Goal: Feedback & Contribution: Submit feedback/report problem

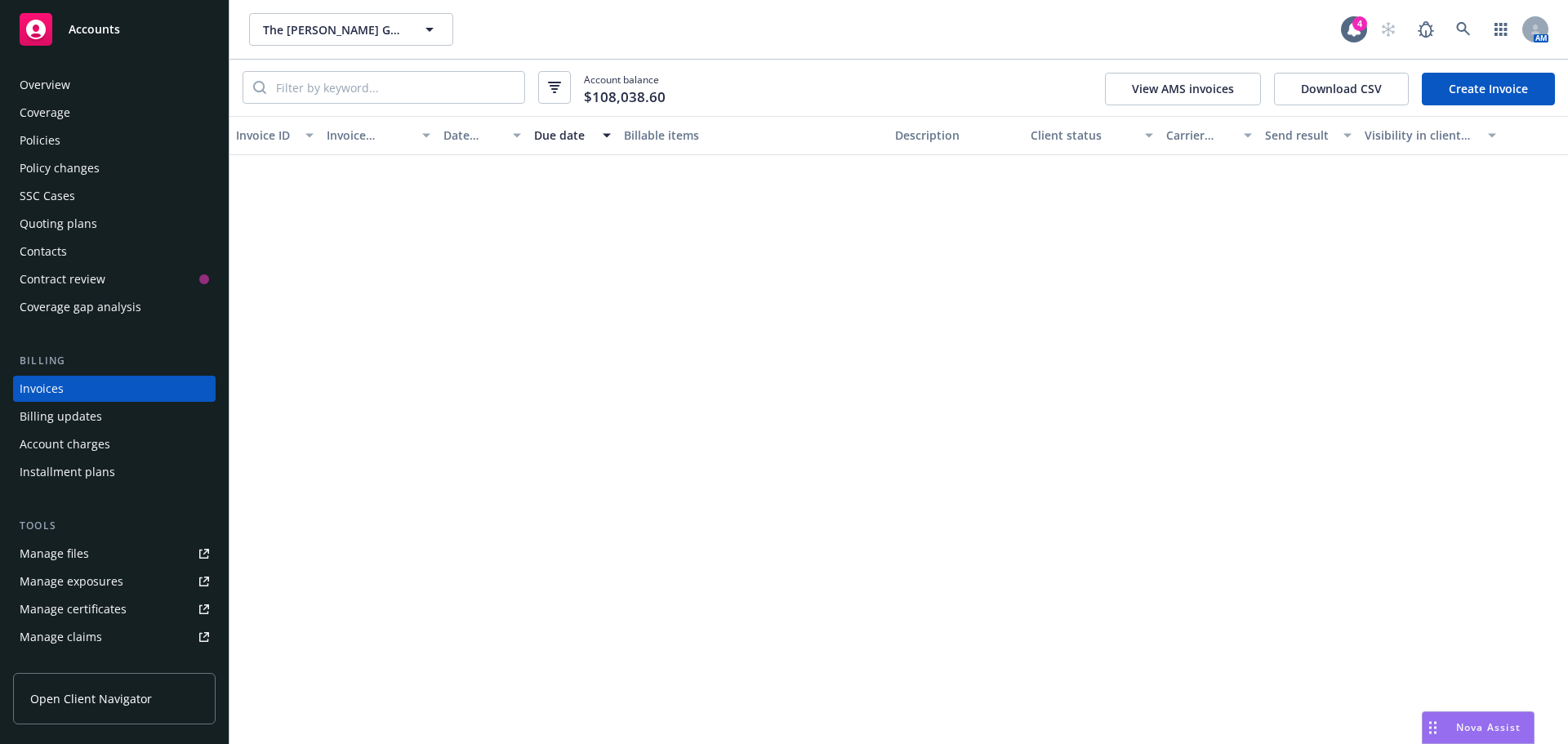
scroll to position [1715, 0]
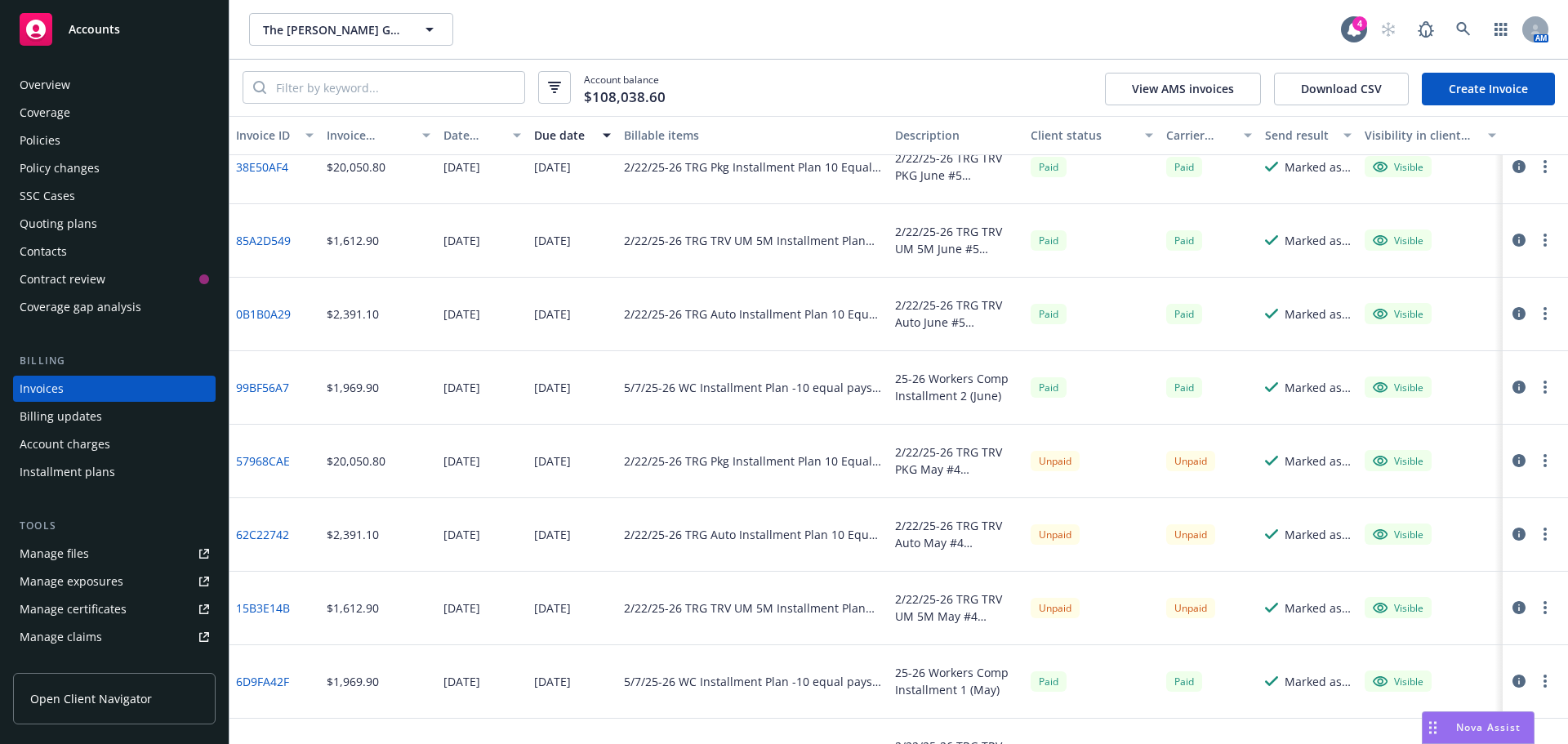
drag, startPoint x: 34, startPoint y: 145, endPoint x: 71, endPoint y: 144, distance: 37.0
click at [34, 145] on div "Policies" at bounding box center [39, 140] width 41 height 27
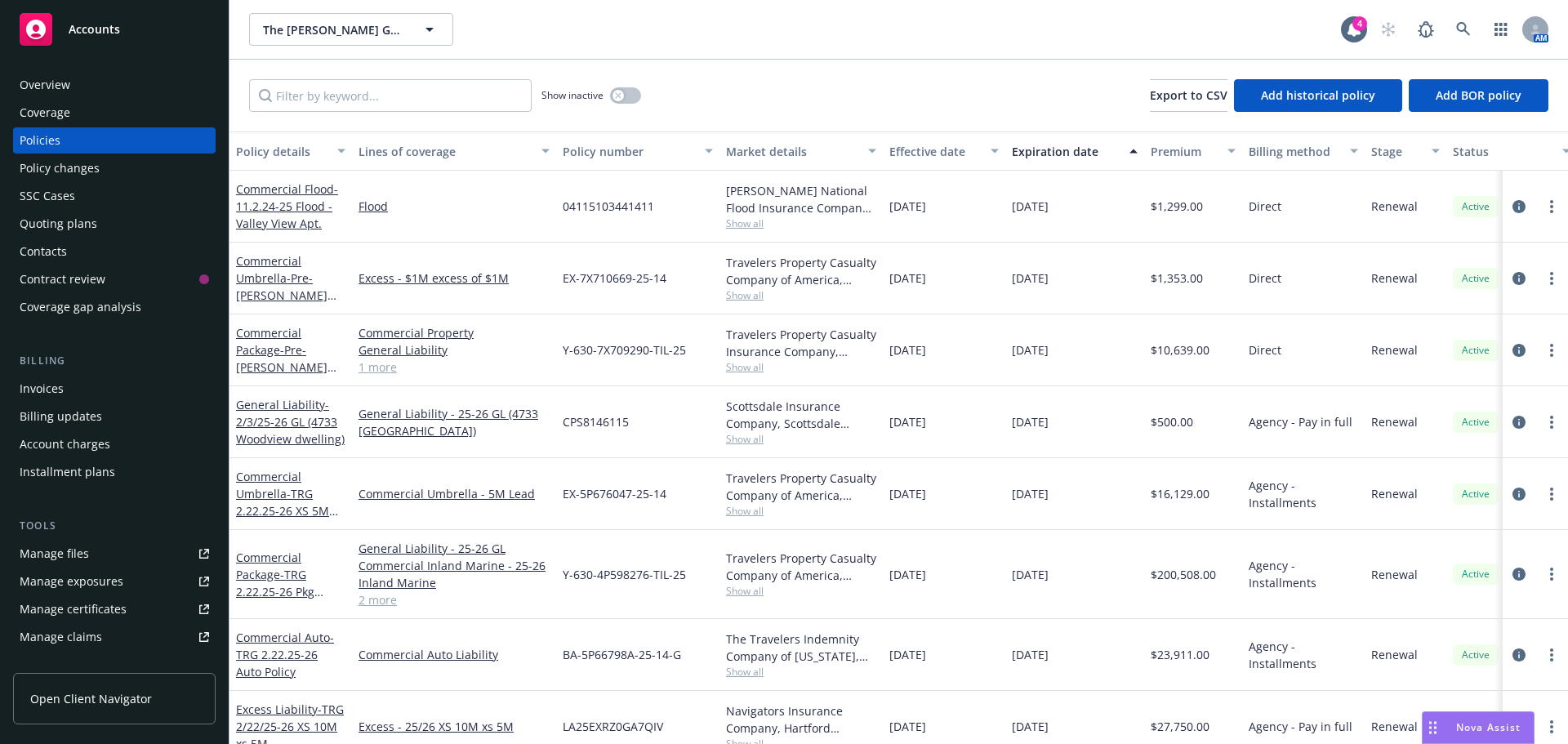
drag, startPoint x: 314, startPoint y: 78, endPoint x: 308, endPoint y: 87, distance: 10.8
click at [314, 78] on div "Show inactive Export to CSV Add historical policy Add BOR policy" at bounding box center [898, 95] width 1338 height 71
click at [302, 104] on input "Filter by keyword..." at bounding box center [390, 95] width 282 height 33
paste input "CFP 0100297882 04"
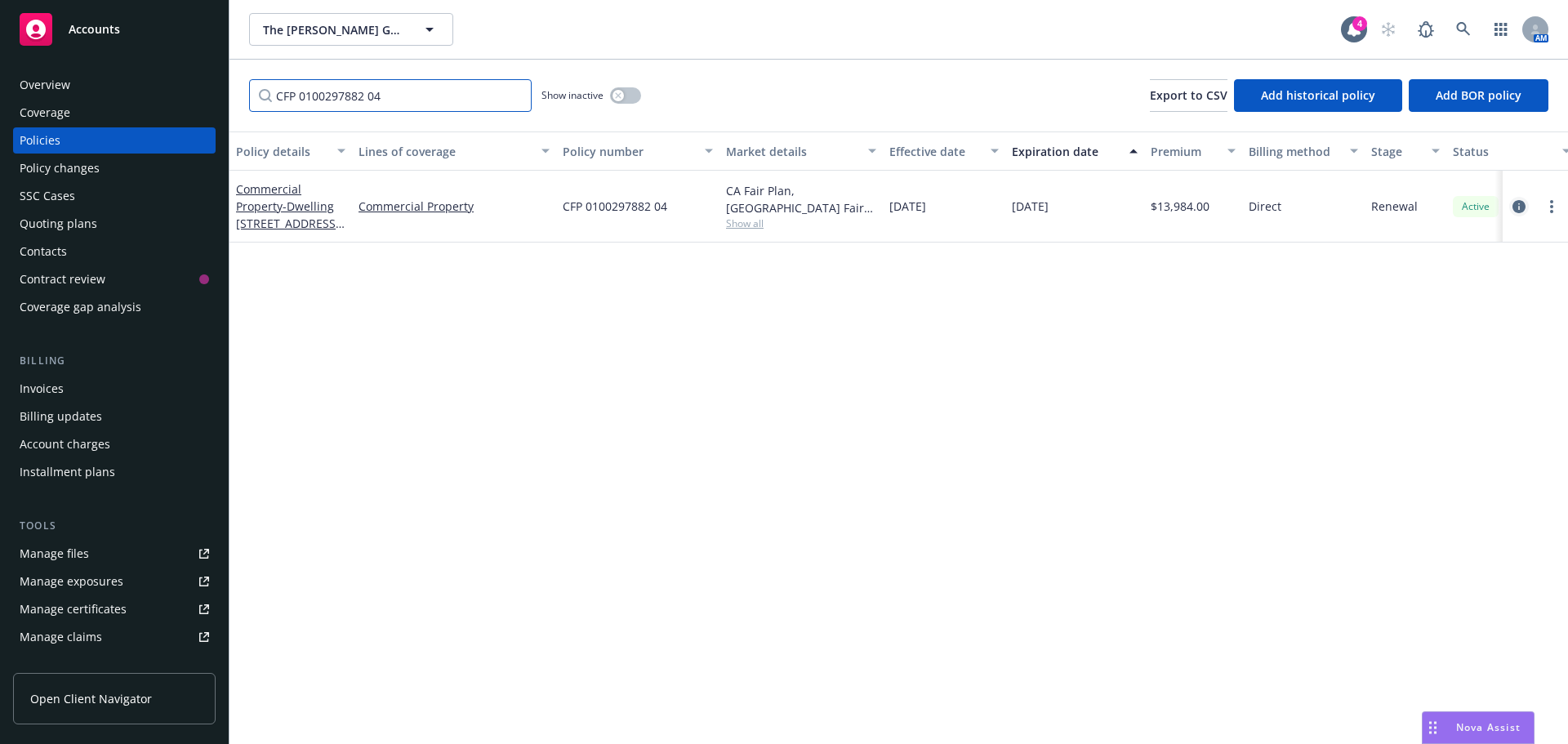
type input "CFP 0100297882 04"
click at [1515, 211] on icon "circleInformation" at bounding box center [1519, 206] width 13 height 13
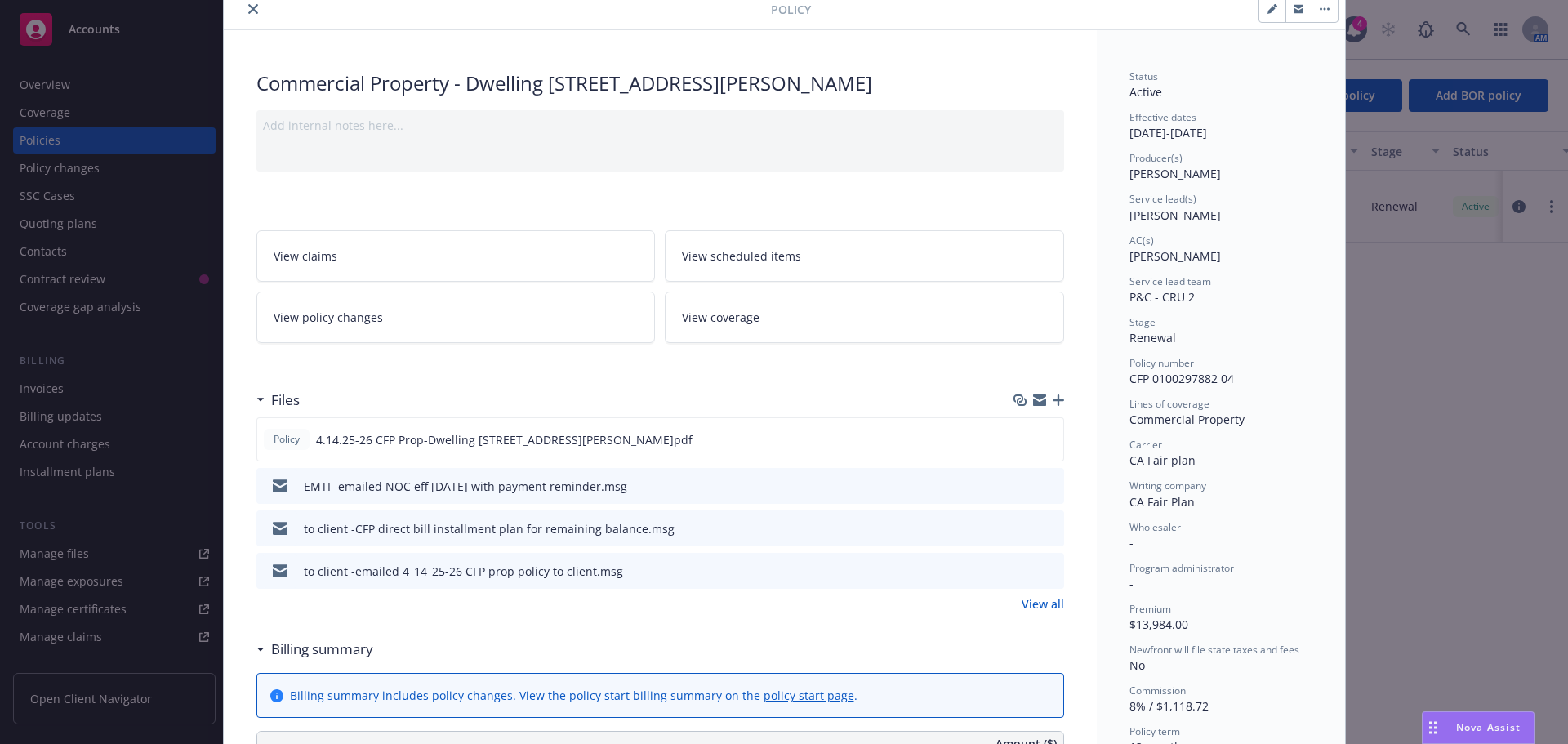
scroll to position [163, 0]
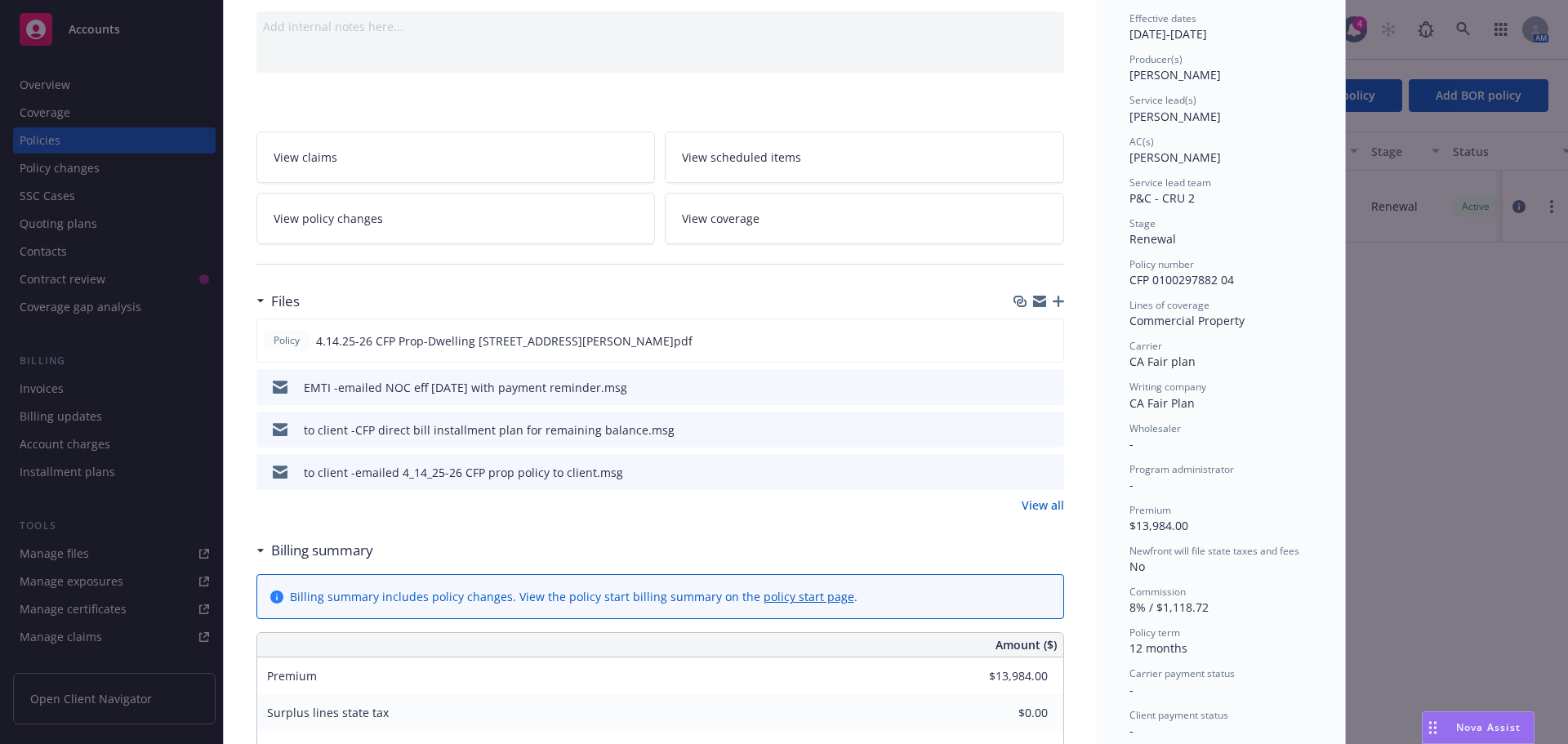
click at [1048, 473] on icon "preview file" at bounding box center [1049, 471] width 15 height 11
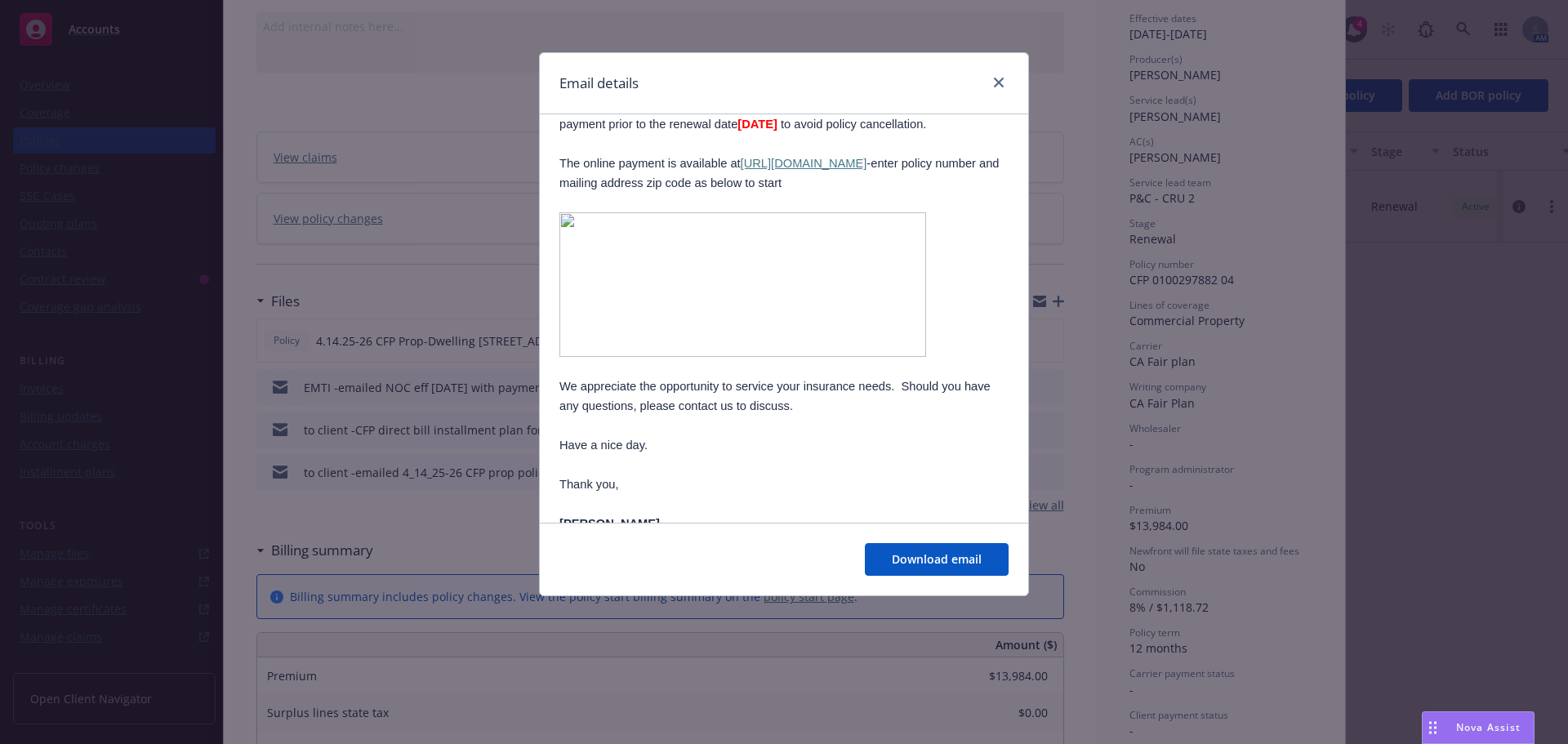
scroll to position [409, 0]
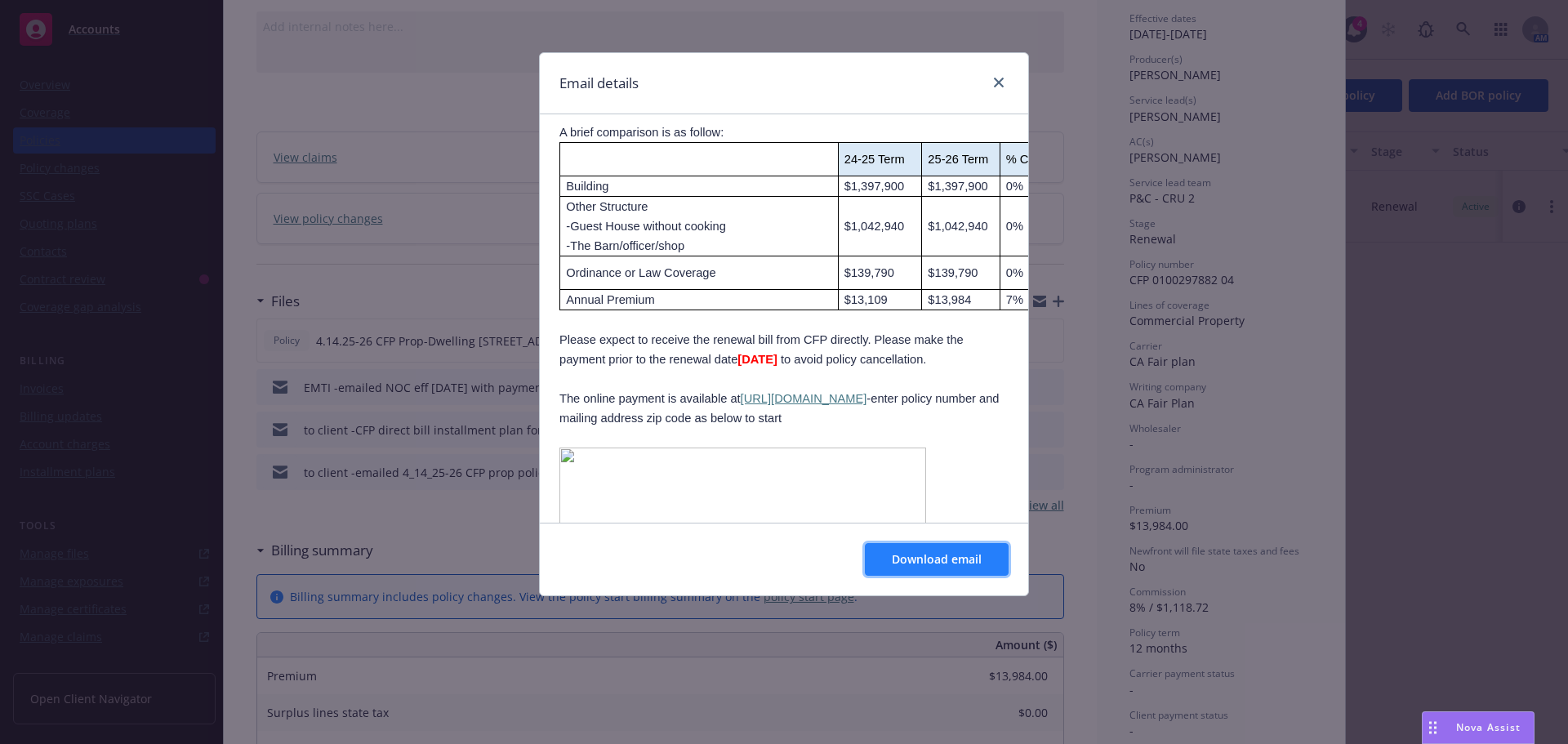
click at [902, 554] on span "Download email" at bounding box center [937, 559] width 90 height 16
click at [997, 89] on link "close" at bounding box center [998, 82] width 19 height 19
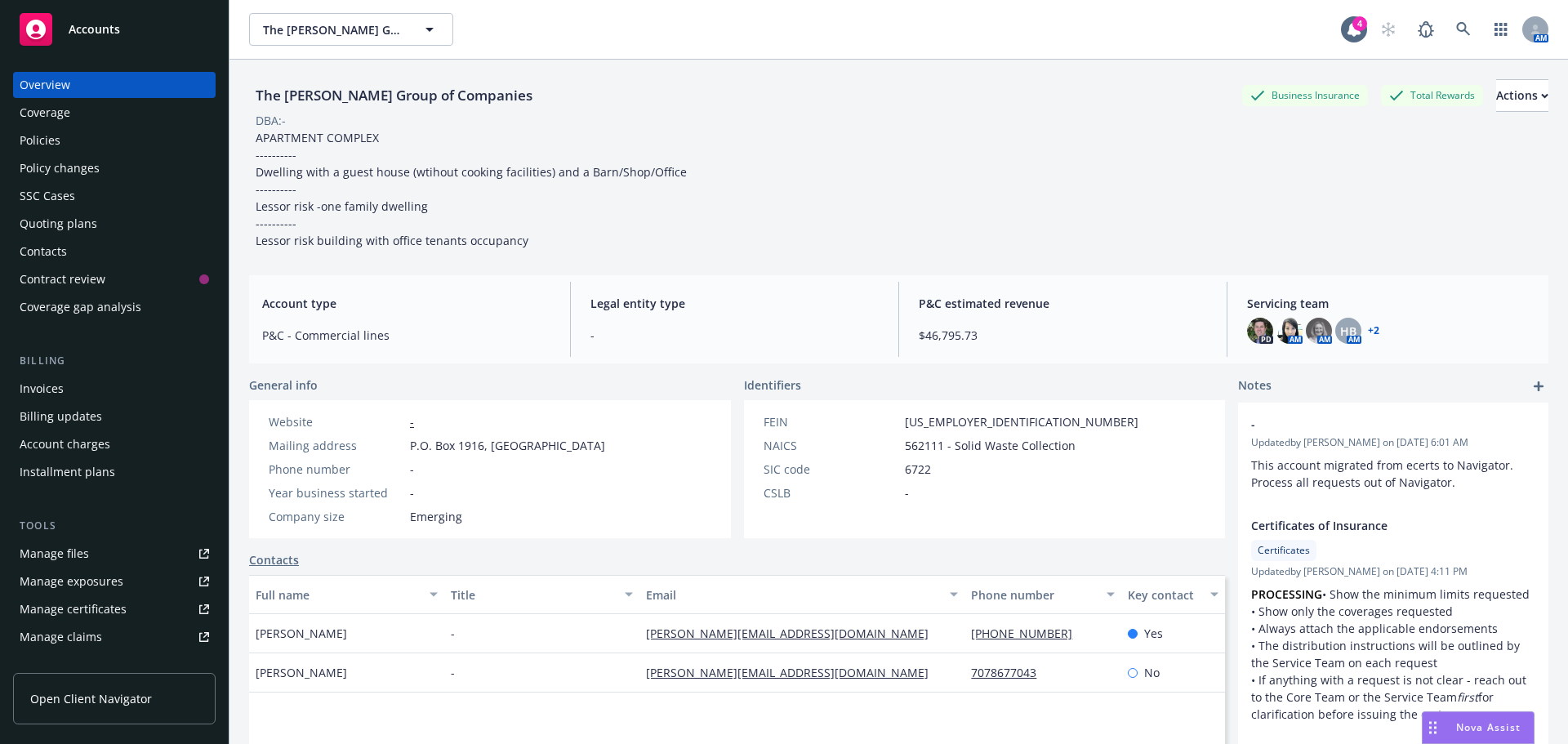
click at [38, 138] on div "Policies" at bounding box center [39, 140] width 41 height 27
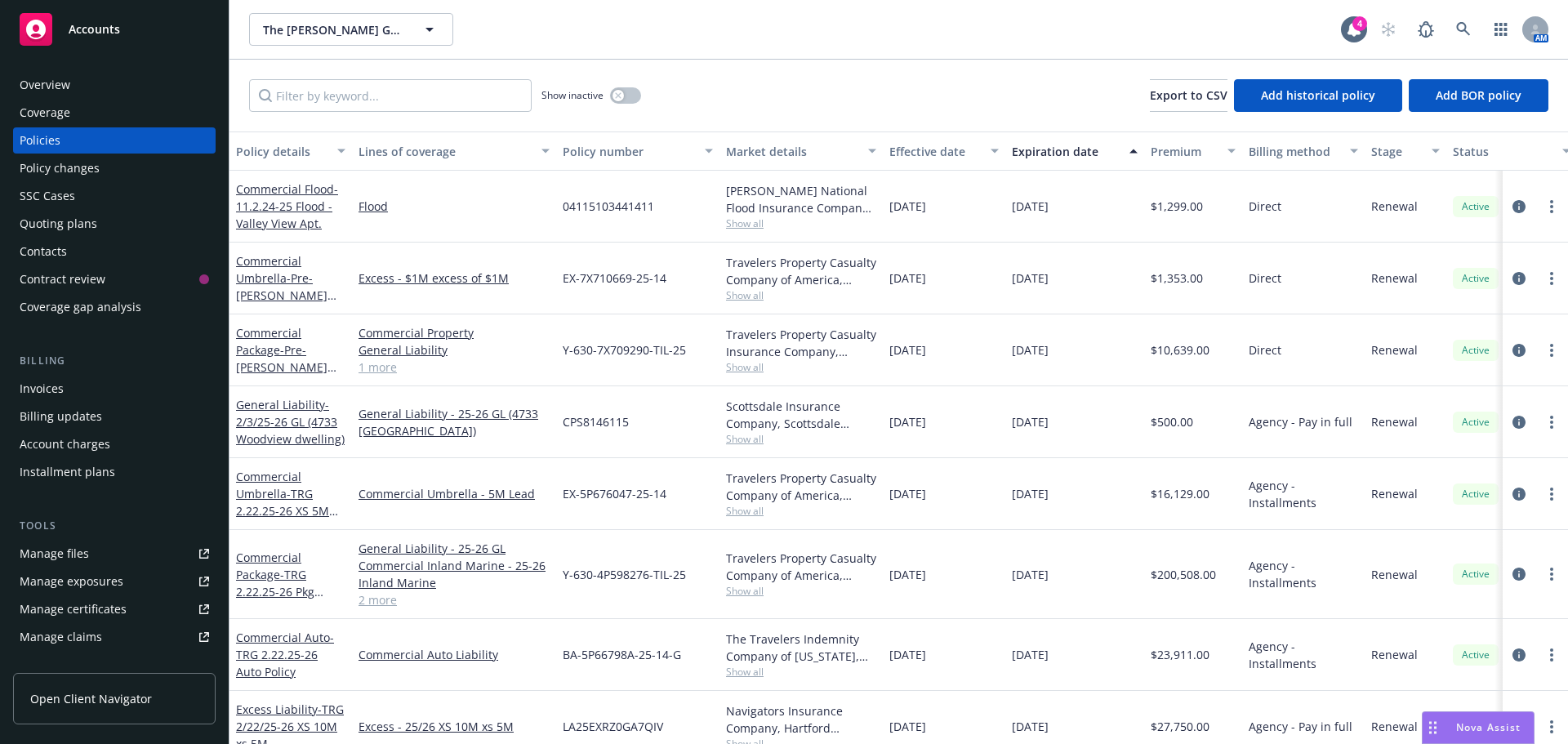
click at [930, 154] on div "Effective date" at bounding box center [935, 151] width 92 height 17
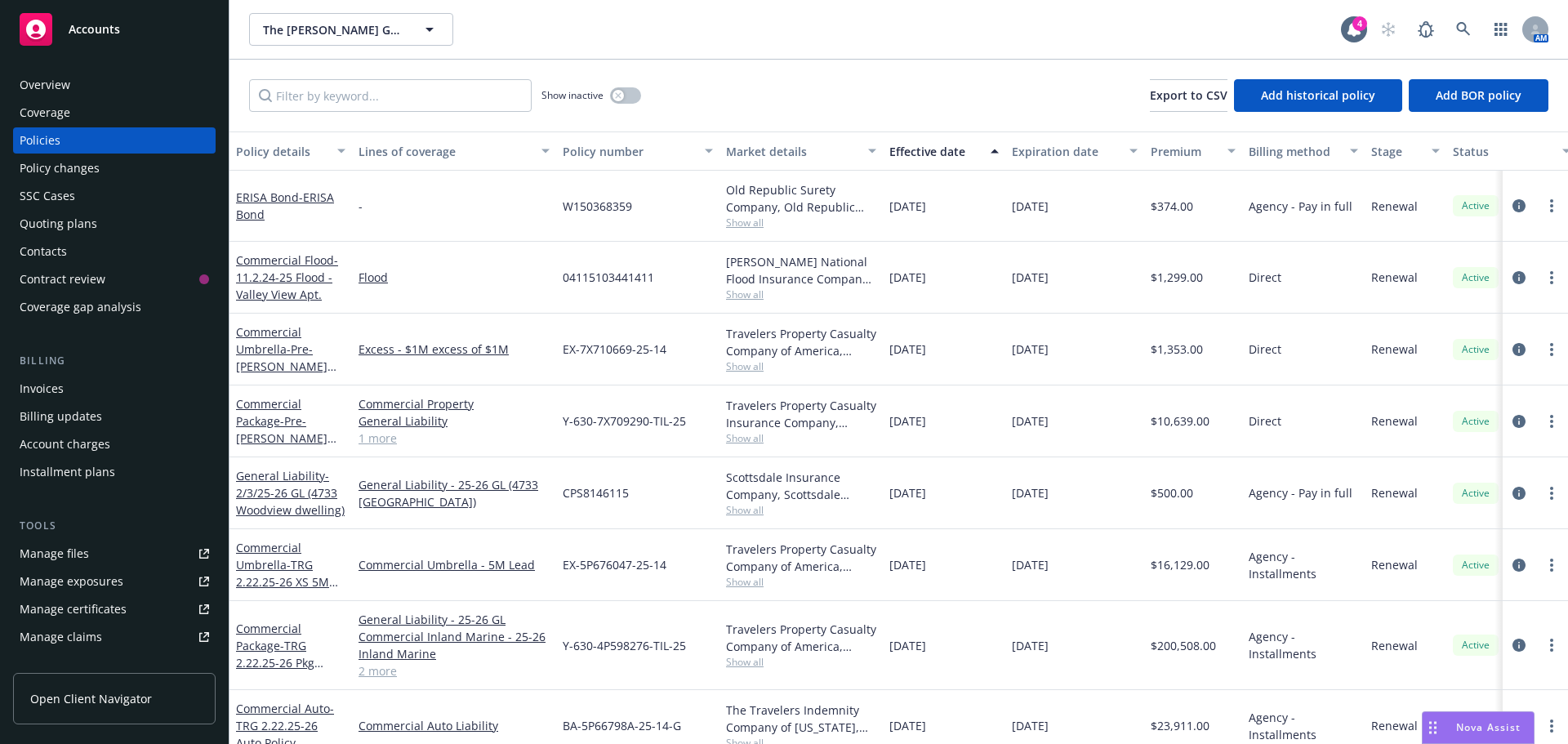
click at [930, 154] on div "Effective date" at bounding box center [935, 151] width 92 height 17
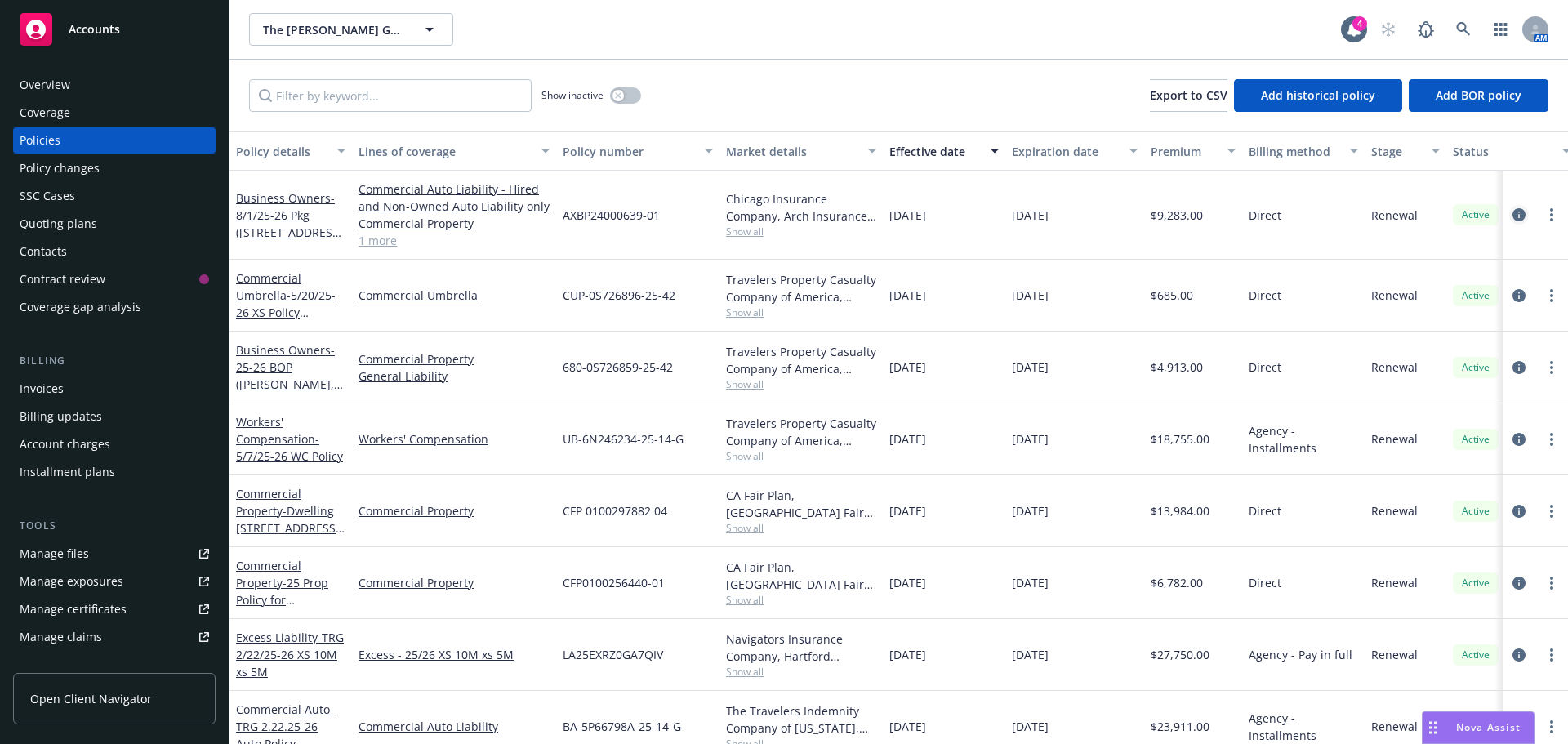
click at [1512, 218] on icon "circleInformation" at bounding box center [1519, 214] width 13 height 13
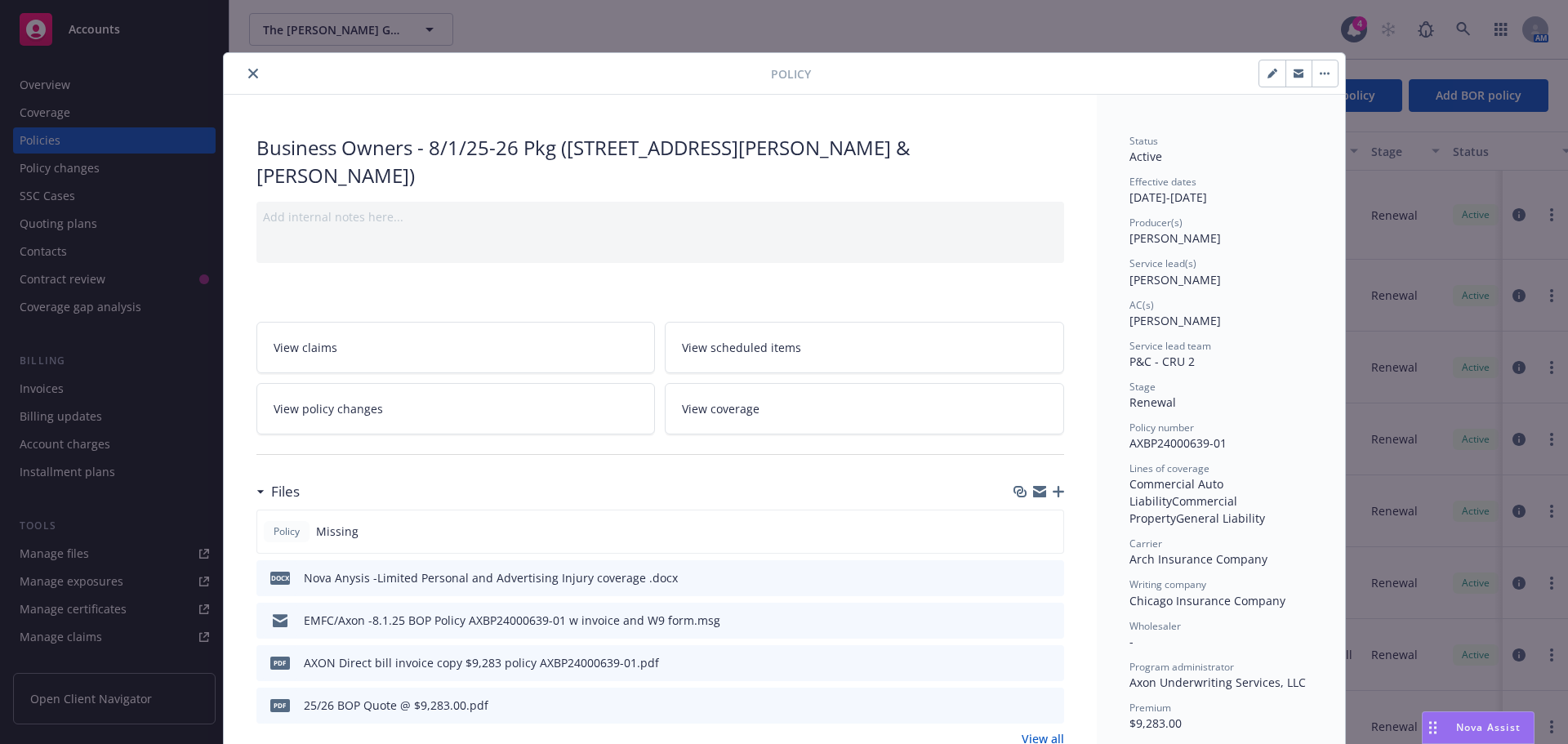
scroll to position [82, 0]
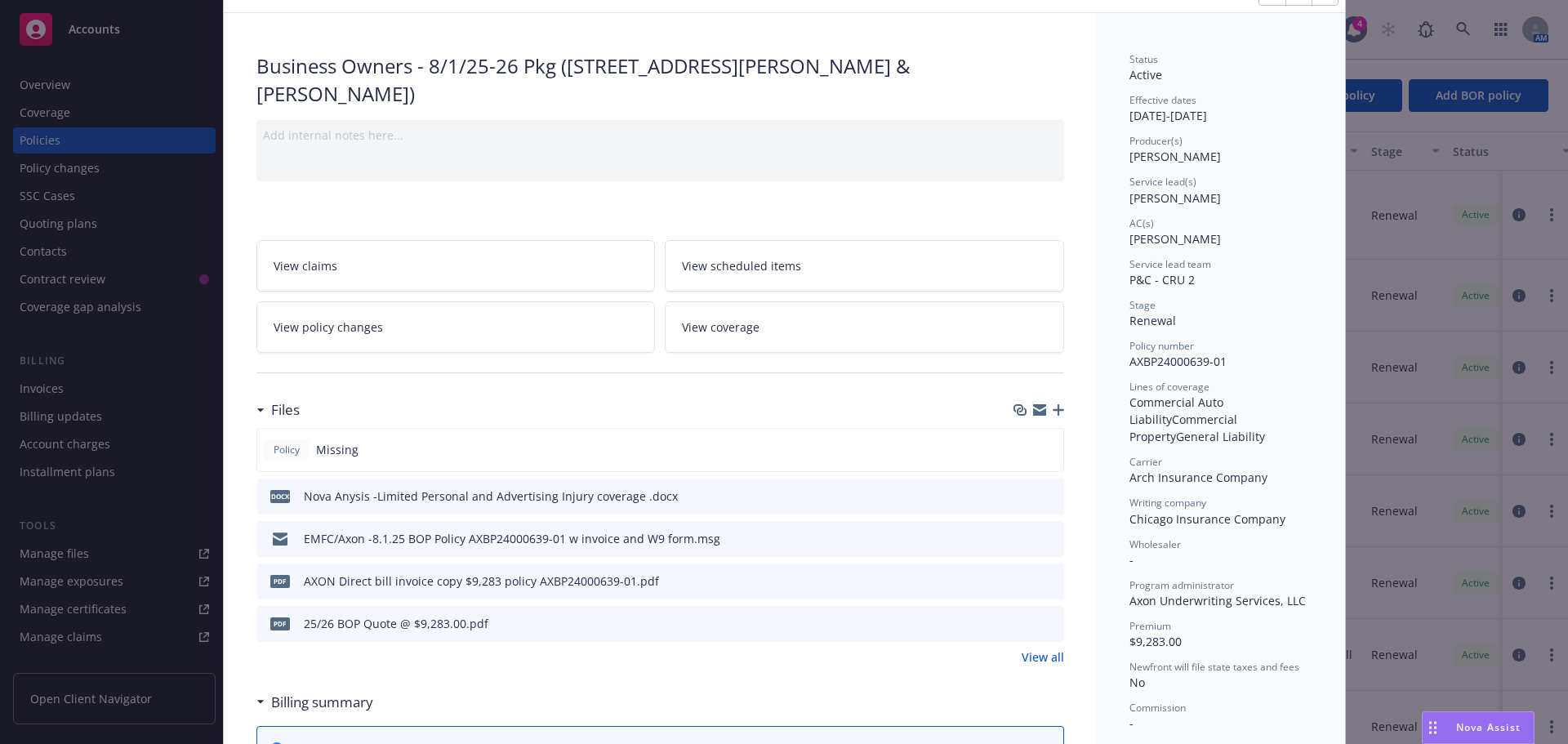
click at [1016, 531] on icon "download file" at bounding box center [1021, 537] width 13 height 13
click at [1055, 404] on icon "button" at bounding box center [1058, 410] width 11 height 11
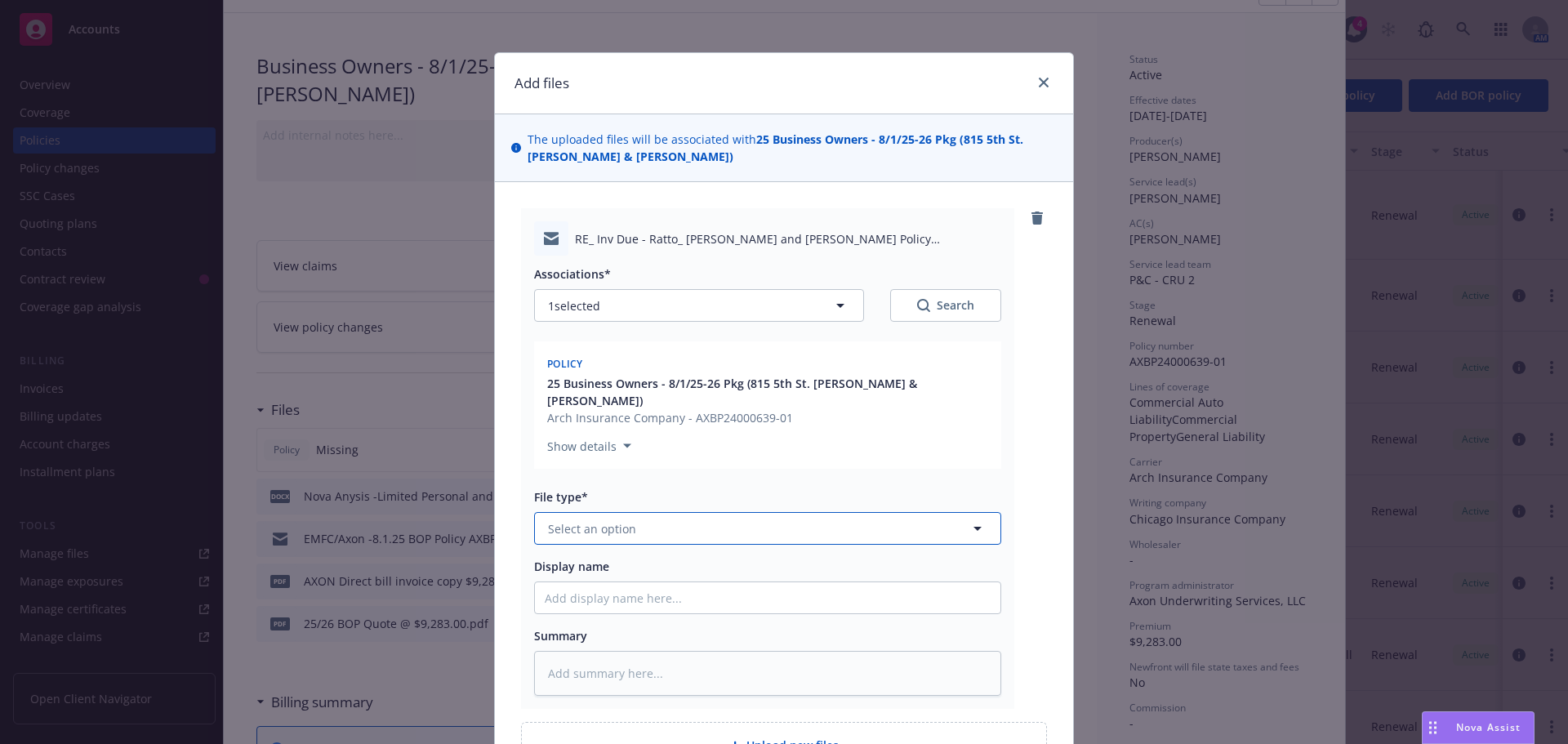
click at [566, 523] on button "Select an option" at bounding box center [768, 529] width 467 height 33
type input "emai"
click at [569, 565] on span "Email" at bounding box center [566, 574] width 30 height 17
click at [565, 583] on input "Display name" at bounding box center [768, 598] width 465 height 31
type textarea "x"
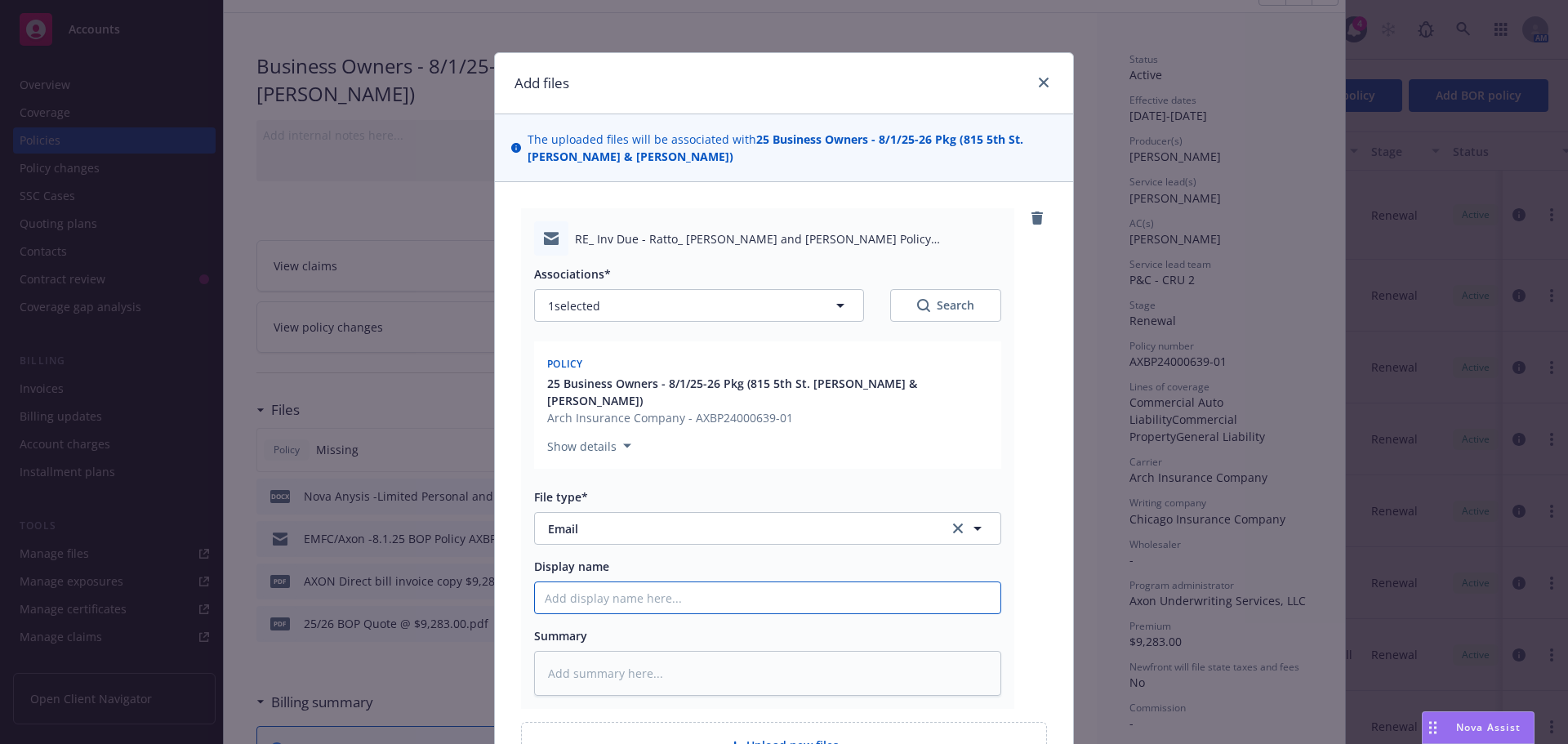
type input "E"
type textarea "x"
type input "EM"
type textarea "x"
type input "EMT"
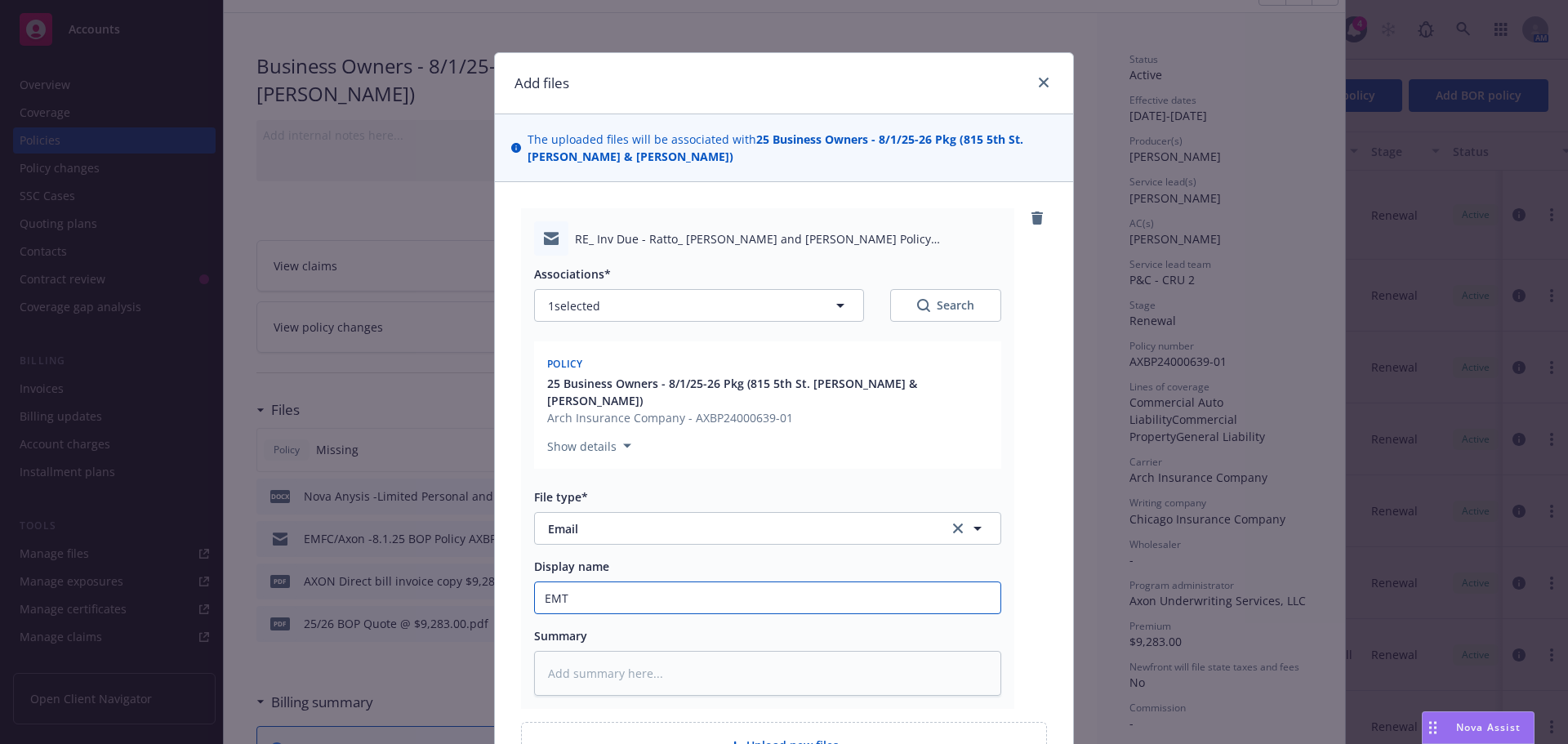
type textarea "x"
type input "EMTC"
type textarea "x"
type input "EMTC/"
click at [621, 583] on input "EMTC/" at bounding box center [768, 598] width 465 height 31
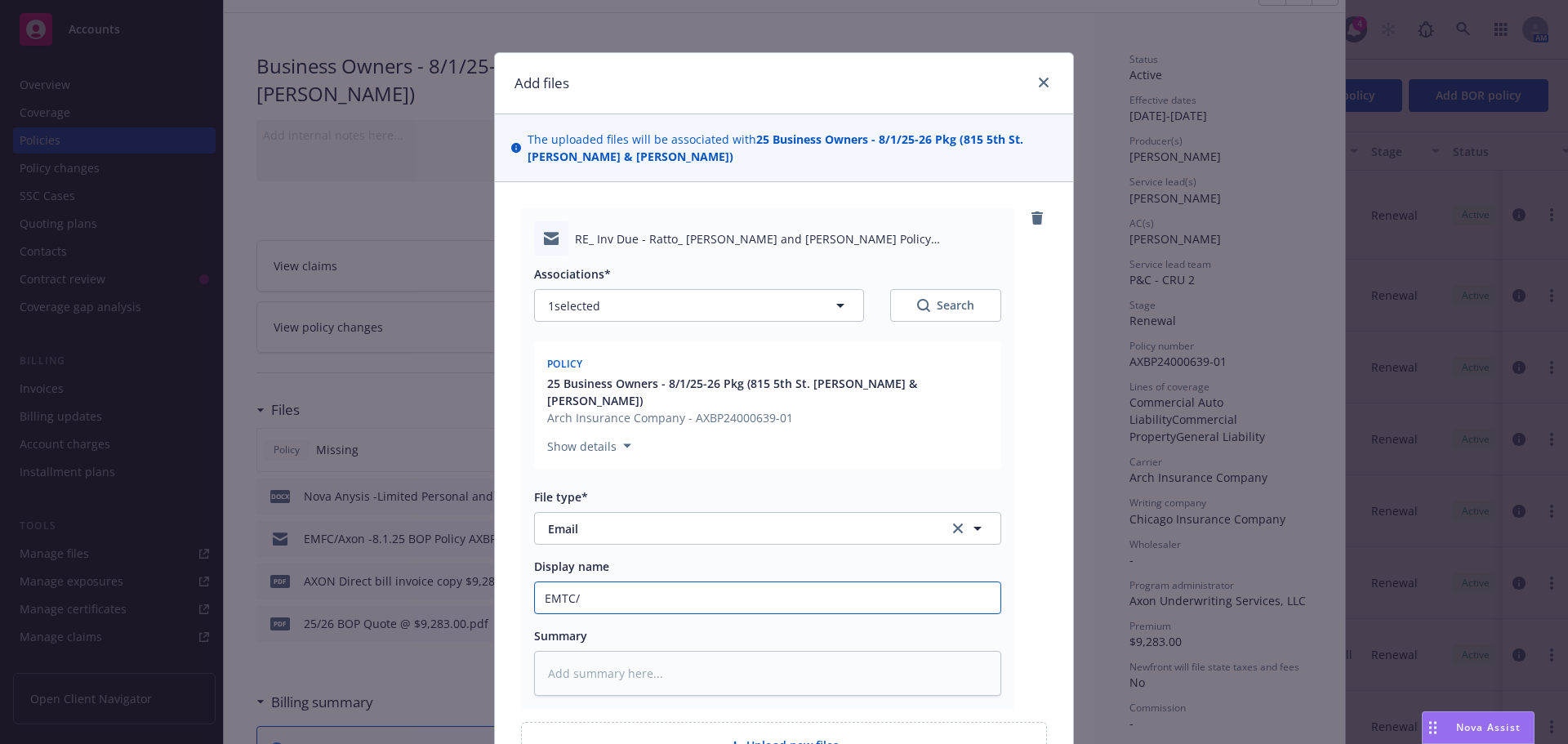
type textarea "x"
type input "EMTC/A"
type textarea "x"
type input "EMTC/AX"
type textarea "x"
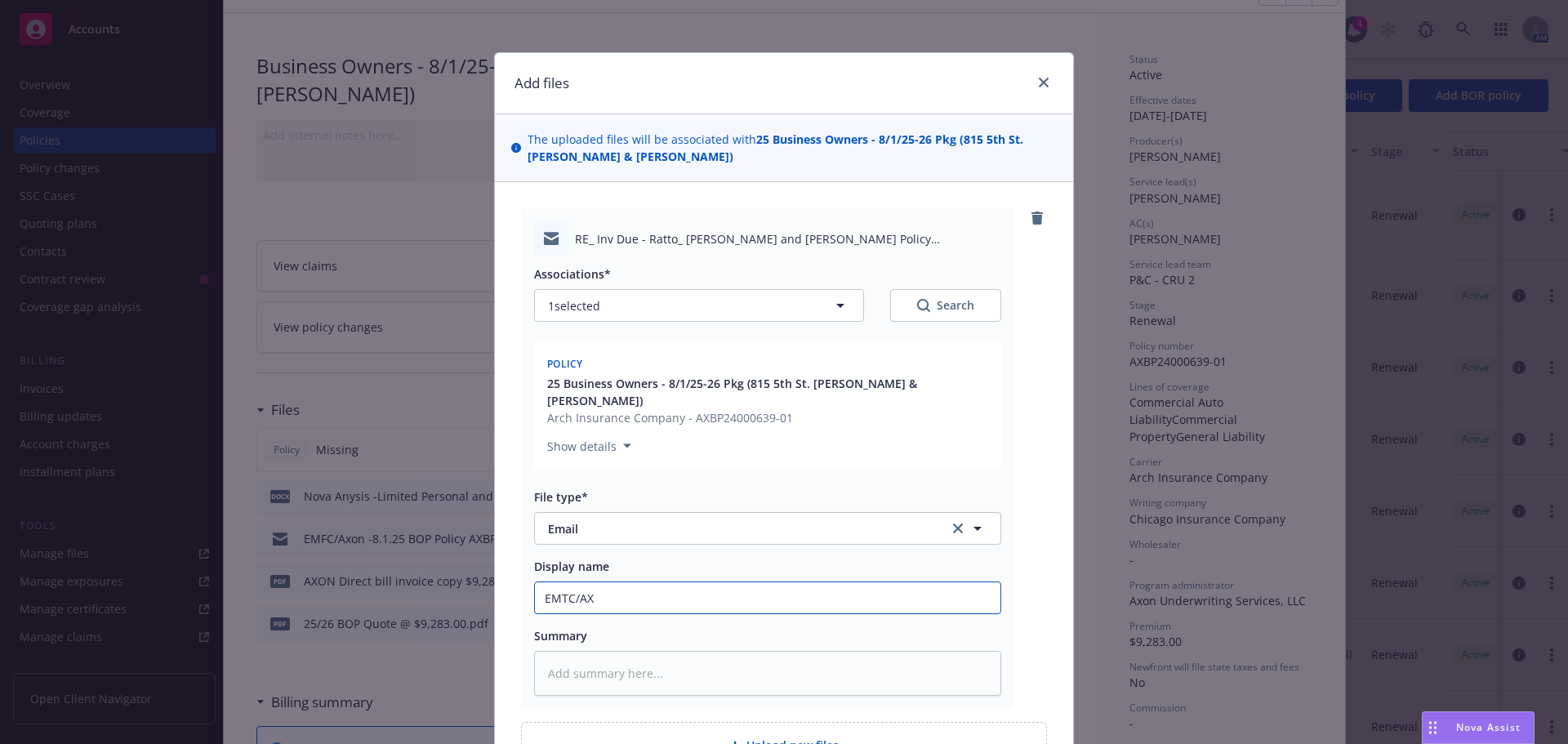
type input "EMTC/AXO"
type textarea "x"
type input "EMTC/AXON"
type textarea "x"
type input "EMTC/AXON"
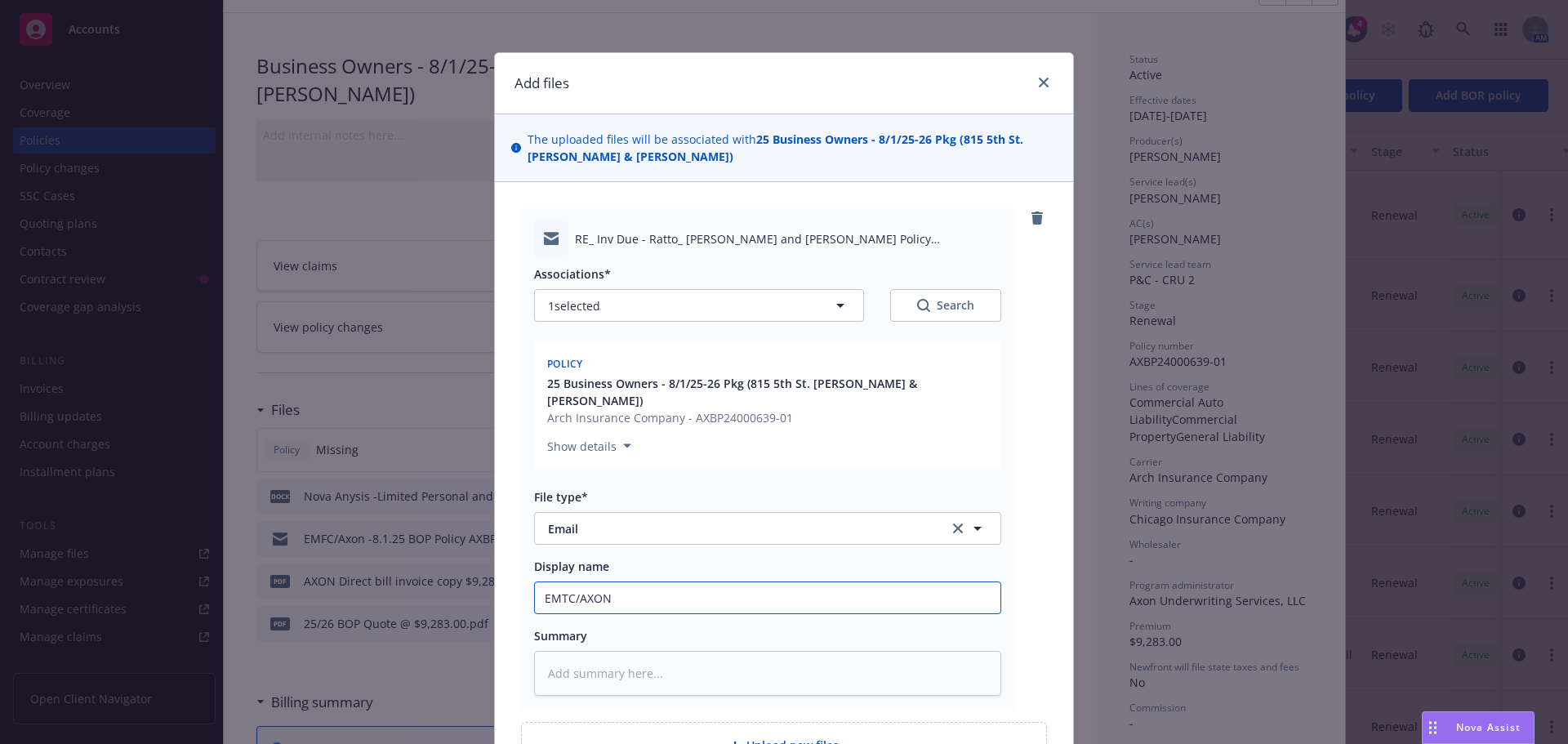
type textarea "x"
type input "EMTC/AXON -"
type textarea "x"
type input "EMTC/AXON -c"
type textarea "x"
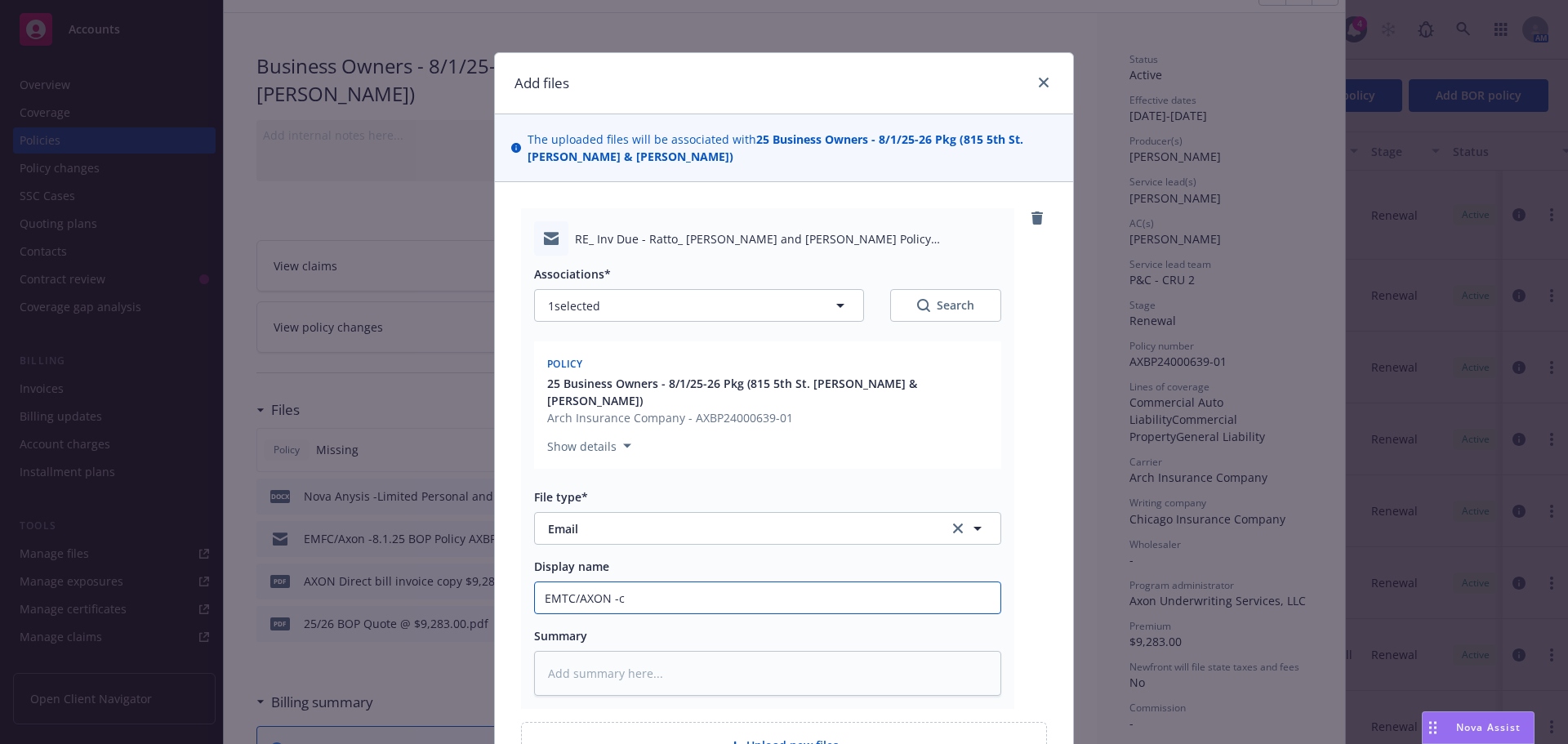
type input "EMTC/AXON -cl"
type textarea "x"
type input "EMTC/AXON -clie"
type textarea "x"
type input "EMTC/AXON -clien"
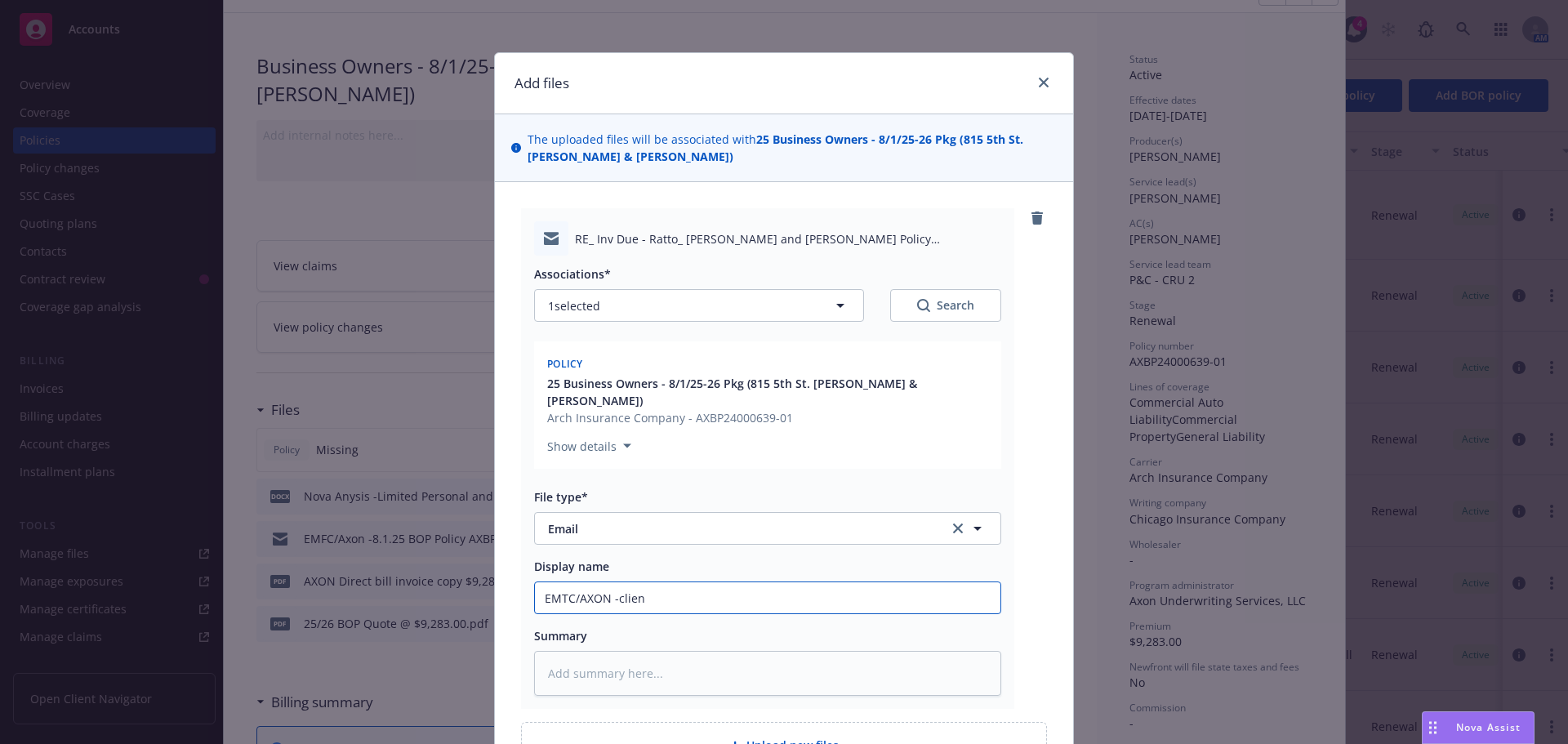
type textarea "x"
type input "EMTC/AXON -client"
type textarea "x"
type input "EMTC/AXON -client"
type textarea "x"
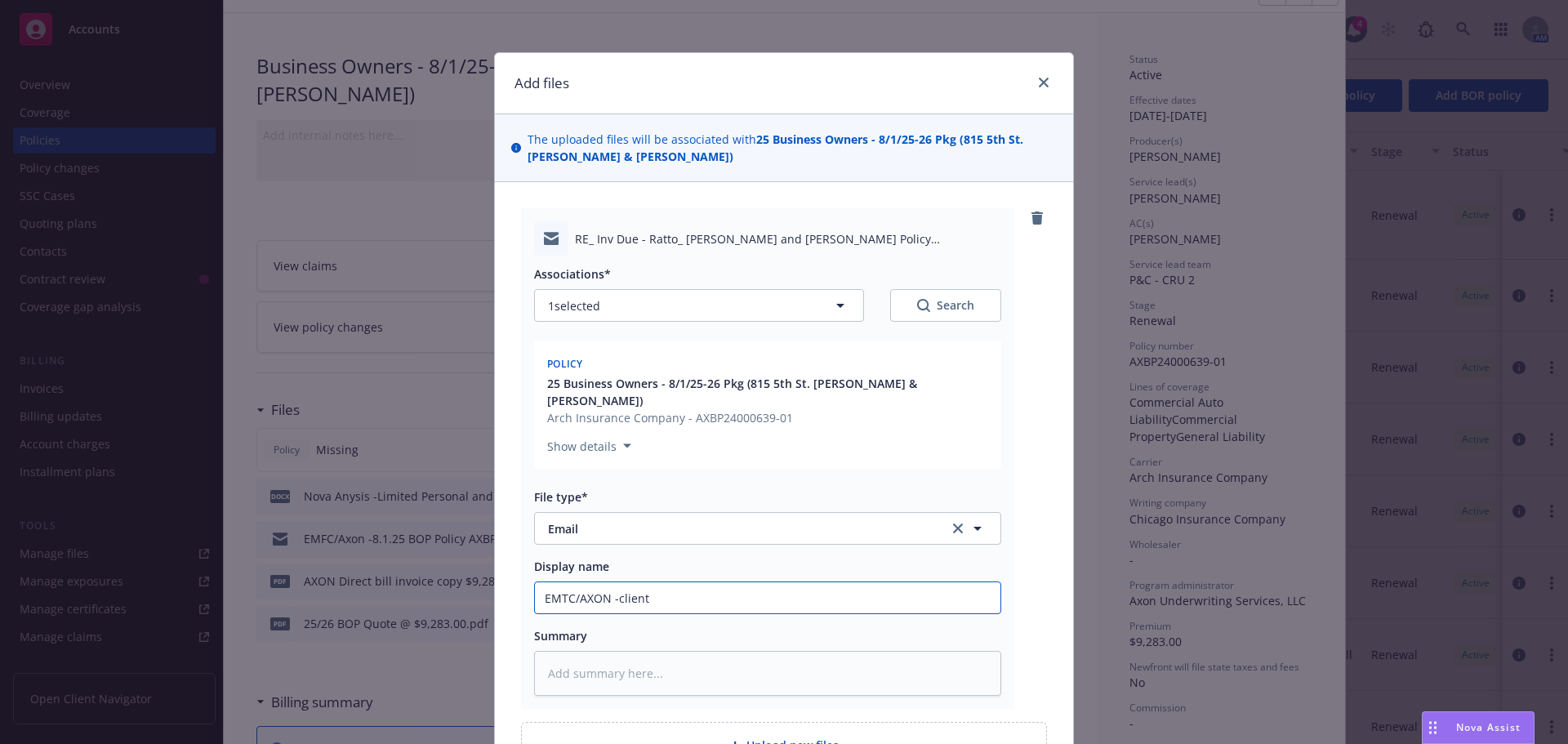
type input "EMTC/AXON -client p"
type textarea "x"
type input "EMTC/AXON -client pa"
type textarea "x"
type input "EMTC/AXON -client pay"
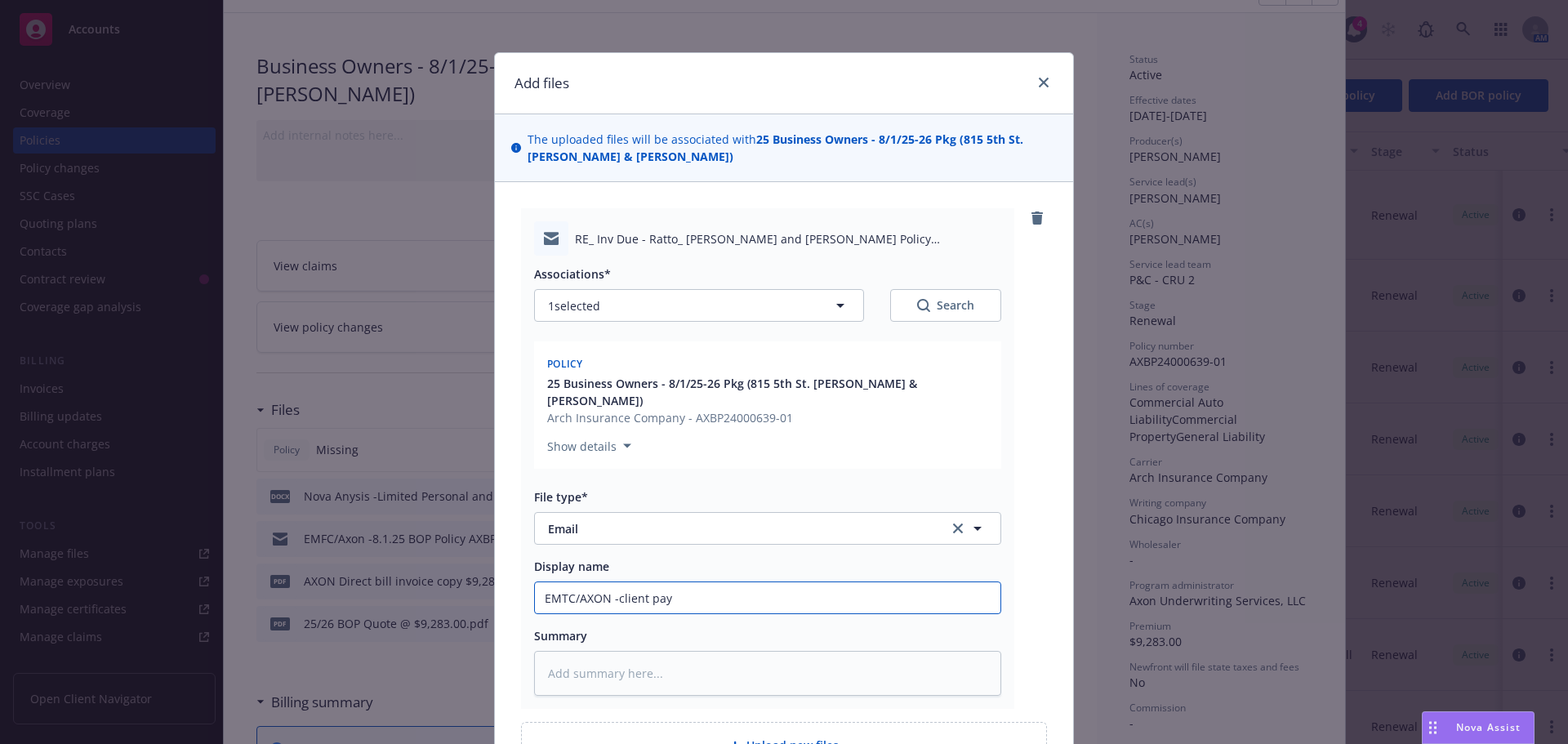
type textarea "x"
type input "EMTC/AXON -client paym"
type textarea "x"
type input "EMTC/AXON -client payme"
type textarea "x"
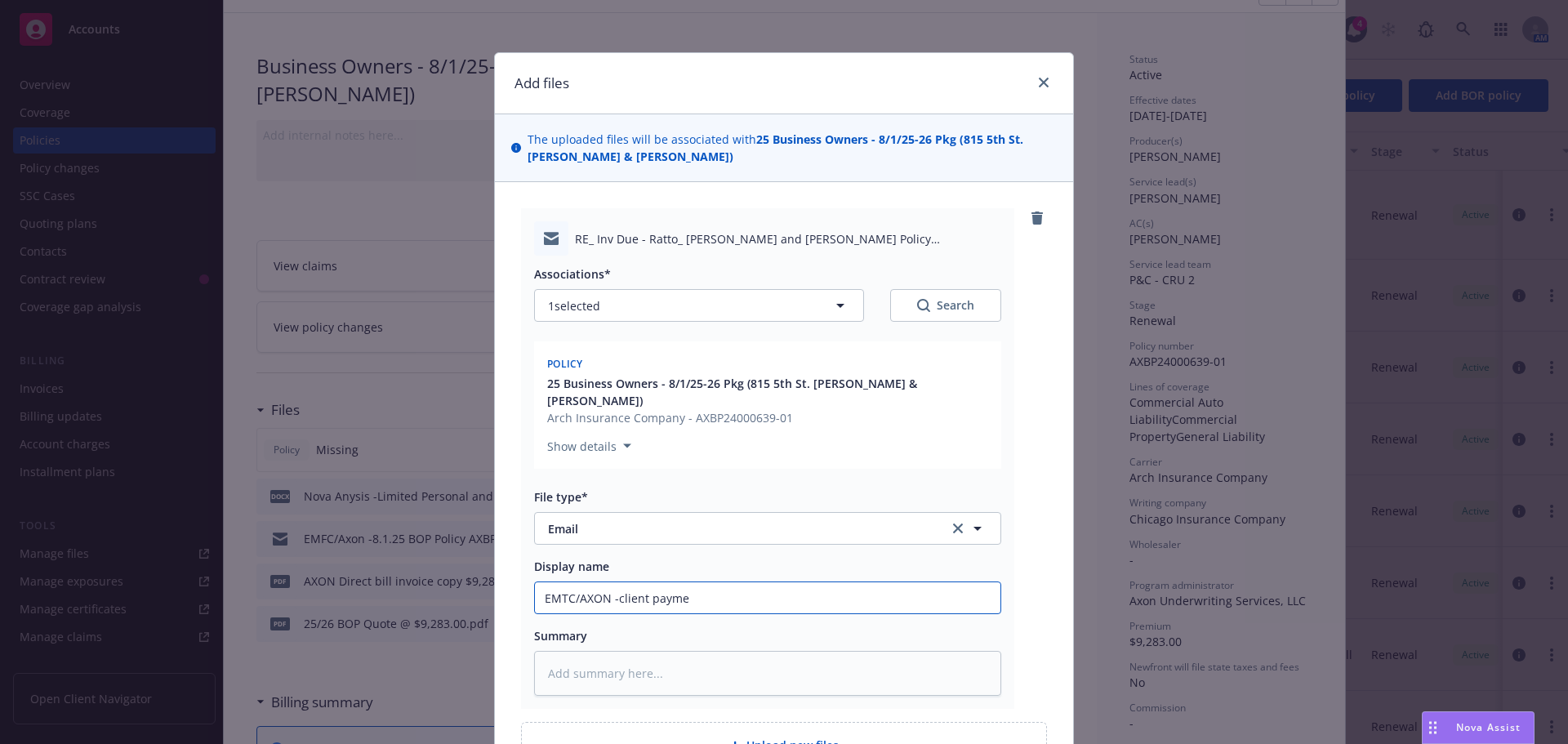
type input "EMTC/AXON -client paymen"
type textarea "x"
type input "EMTC/AXON -client payment"
type textarea "x"
type input "EMTC/AXON -client payment"
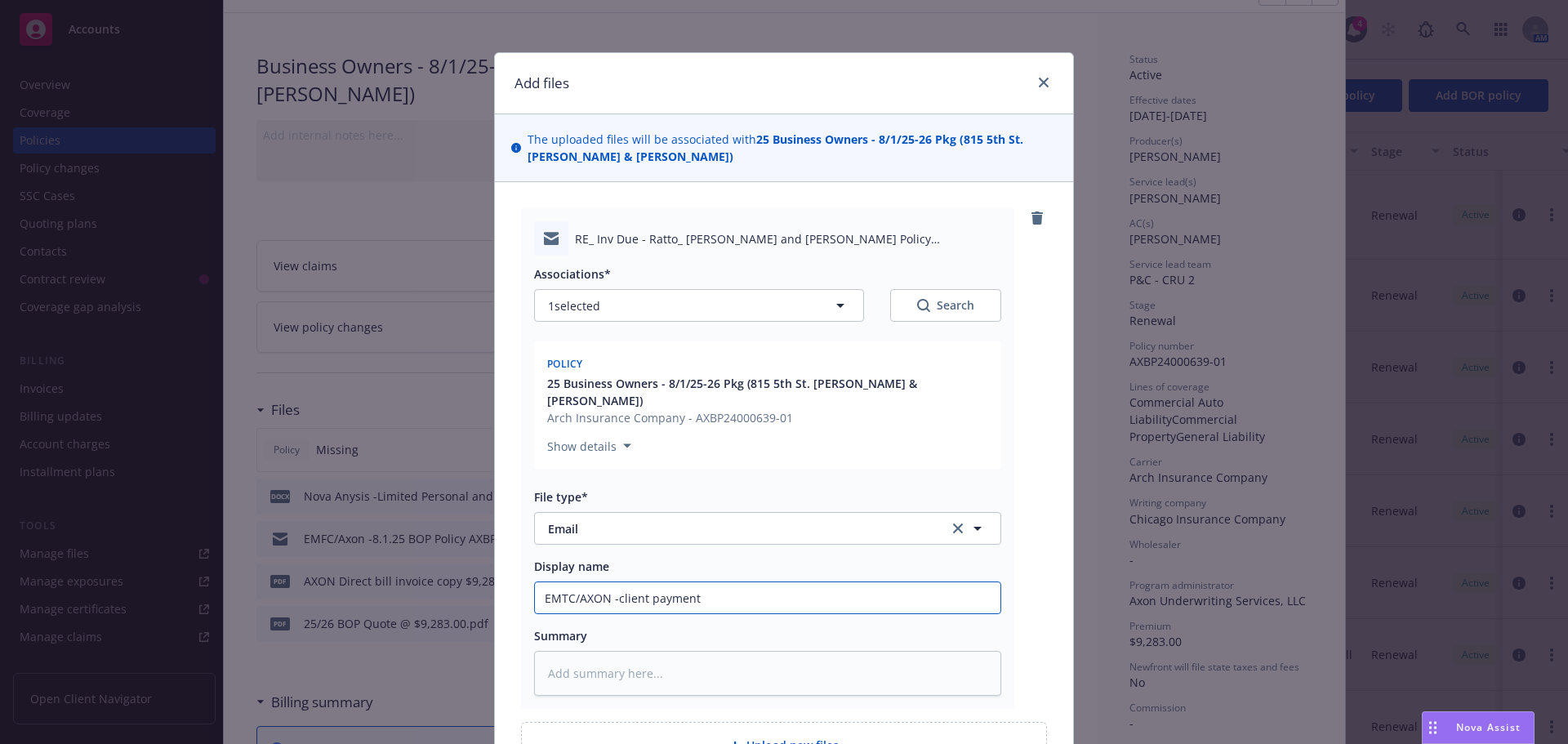
type textarea "x"
type input "EMTC/AXON -client payment s"
type textarea "x"
type input "EMTC/AXON -client payment st"
type textarea "x"
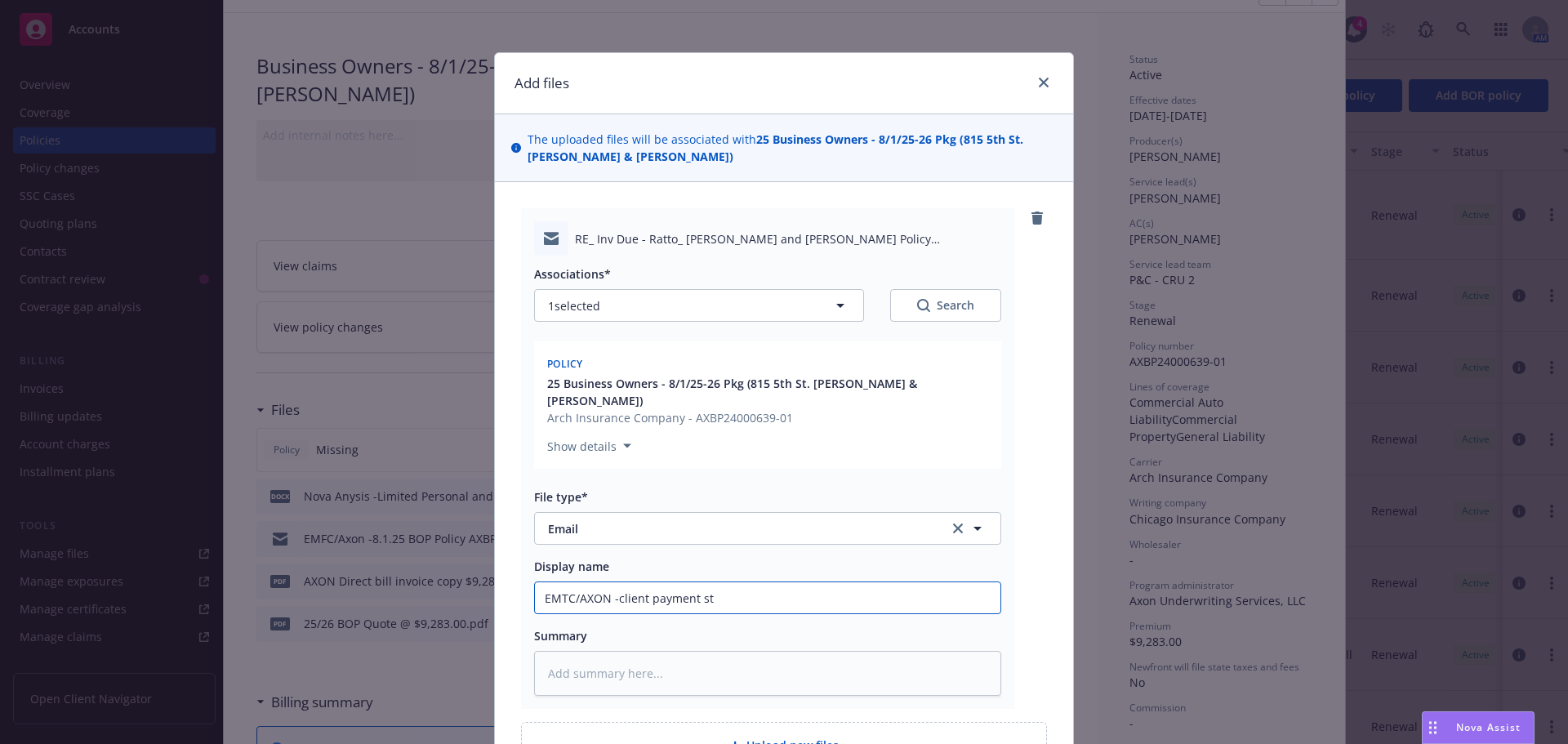
type input "EMTC/AXON -client payment sta"
type textarea "x"
type input "EMTC/AXON -client payment st"
type textarea "x"
type input "EMTC/AXON -client payment s"
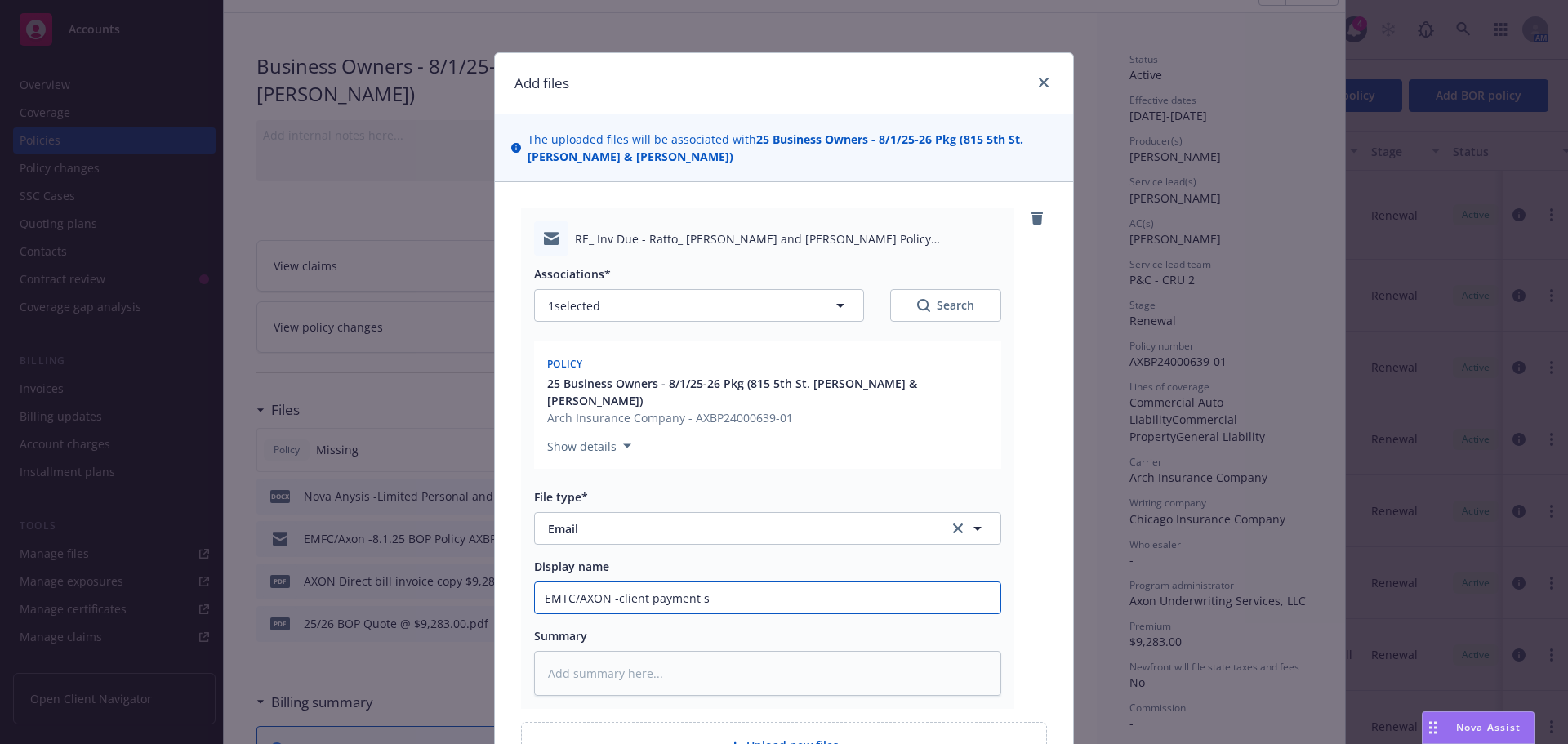
type textarea "x"
type input "EMTC/AXON -client payment"
type textarea "x"
type input "EMTC/AXON -client payment"
type textarea "x"
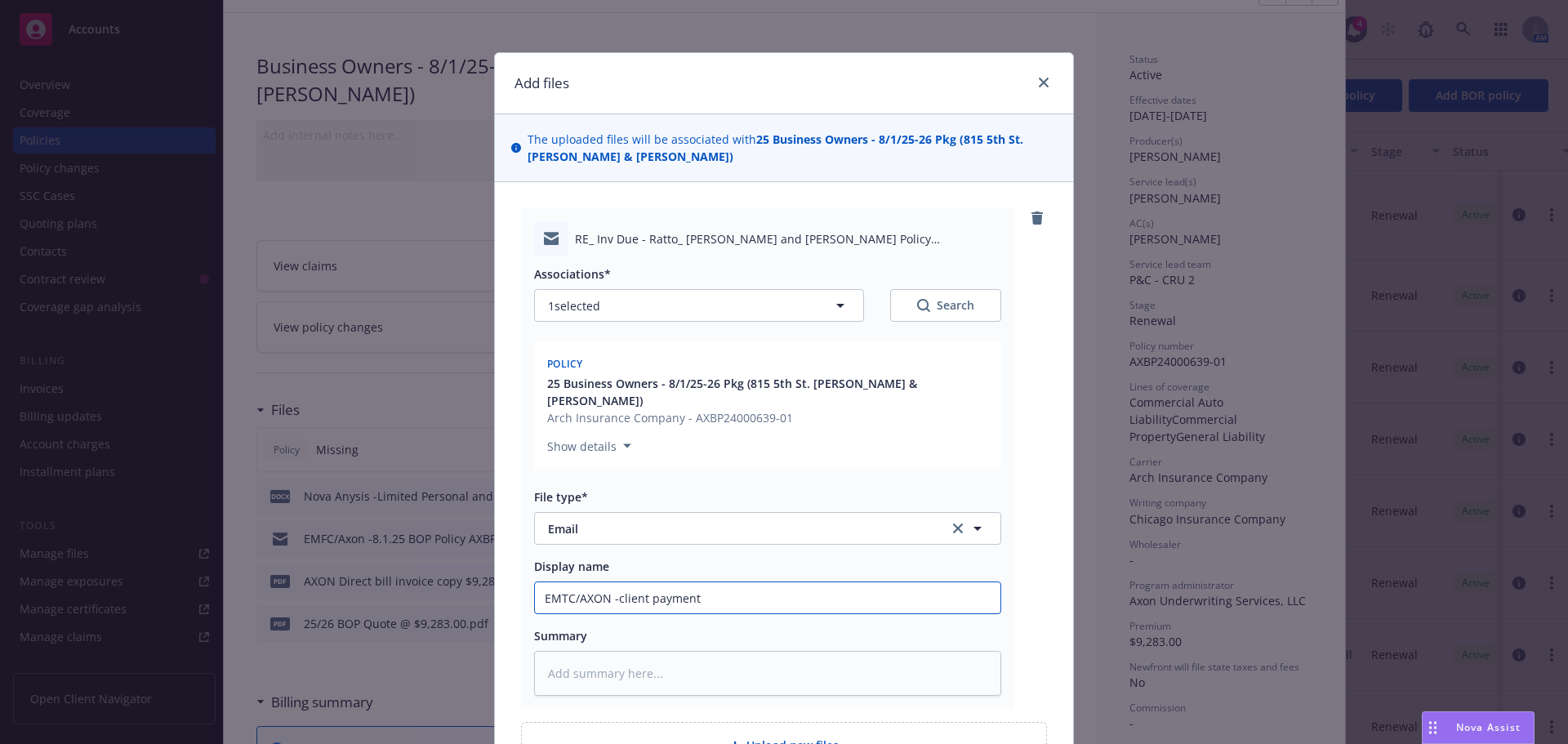
type input "EMTC/AXON -client paymenta"
type textarea "x"
type input "EMTC/AXON -client payment"
type textarea "x"
type input "EMTC/AXON -client payment"
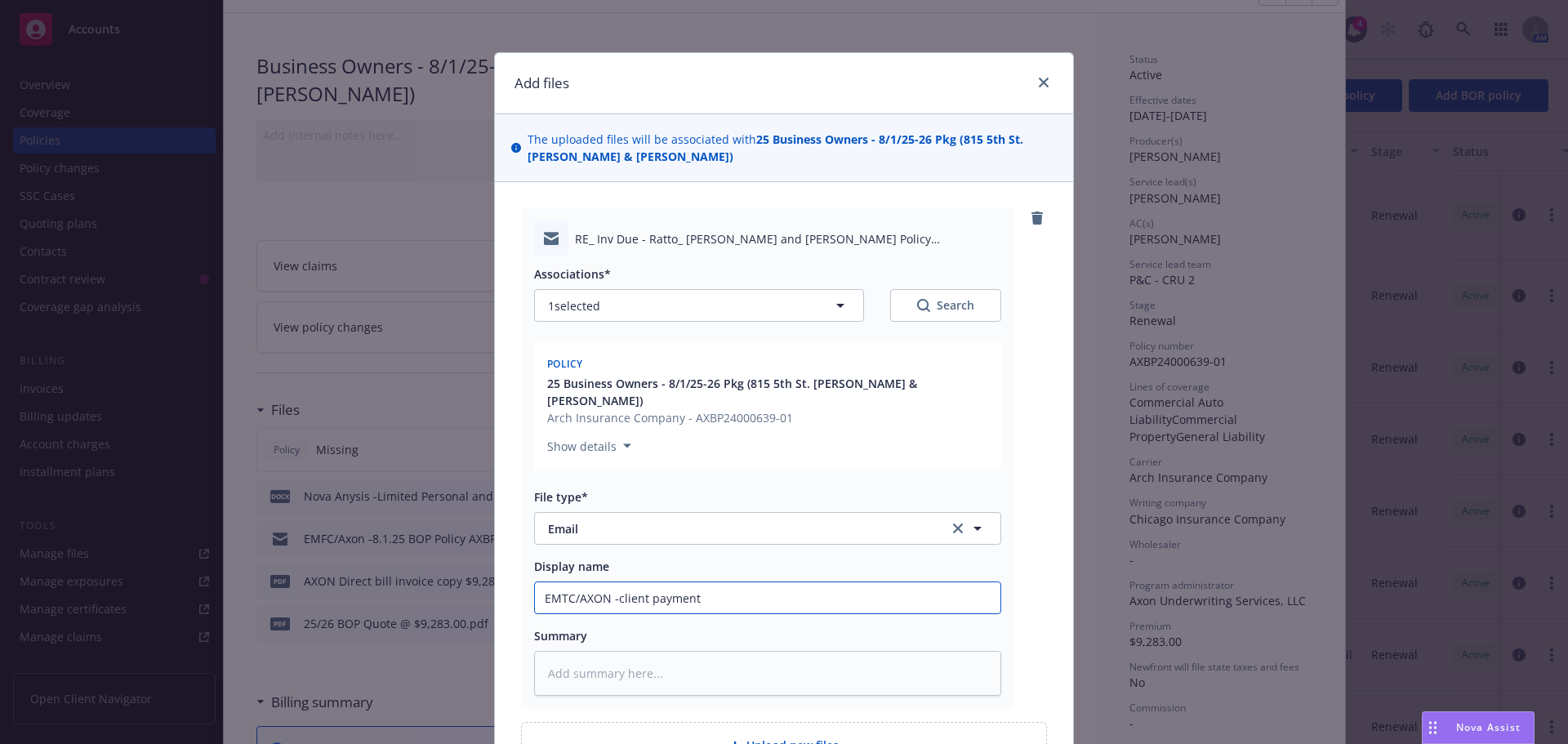
type textarea "x"
type input "EMTC/AXON -client payment a"
type textarea "x"
type input "EMTC/AXON -client payment an"
type textarea "x"
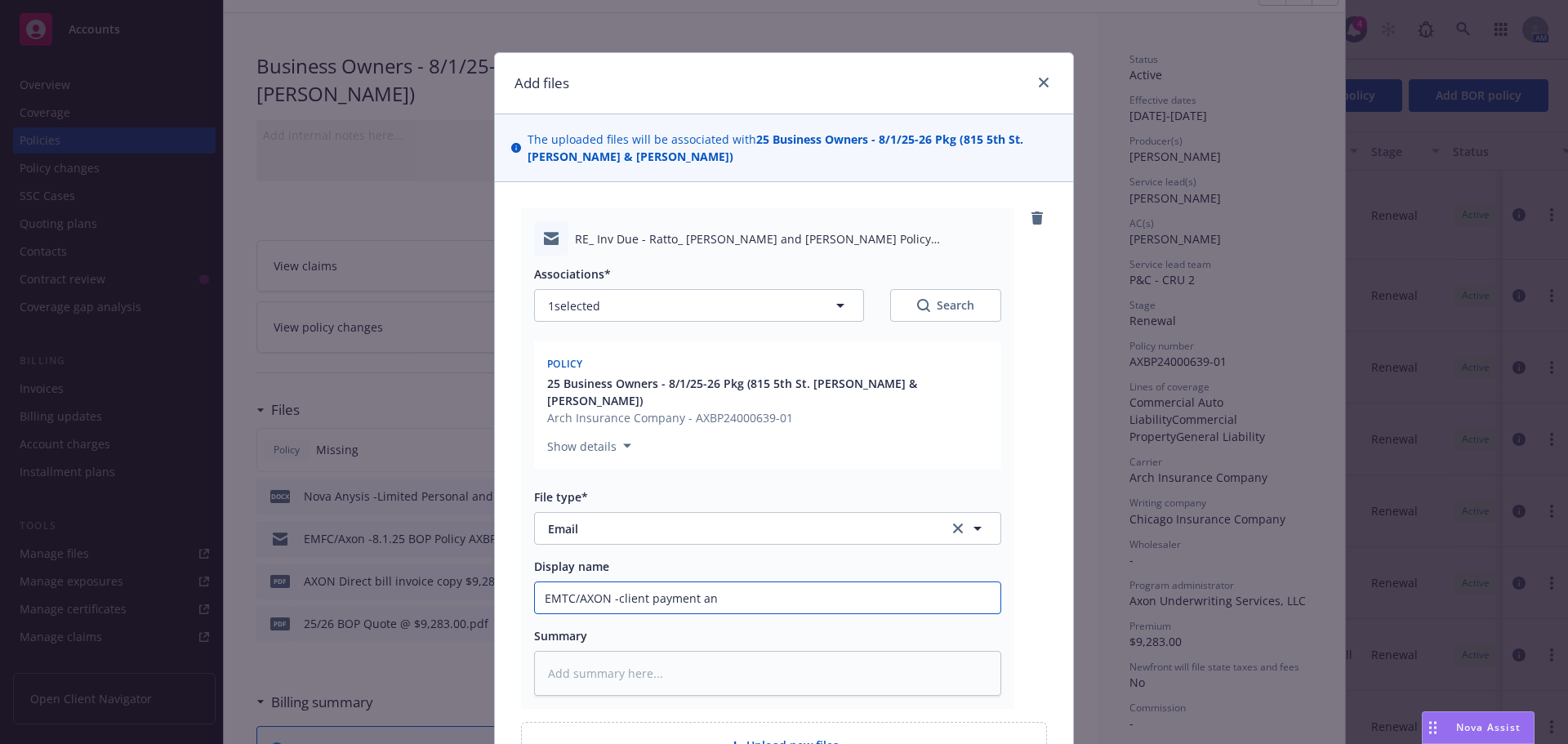
type input "EMTC/AXON -client payment and"
type textarea "x"
type input "EMTC/AXON -client payment and"
type textarea "x"
type input "EMTC/AXON -client payment and p"
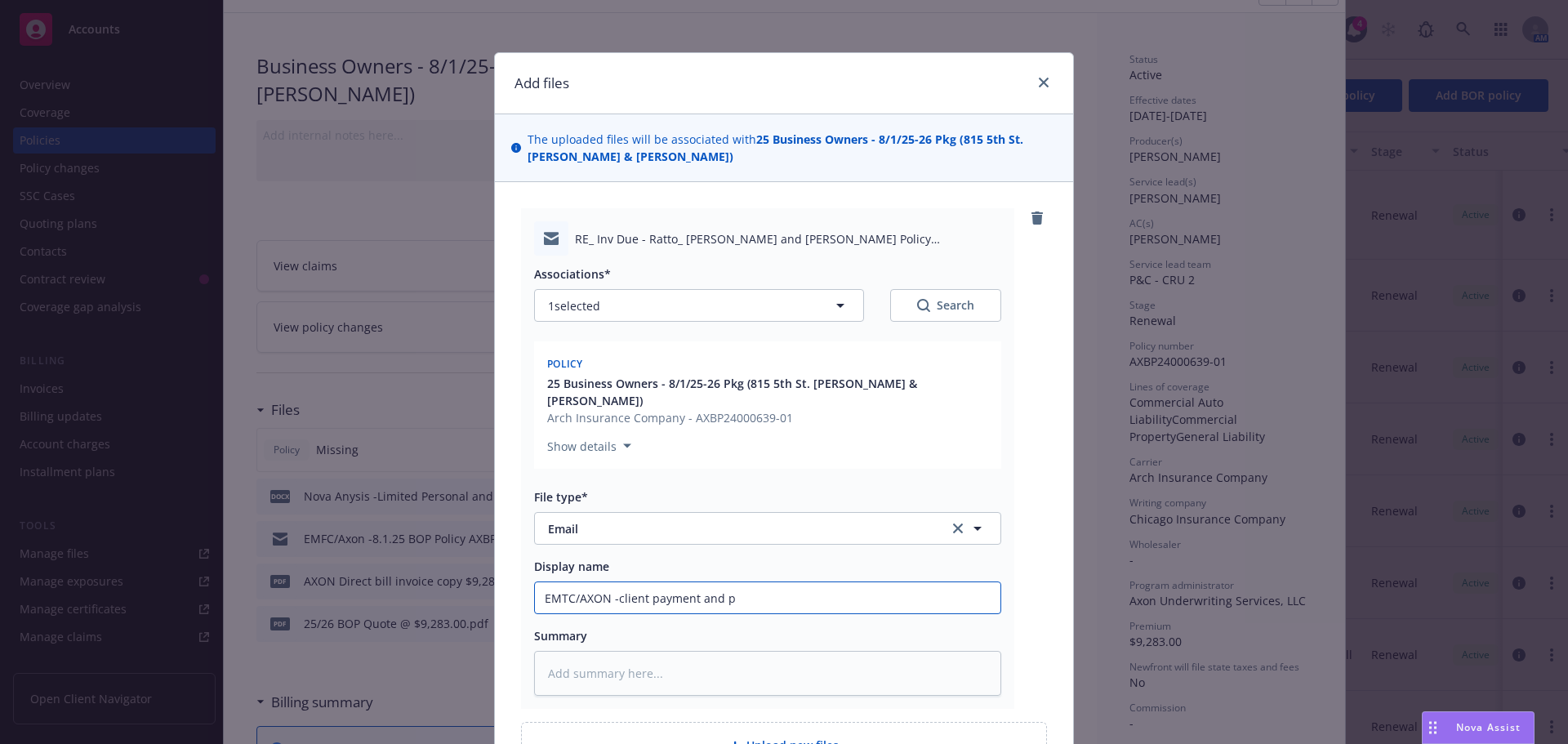
type textarea "x"
type input "EMTC/AXON -client payment and po"
type textarea "x"
type input "EMTC/AXON -client payment and pol"
type textarea "x"
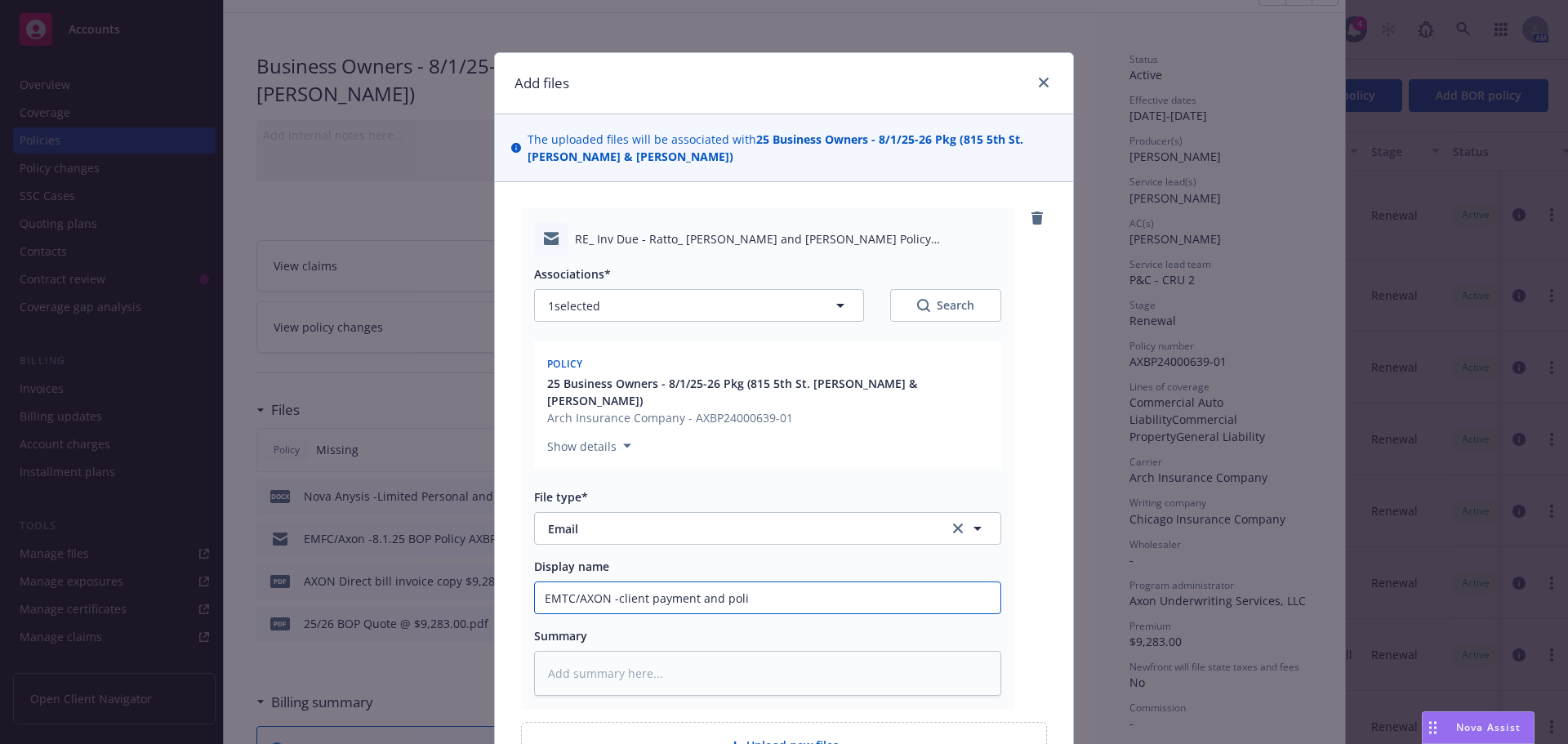
type input "EMTC/AXON -client payment and polic"
type textarea "x"
type input "EMTC/AXON -client payment and policy"
type textarea "x"
type input "EMTC/AXON -client payment and policy"
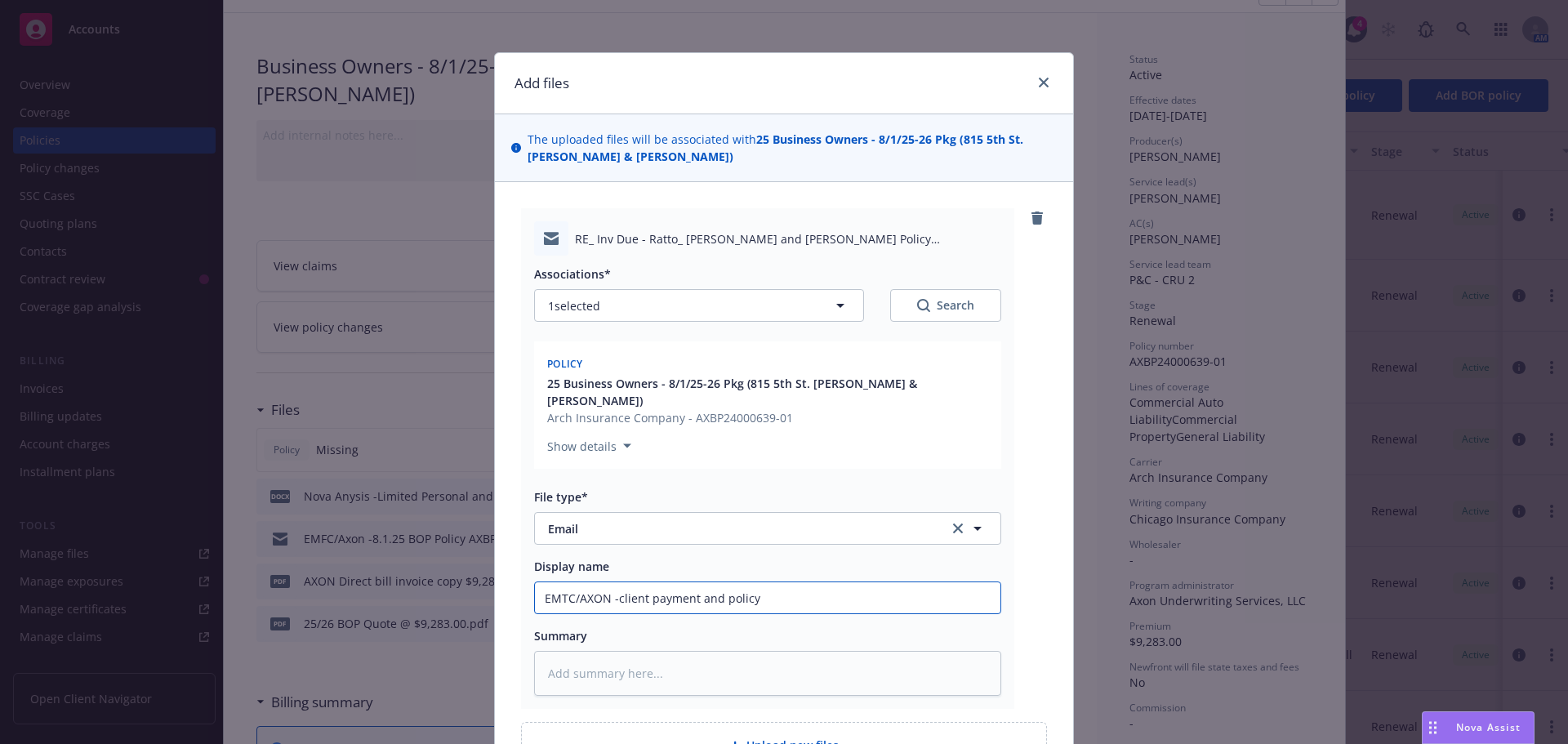
type textarea "x"
type input "EMTC/AXON -client payment and policy s"
type textarea "x"
type input "EMTC/AXON -client payment and policy st"
type textarea "x"
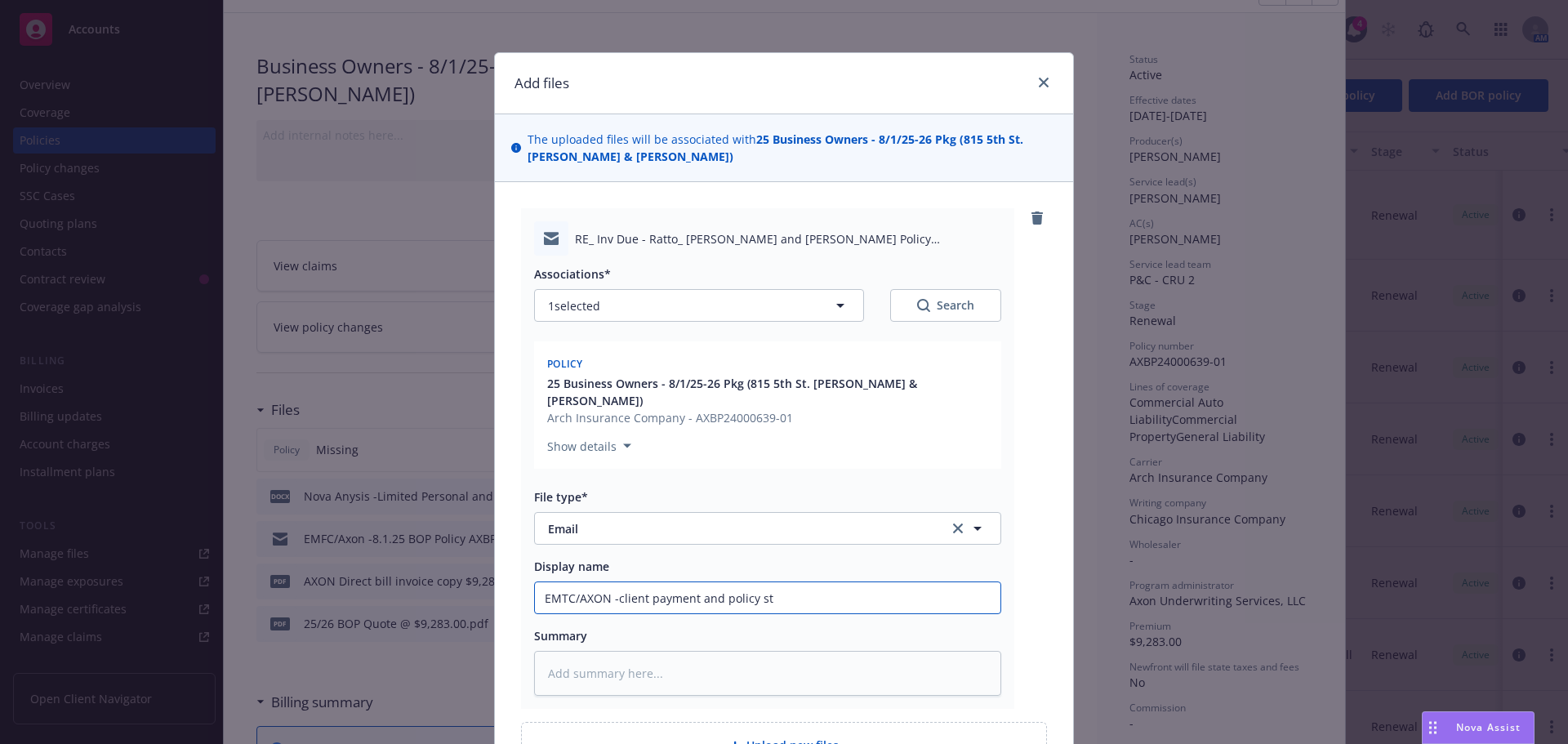
type input "EMTC/AXON -client payment and policy sta"
type textarea "x"
type input "EMTC/AXON -client payment and policy stat"
type textarea "x"
type input "EMTC/AXON -client payment and policy statu"
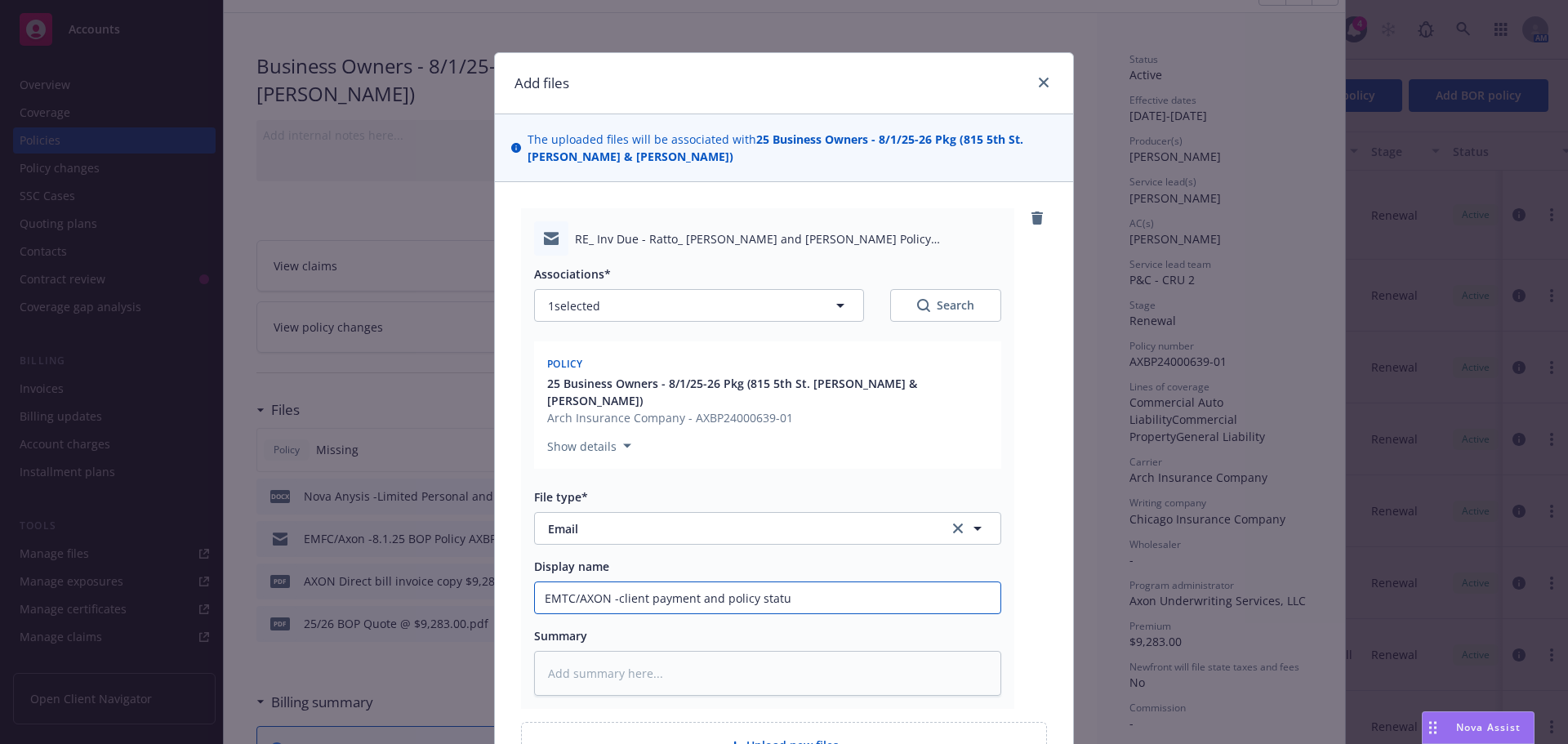
type textarea "x"
type input "EMTC/AXON -client payment and policy status"
type textarea "x"
type input "EMTC/AXON -client payment and policy status"
type textarea "x"
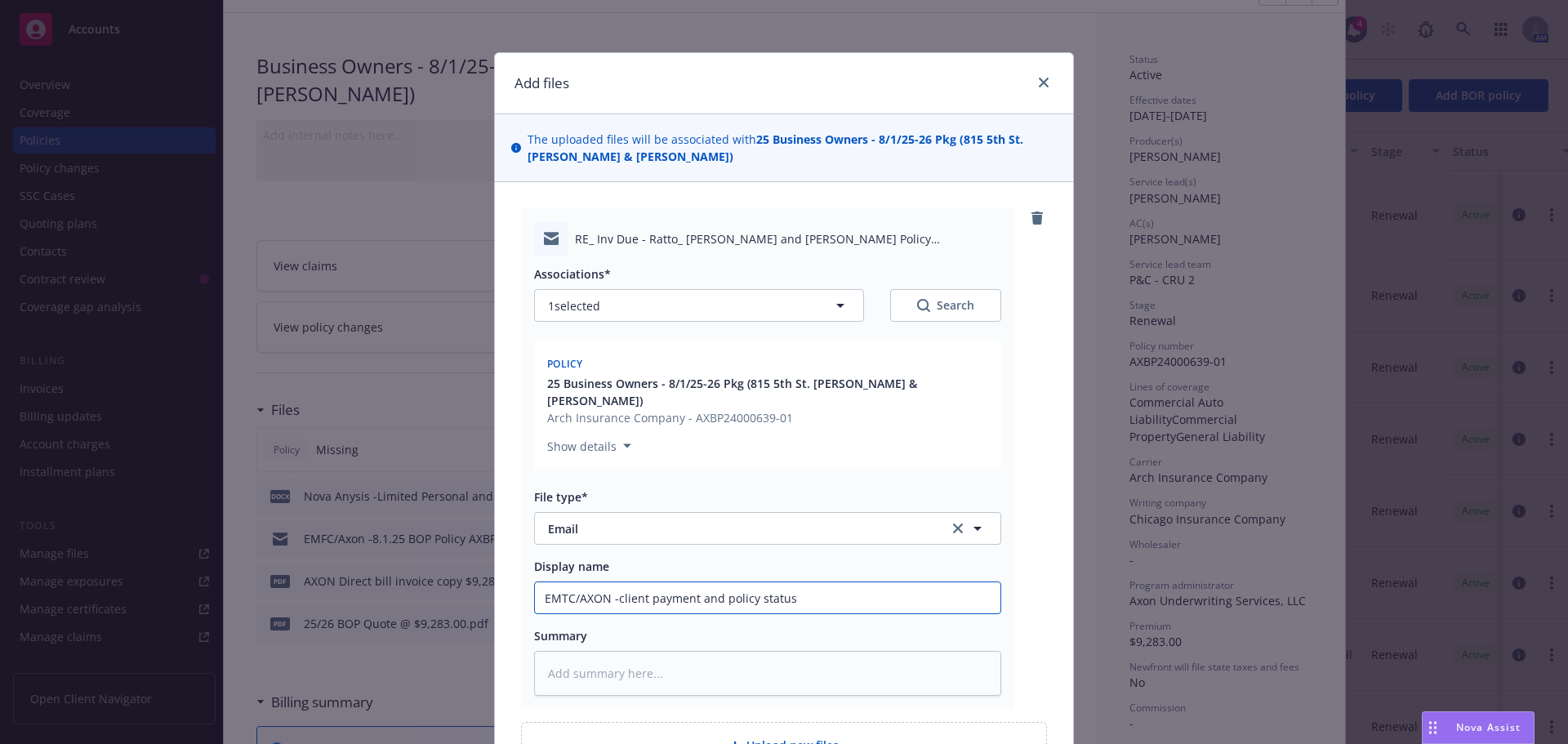
type input "EMTC/AXON -client payment and policy status c"
type textarea "x"
type input "EMTC/AXON -client payment and policy status ch"
type textarea "x"
type input "EMTC/AXON -client payment and policy status che"
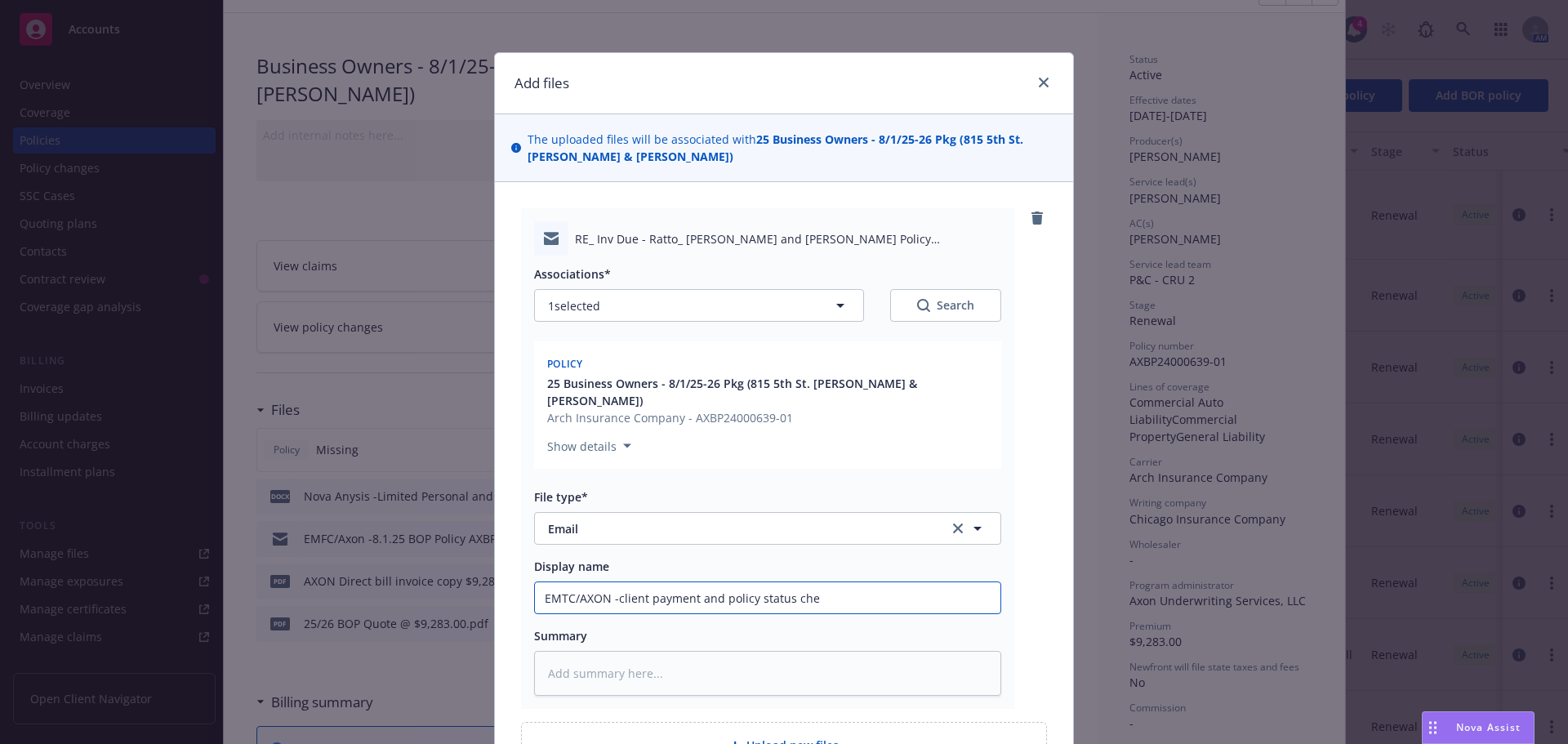
type textarea "x"
type input "EMTC/AXON -client payment and policy status chec"
type textarea "x"
type input "EMTC/AXON -client payment and policy status check"
type textarea "x"
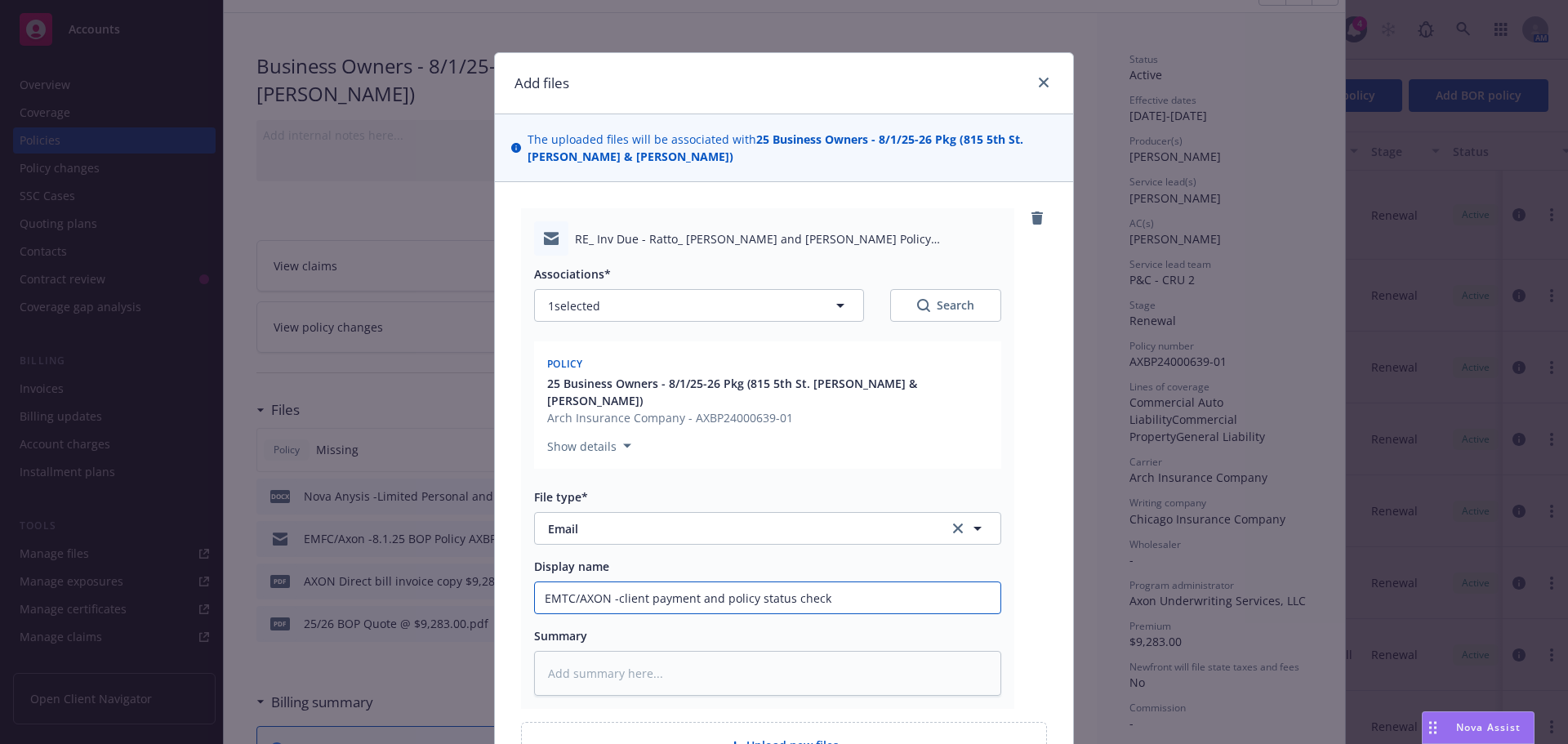
type input "EMTC/AXON -client payment and policy status [PERSON_NAME]"
type textarea "x"
type input "EMTC/AXON -client payment and policy status checkin"
type textarea "x"
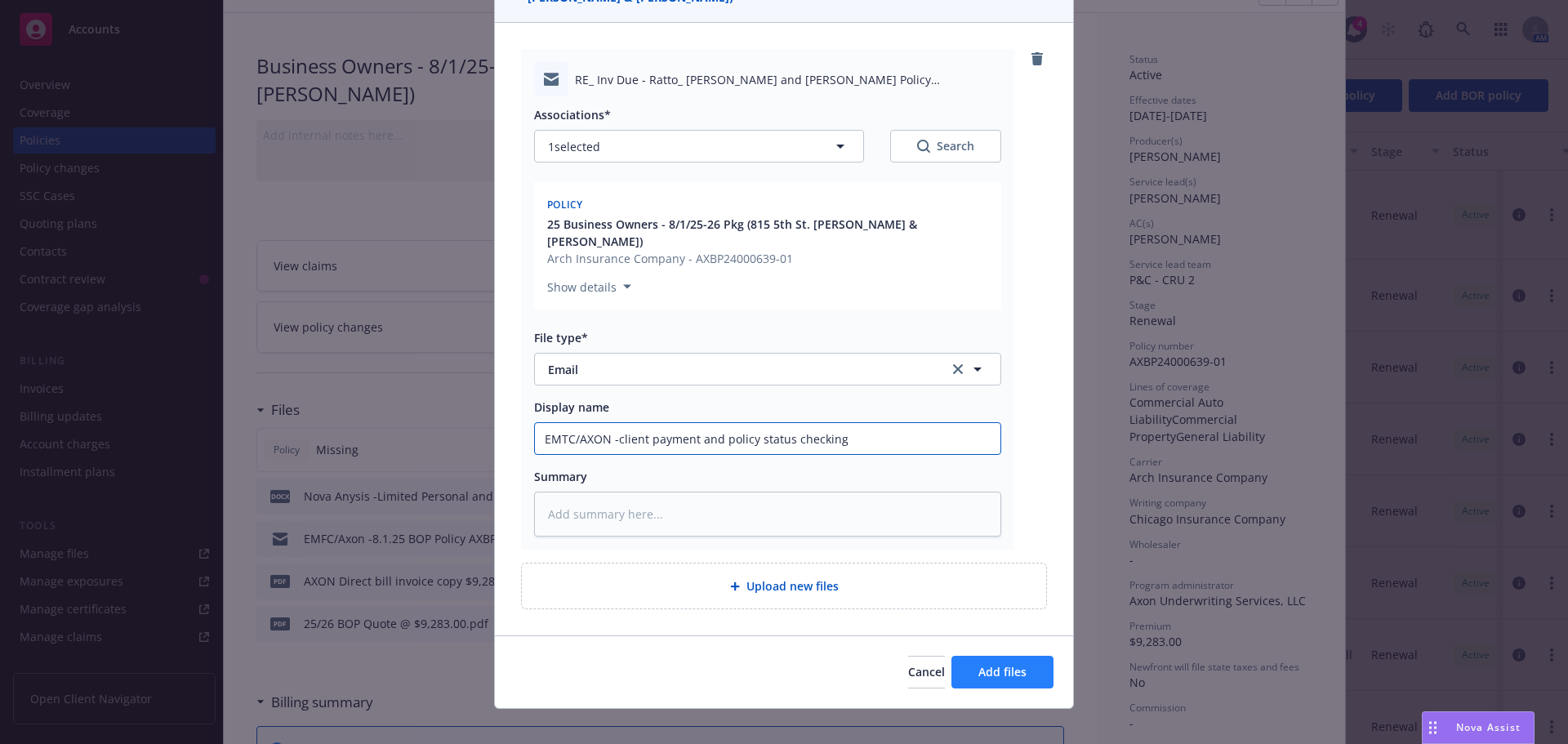
type input "EMTC/AXON -client payment and policy status checking"
click at [978, 664] on span "Add files" at bounding box center [1002, 672] width 49 height 16
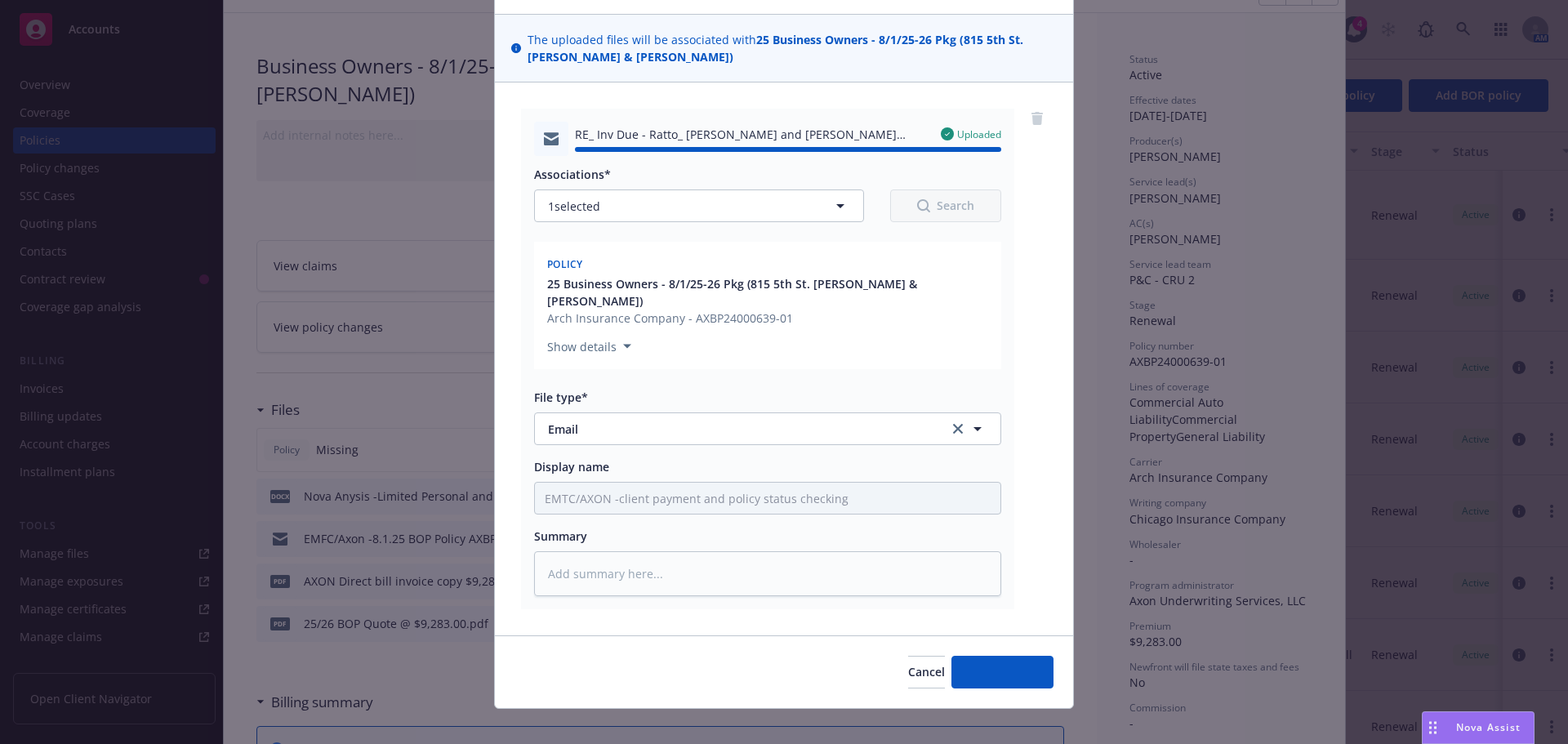
type textarea "x"
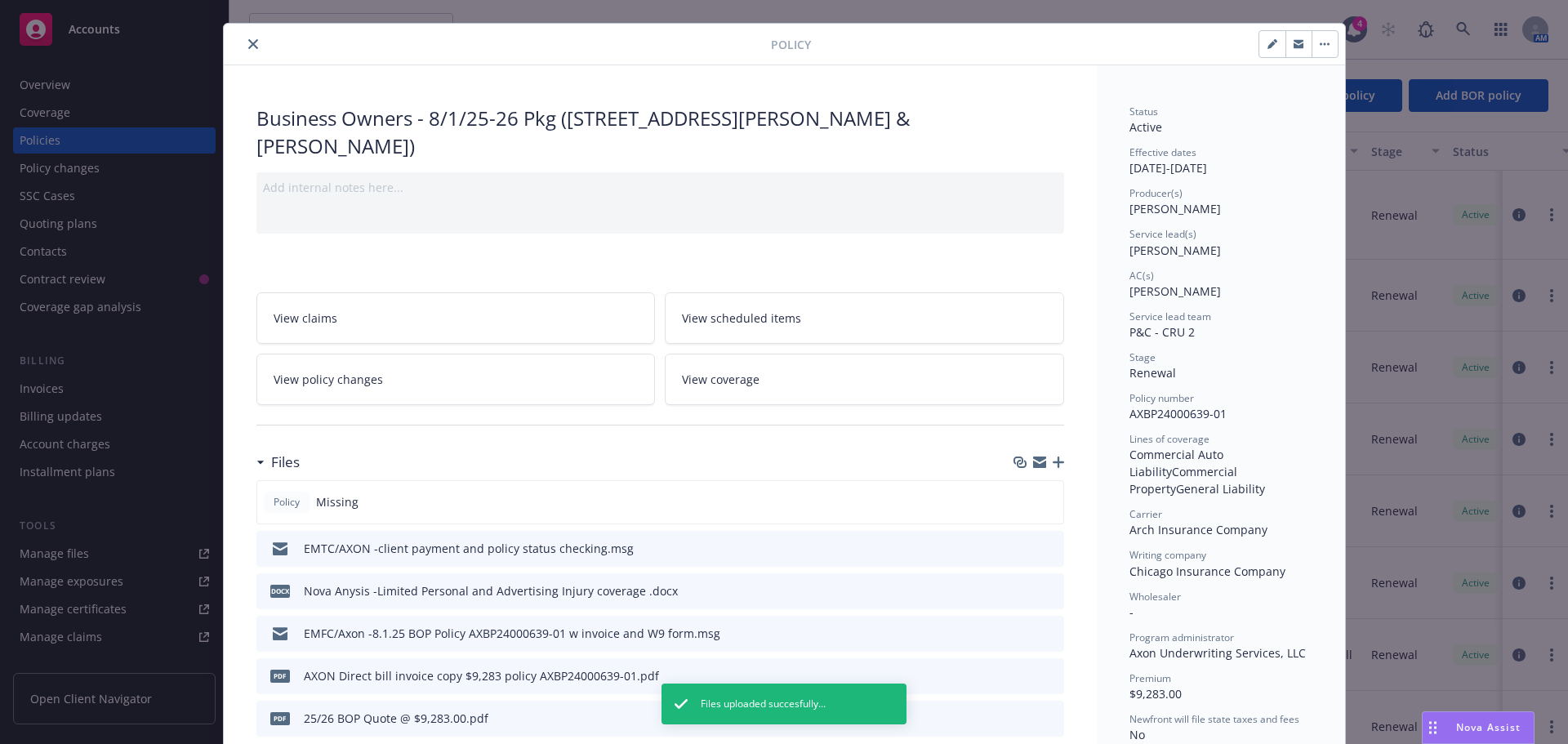
scroll to position [0, 0]
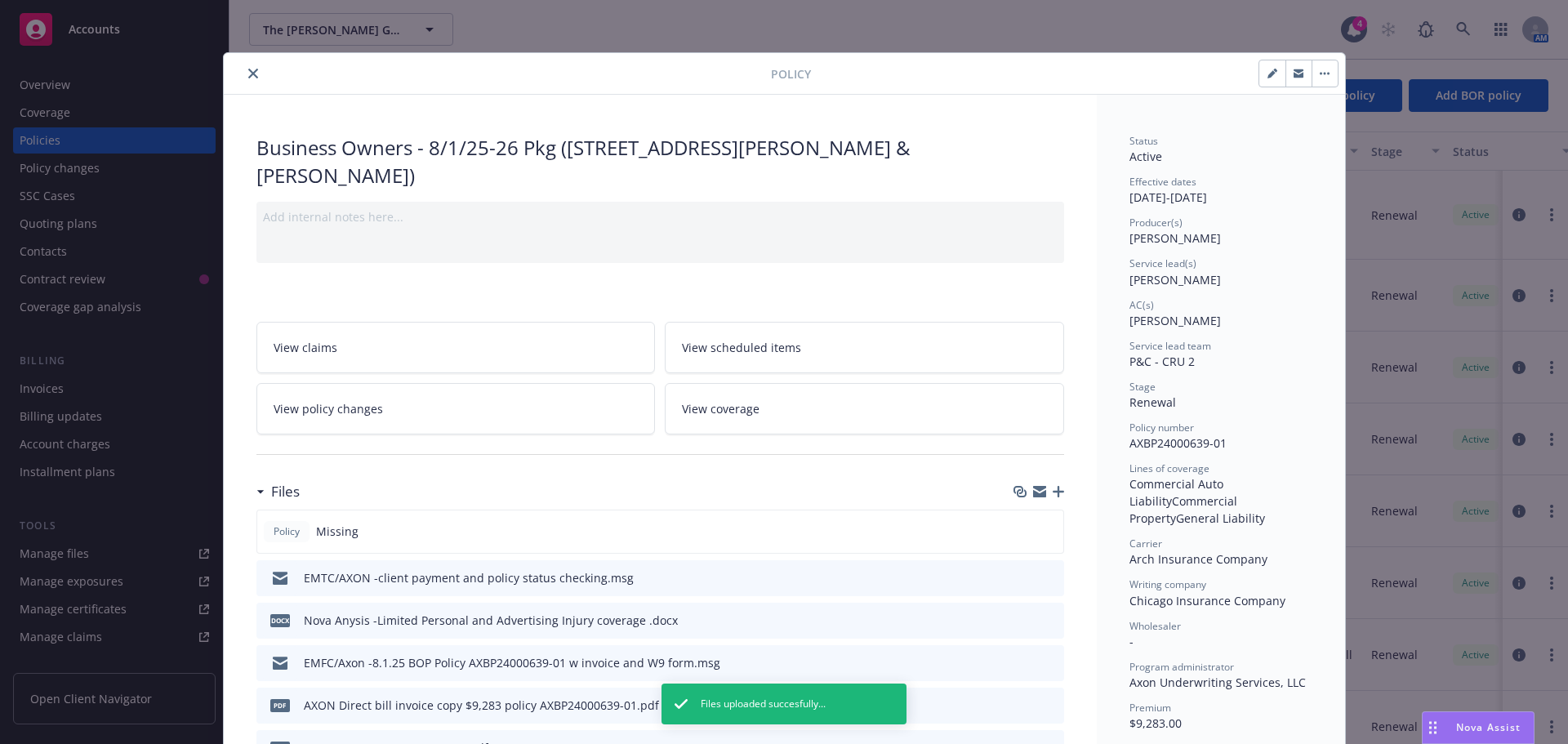
click at [251, 74] on icon "close" at bounding box center [253, 73] width 10 height 10
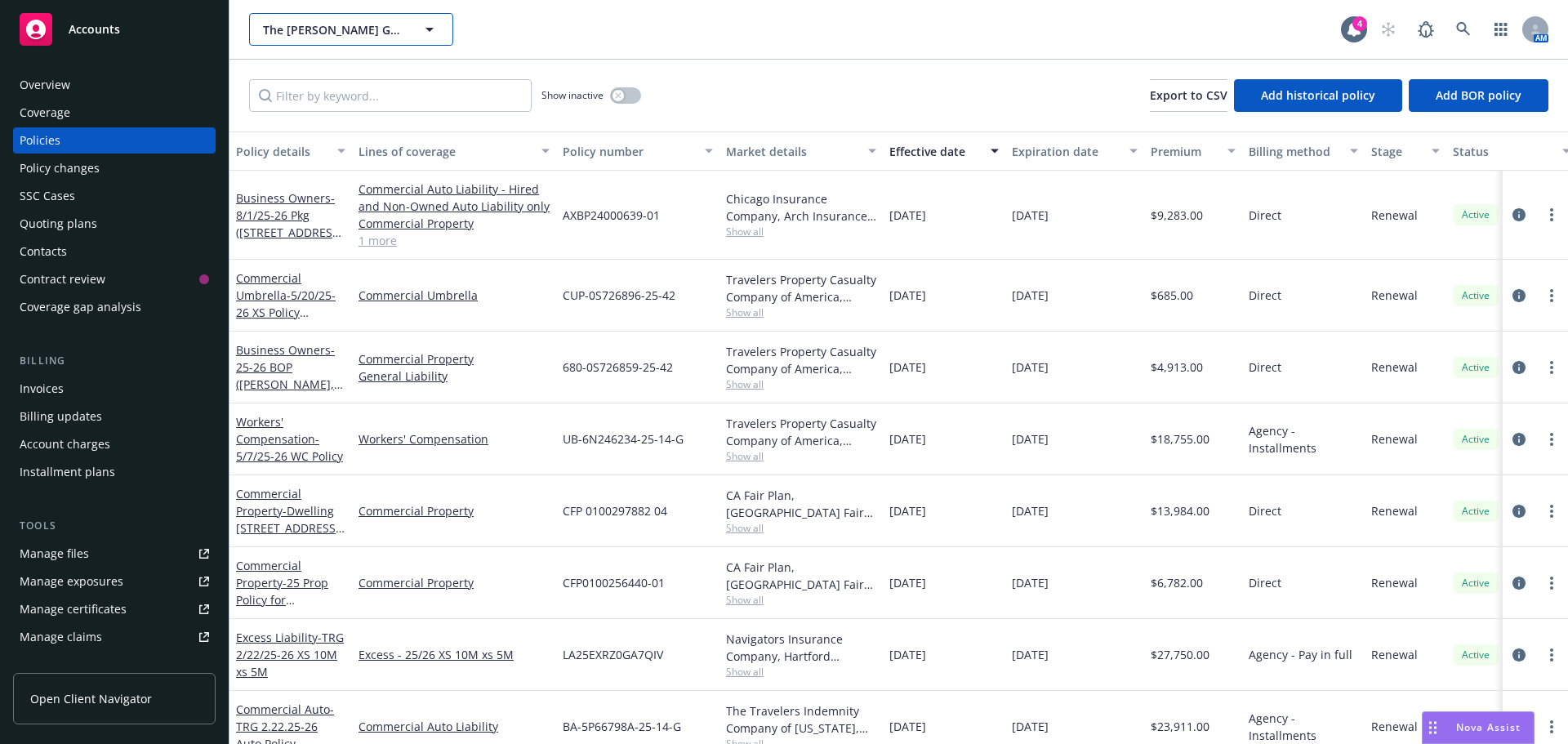
click at [303, 24] on span "The [PERSON_NAME] Group of Companies" at bounding box center [333, 29] width 141 height 17
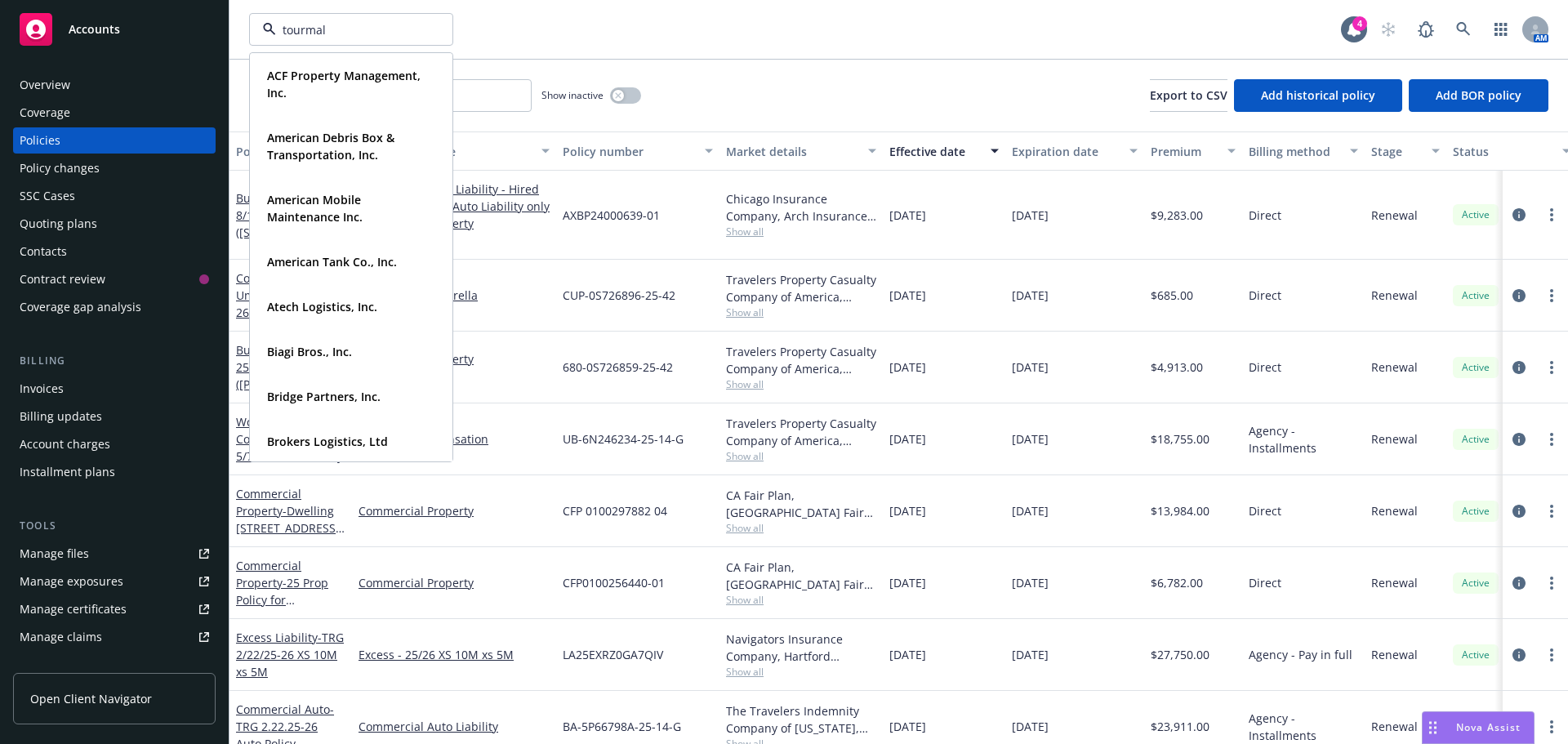
type input "tourmali"
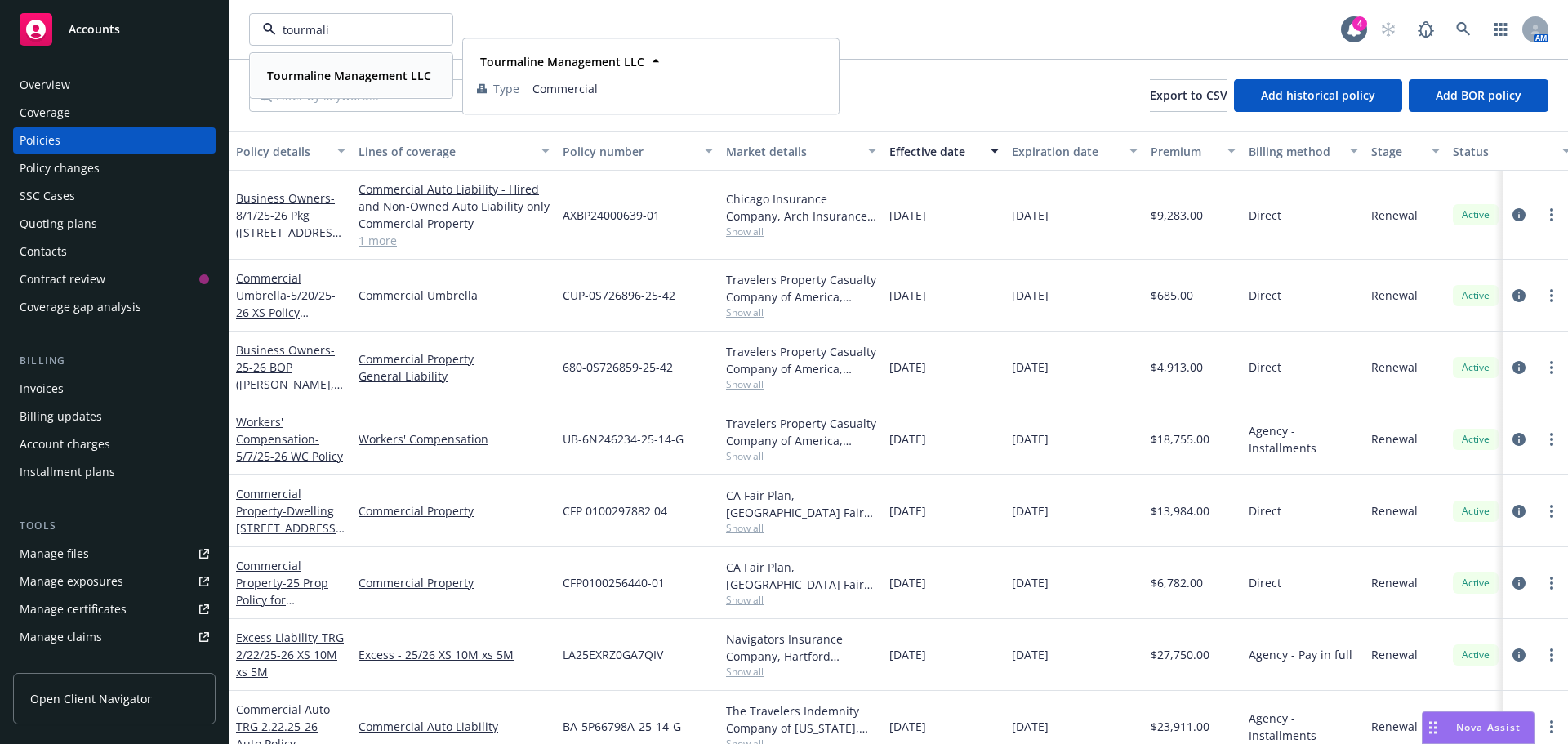
click at [322, 79] on strong "Tourmaline Management LLC" at bounding box center [349, 75] width 164 height 16
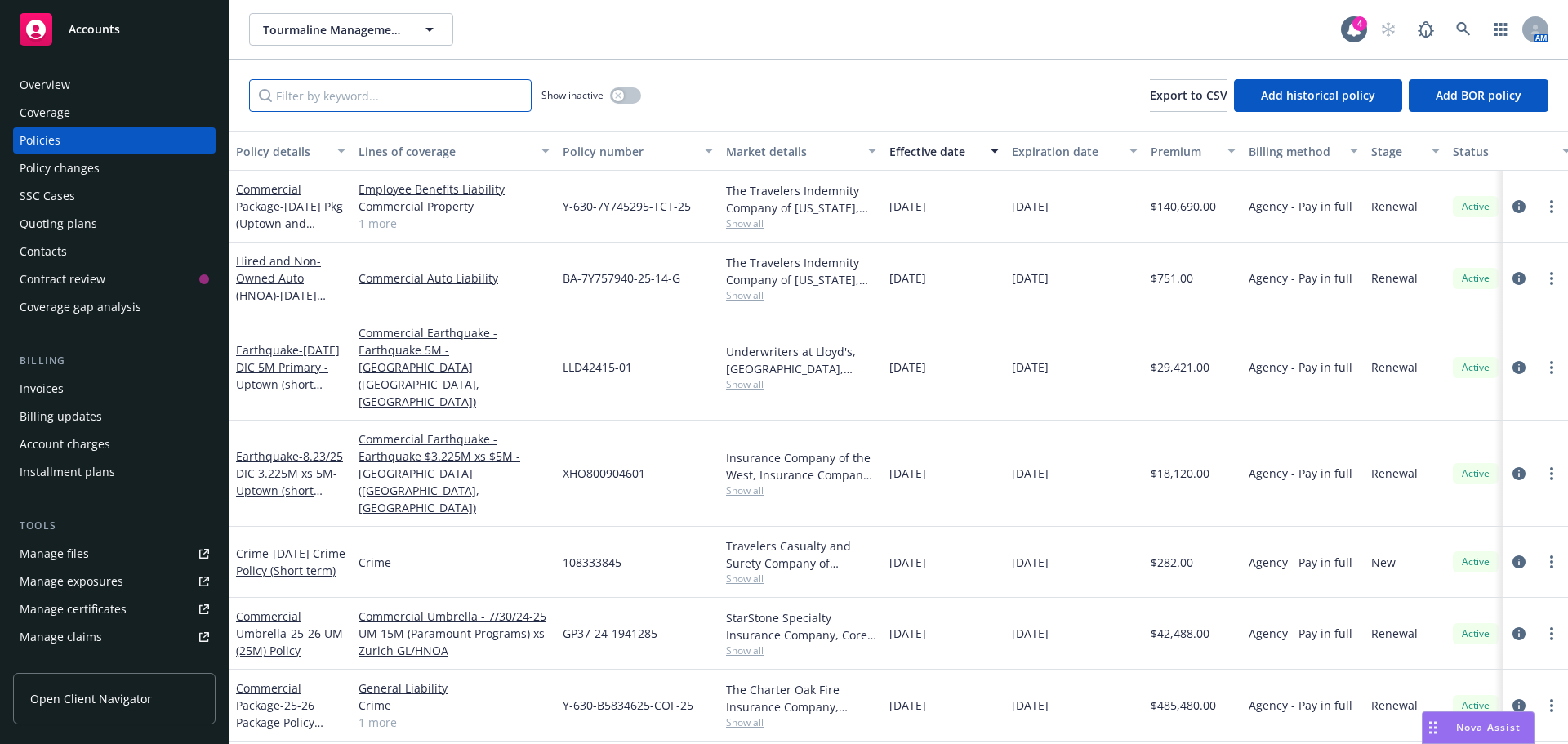
click at [323, 105] on input "Filter by keyword..." at bounding box center [390, 95] width 282 height 33
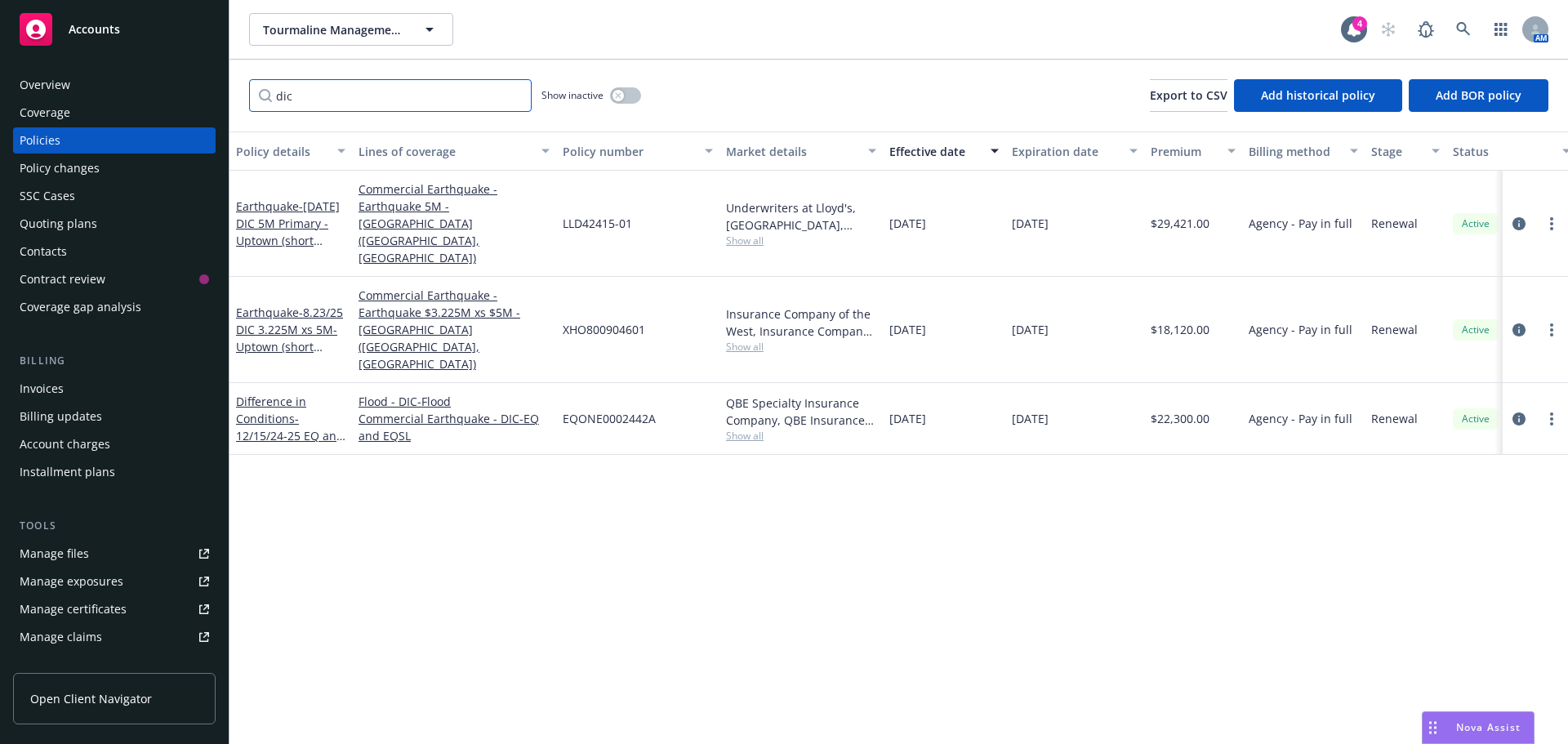
type input "dic"
click at [1521, 217] on icon "circleInformation" at bounding box center [1519, 224] width 13 height 13
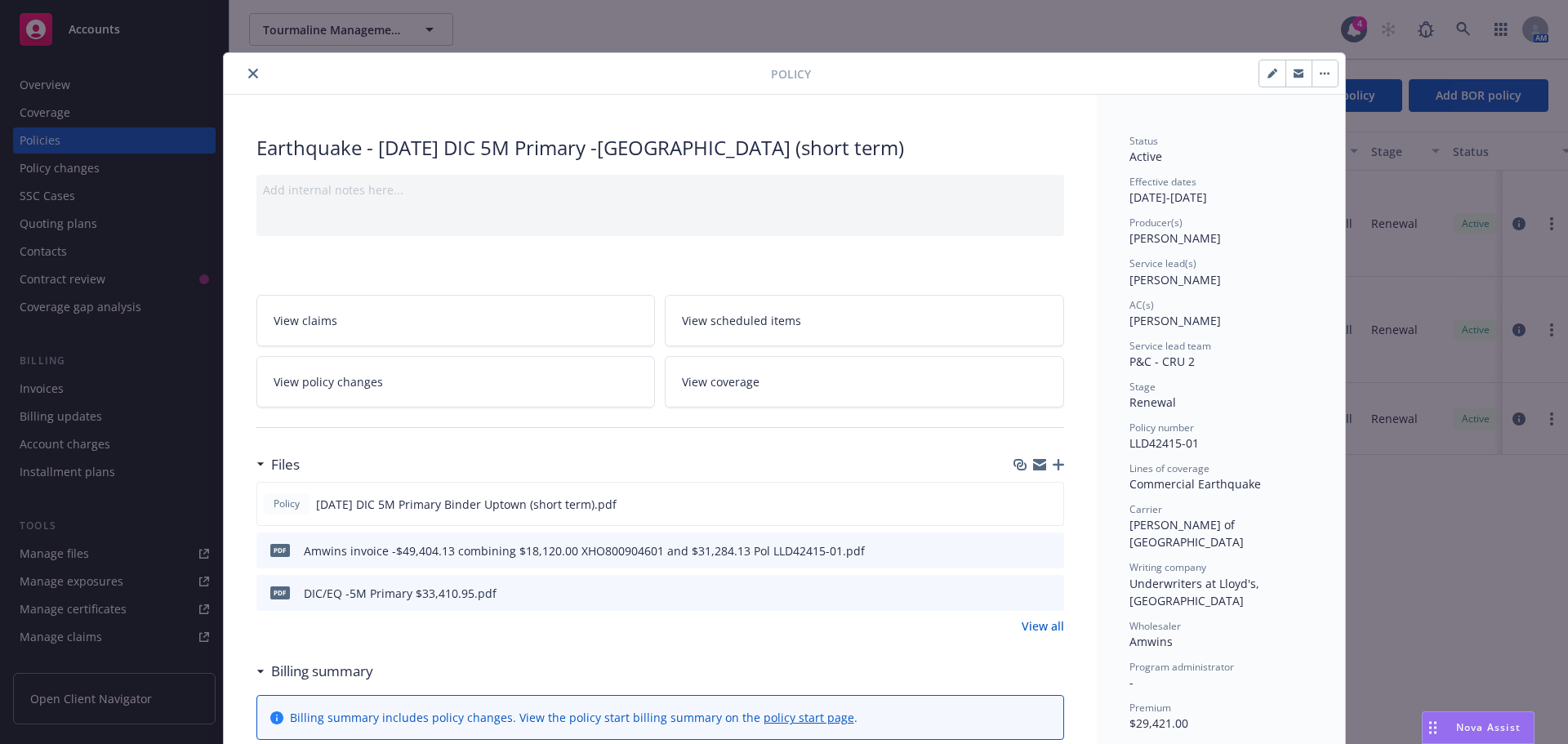
click at [1052, 468] on icon "button" at bounding box center [1058, 465] width 11 height 11
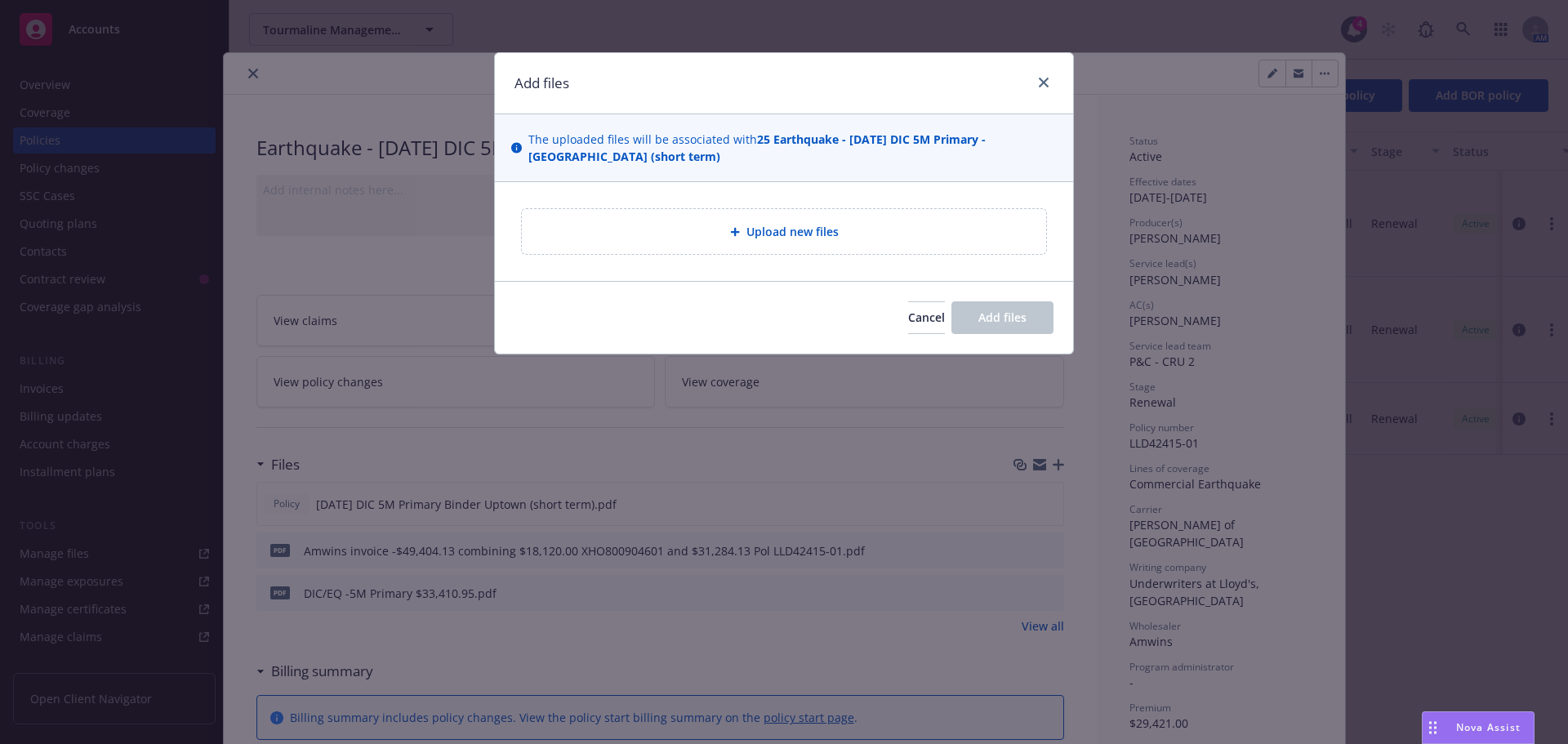
type textarea "x"
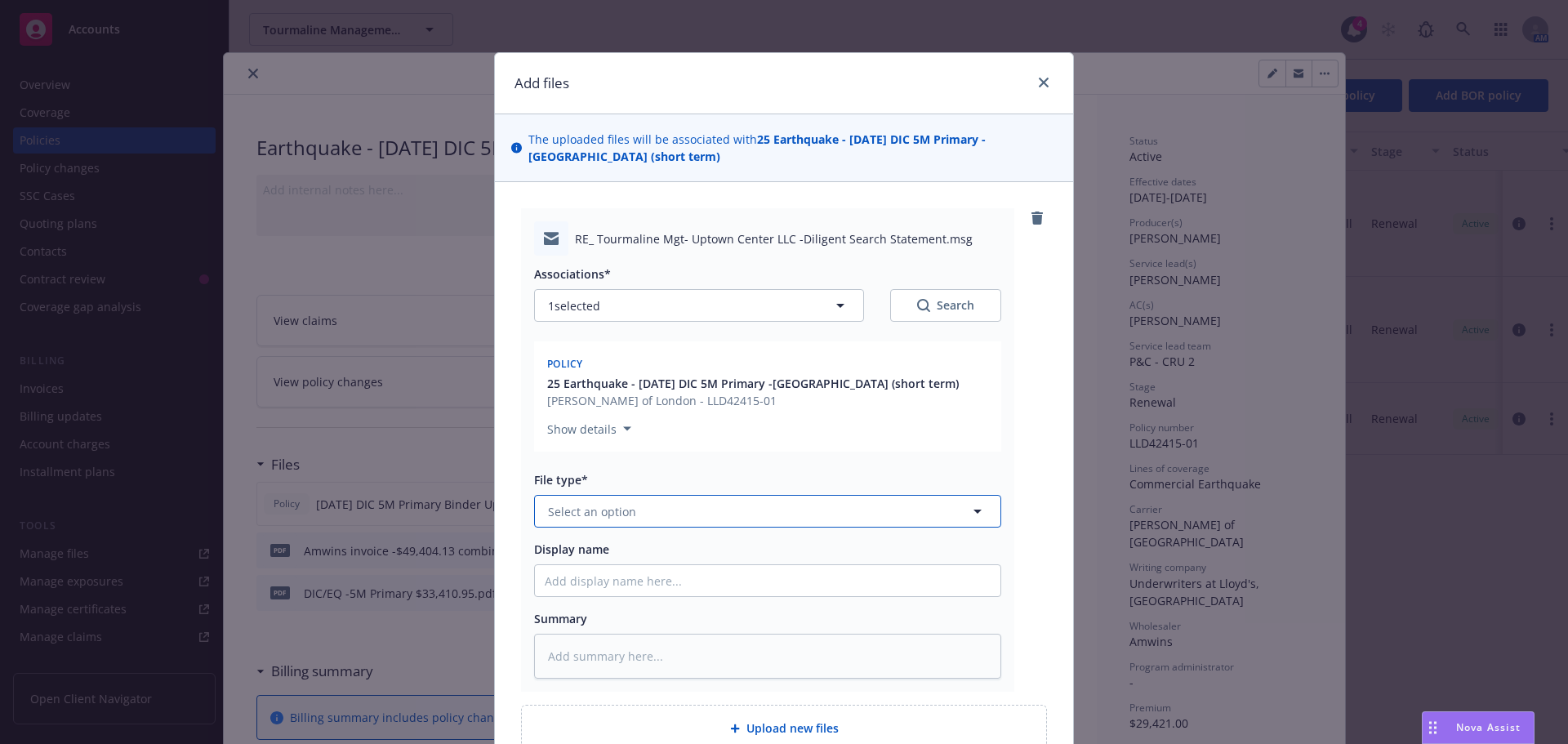
click at [591, 512] on span "Select an option" at bounding box center [592, 511] width 88 height 17
type input "email"
click at [573, 563] on span "Email" at bounding box center [566, 556] width 30 height 17
click at [571, 574] on input "Display name" at bounding box center [768, 581] width 465 height 31
type textarea "x"
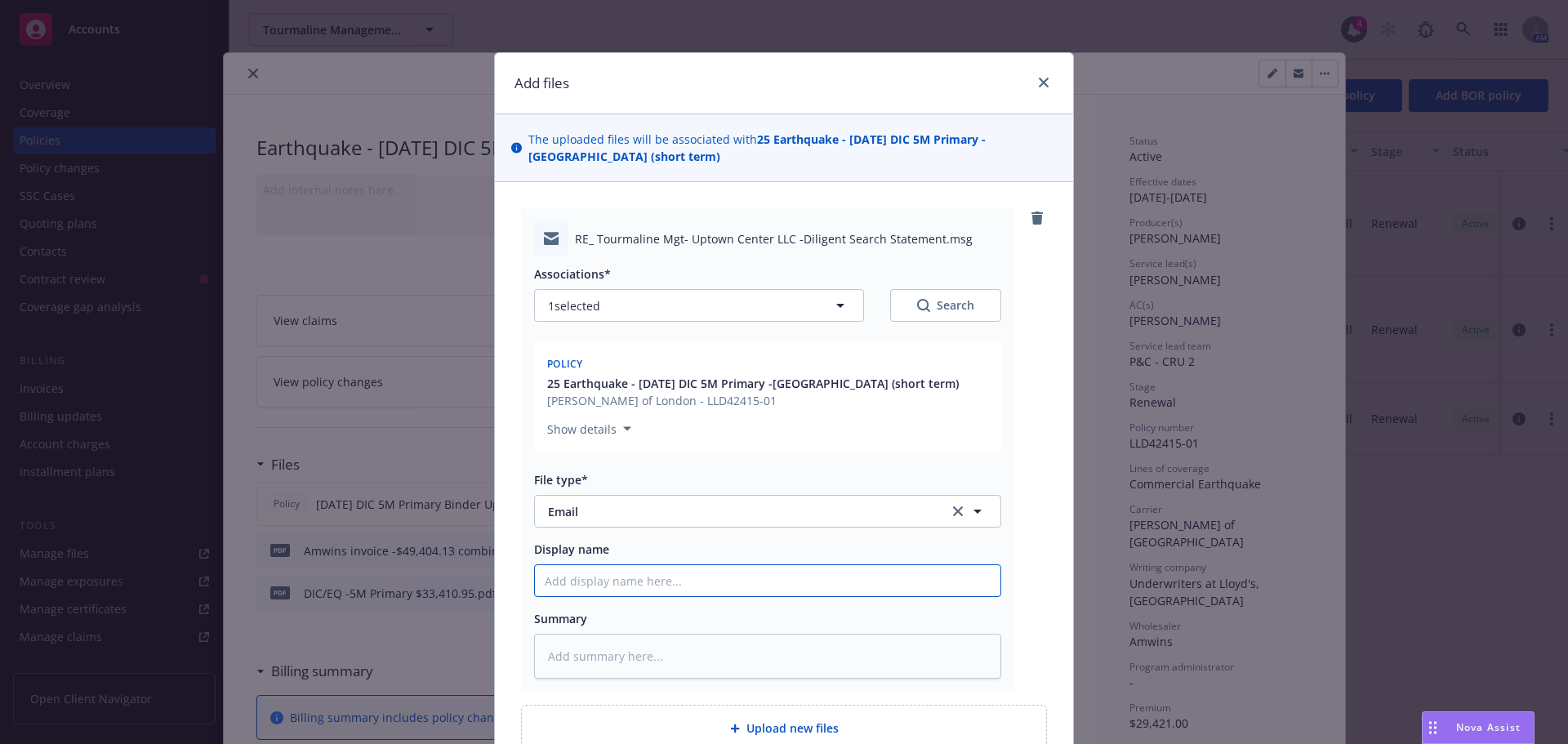
type input "E"
type textarea "x"
type input "EM"
type textarea "x"
type input "EMT"
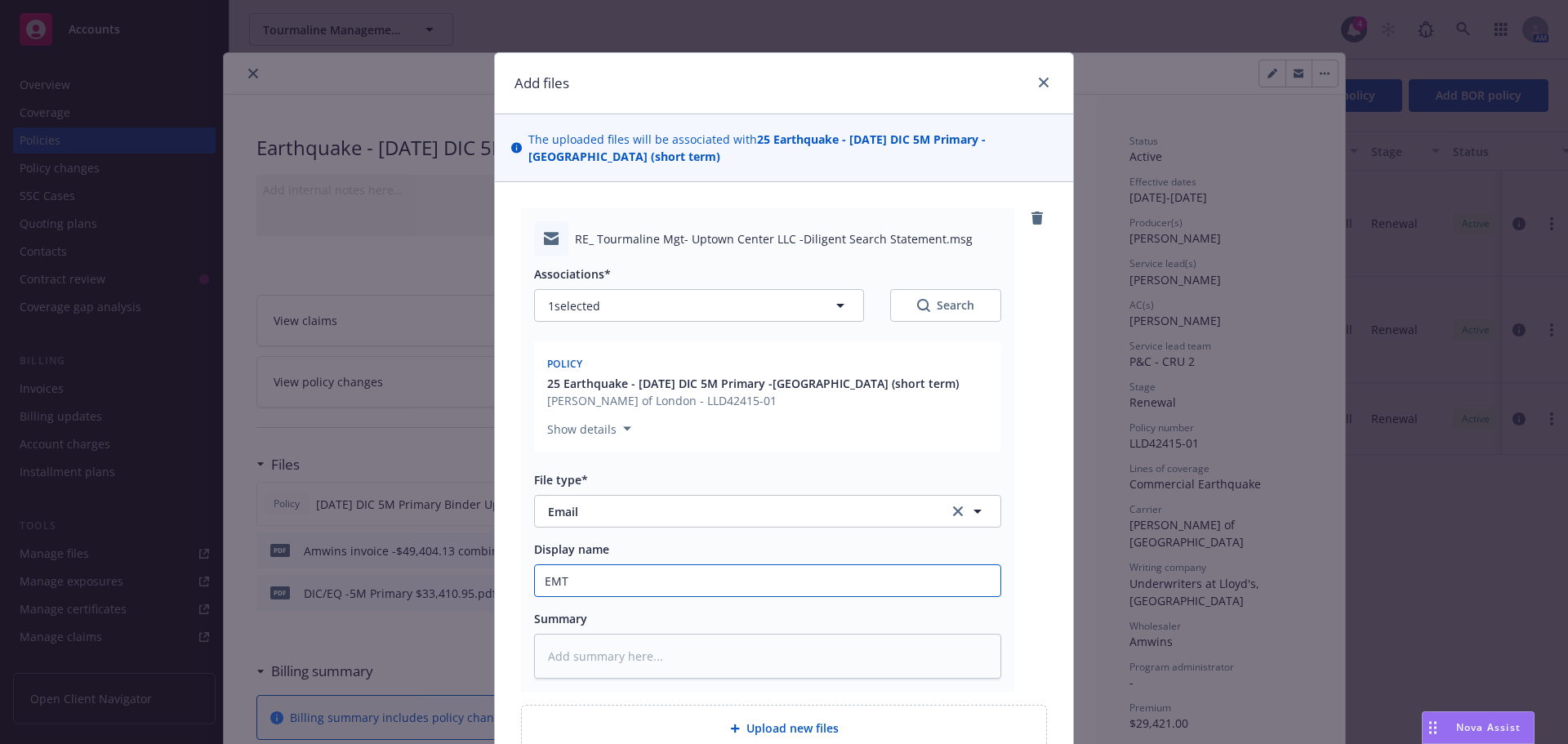
type textarea "x"
type input "EMTC"
type textarea "x"
type input "EMTC/"
drag, startPoint x: 611, startPoint y: 585, endPoint x: 612, endPoint y: 562, distance: 23.0
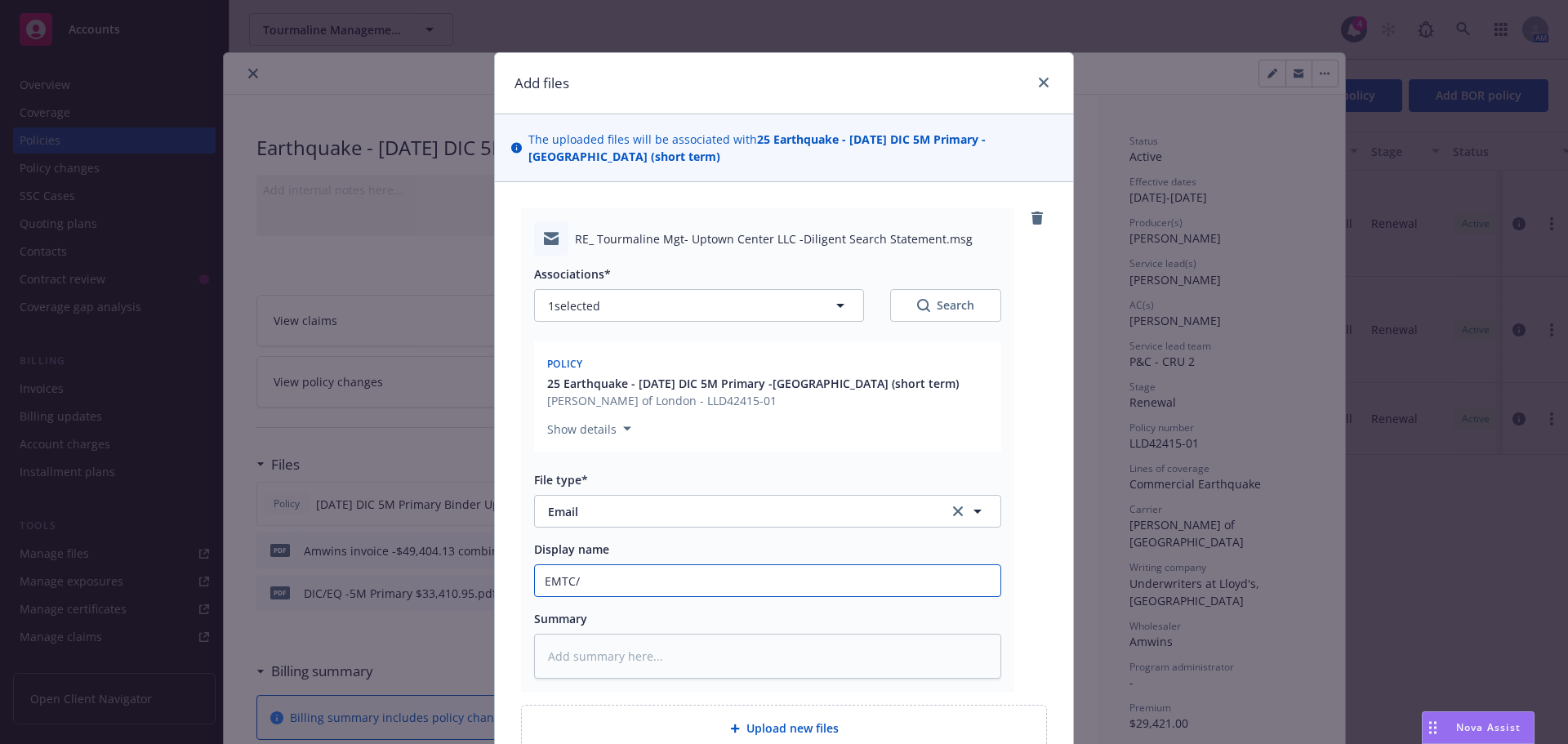
click at [611, 584] on input "EMTC/" at bounding box center [768, 581] width 465 height 31
type textarea "x"
type input "EMTC/A"
type textarea "x"
type input "EMTC/Am"
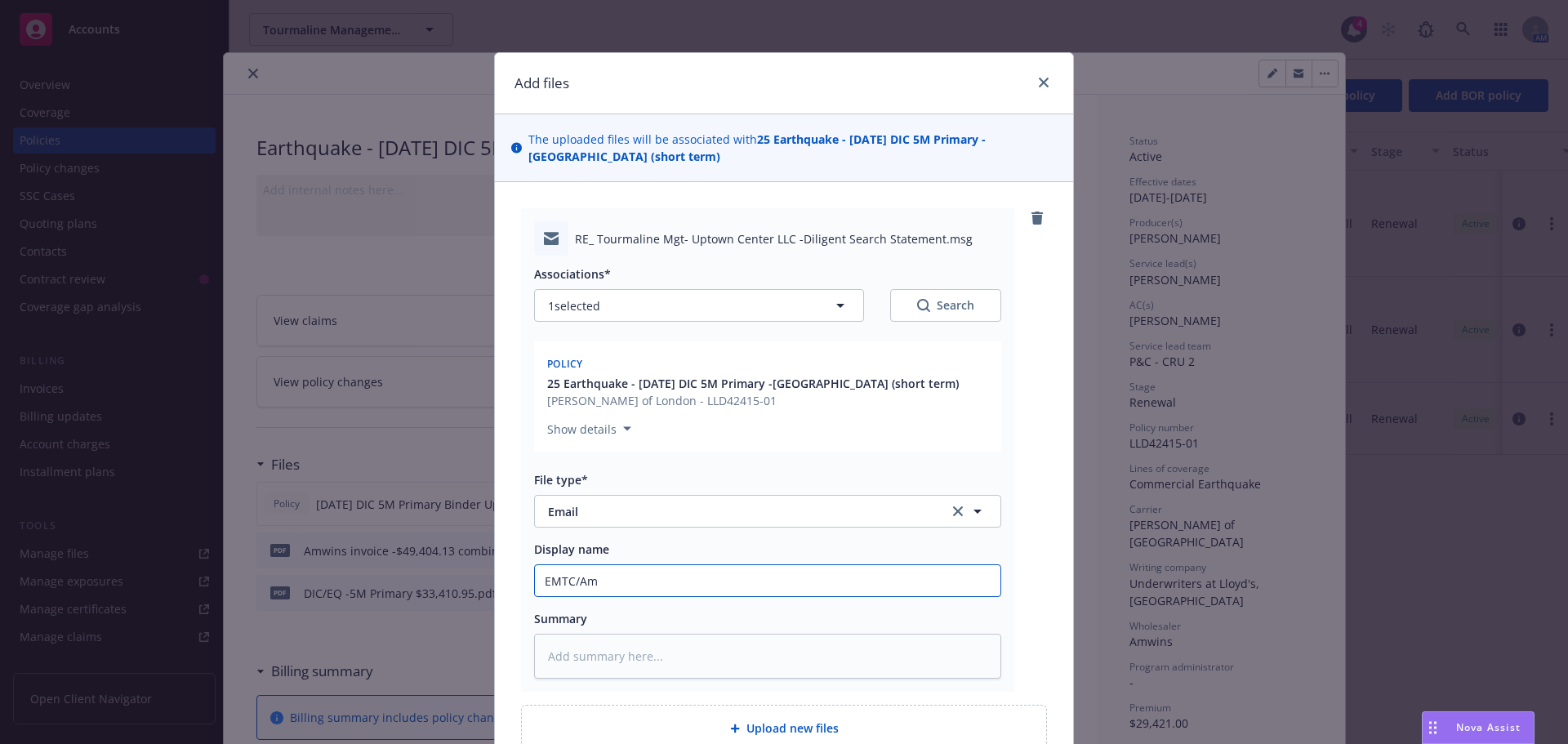
type textarea "x"
type input "EMTC/Amw"
type textarea "x"
type input "EMTC/Amwi"
type textarea "x"
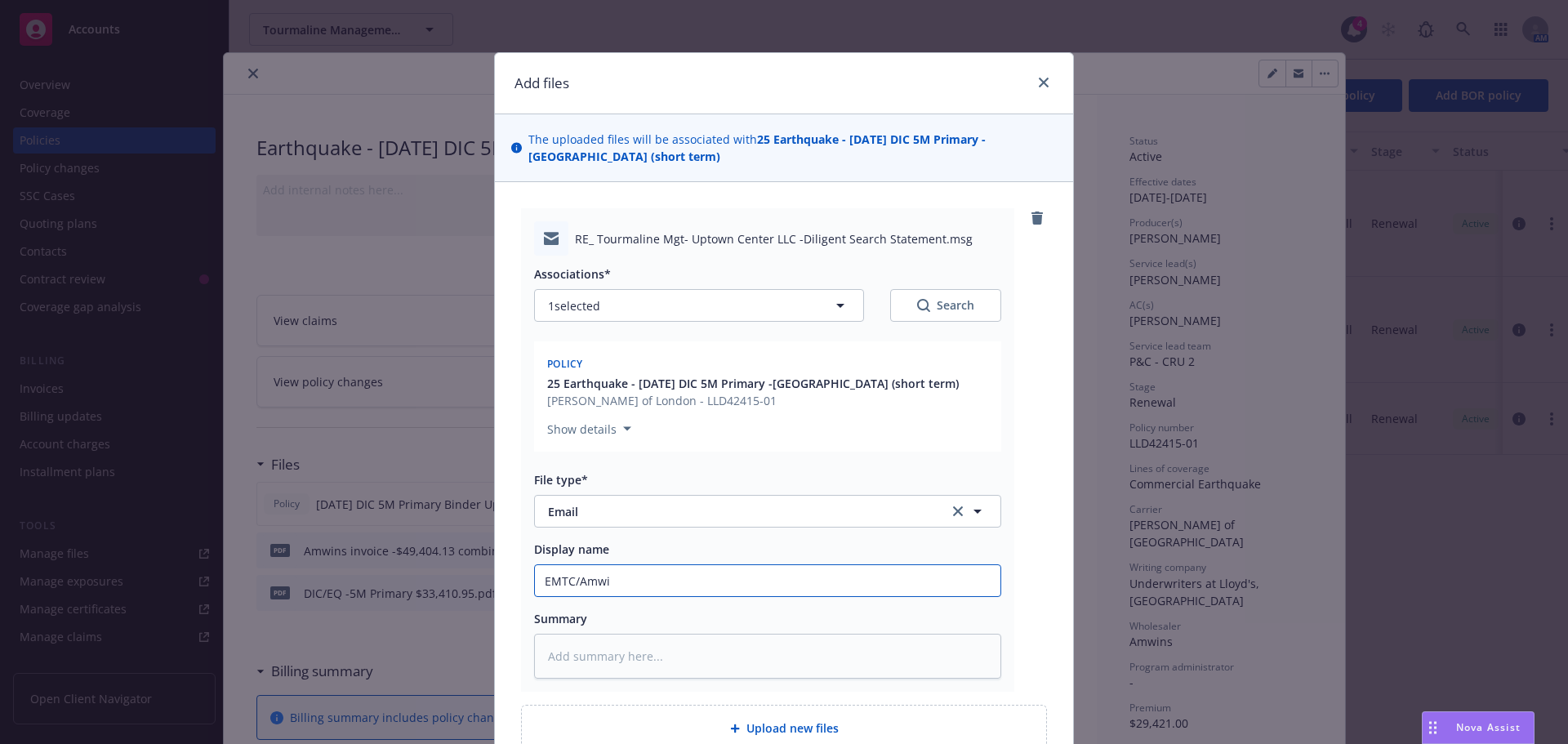
type input "EMTC/Amwin"
type textarea "x"
type input "EMTC/Amwins"
type textarea "x"
type input "EMTC/Amwins"
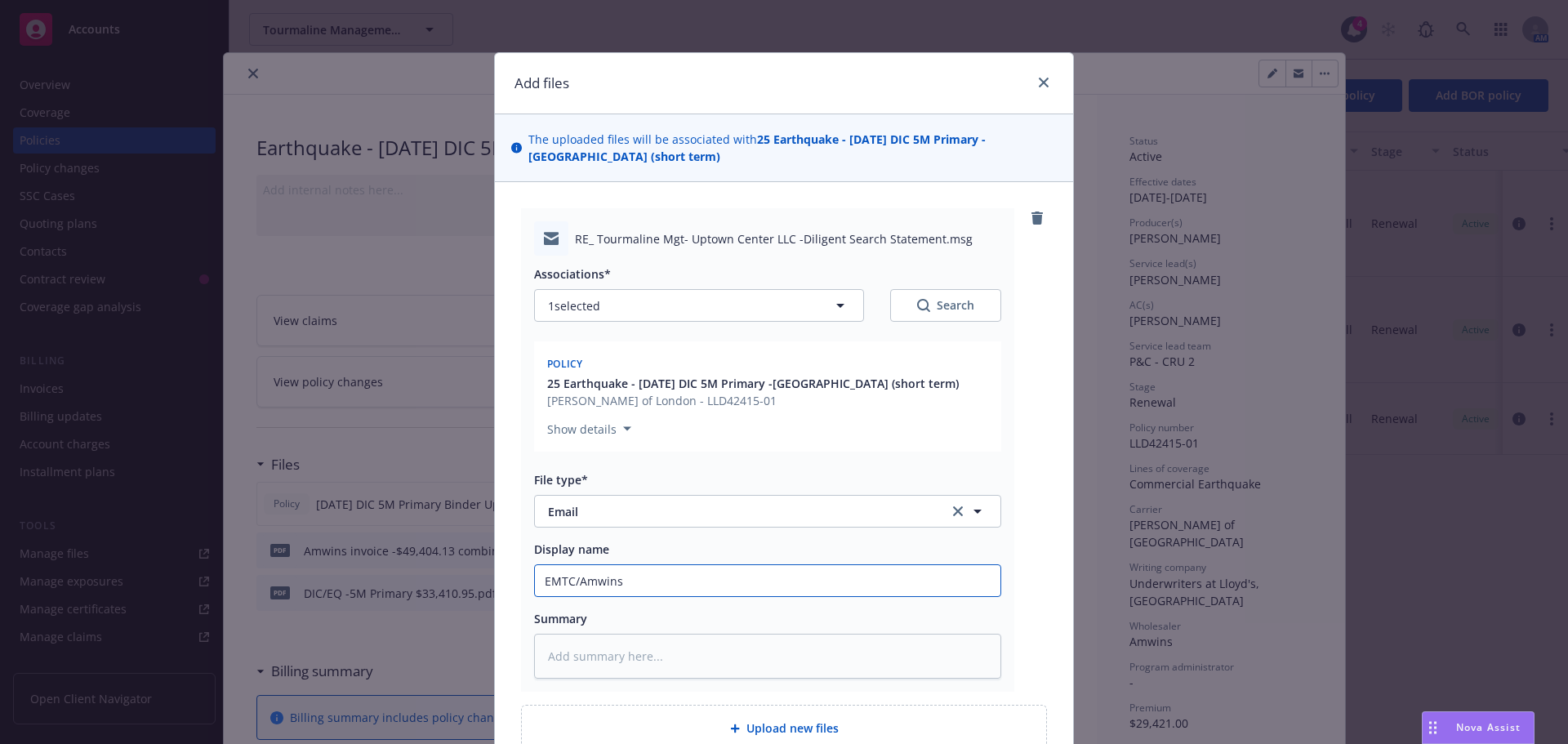
type textarea "x"
type input "EMTC/Amwins -"
type textarea "x"
type input "EMTC/Amwins -p"
type textarea "x"
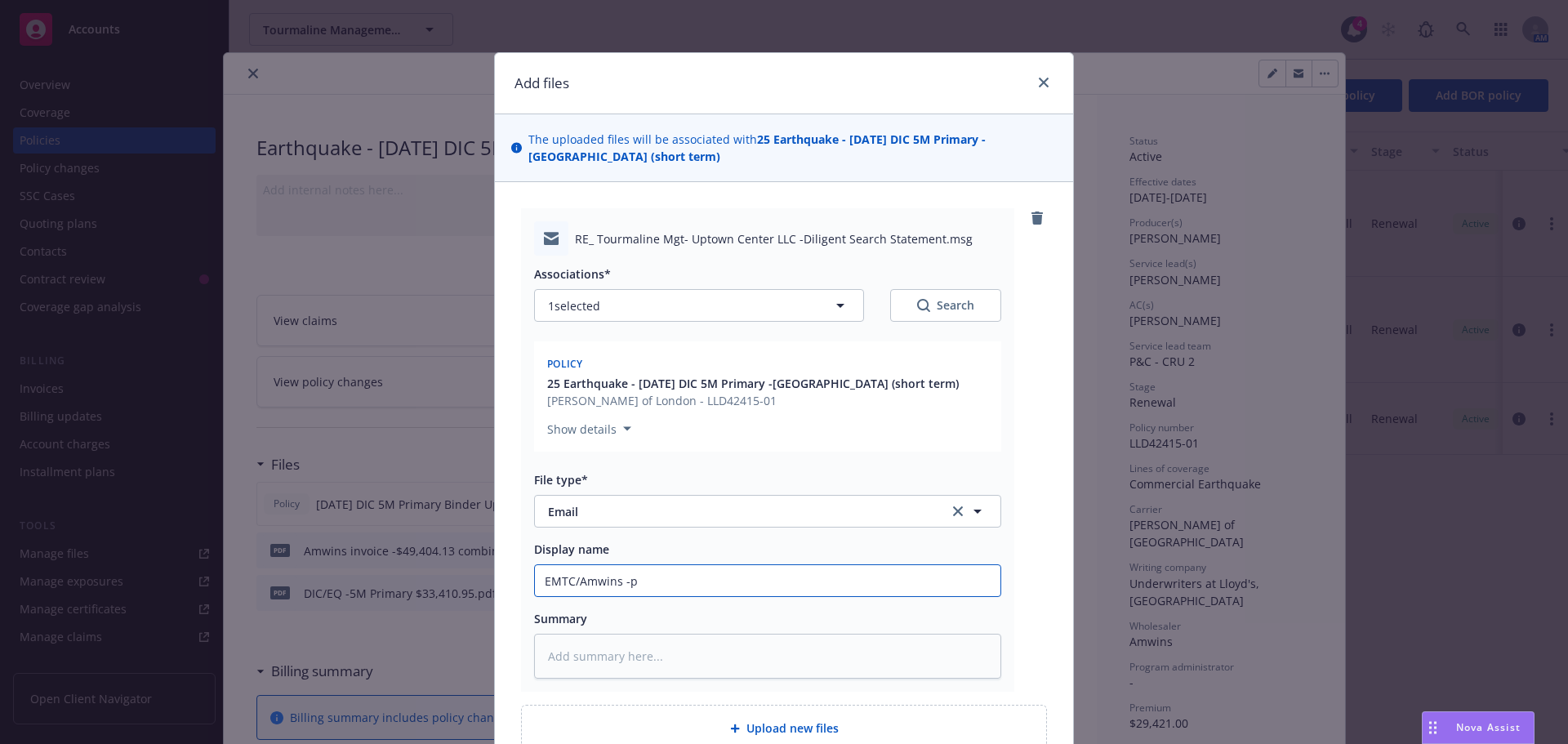
type input "EMTC/Amwins -pr"
type textarea "x"
type input "EMTC/Amwins -pro"
type textarea "x"
type input "EMTC/Amwins -prov"
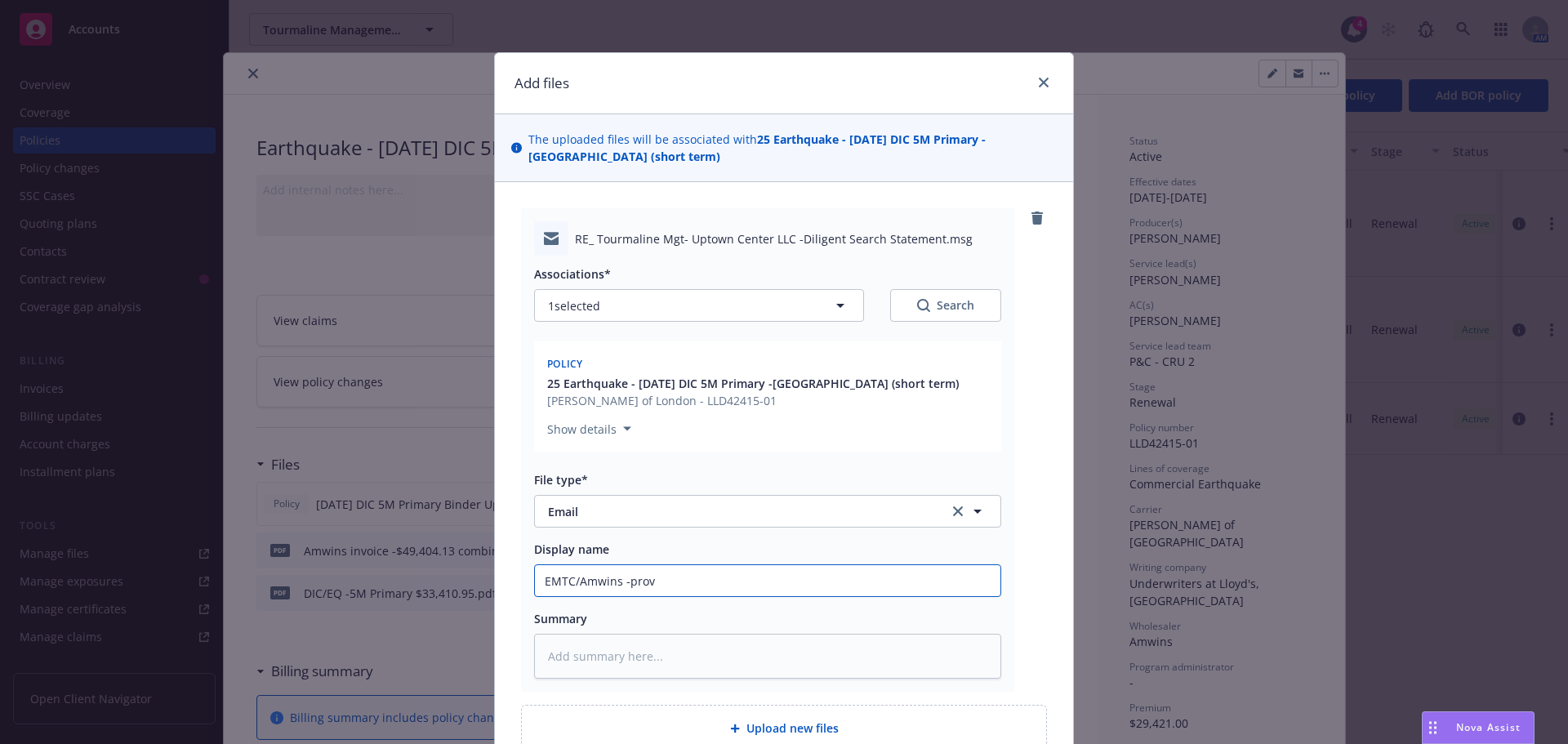
type textarea "x"
type input "EMTC/Amwins -provi"
type textarea "x"
type input "EMTC/Amwins -provid"
type textarea "x"
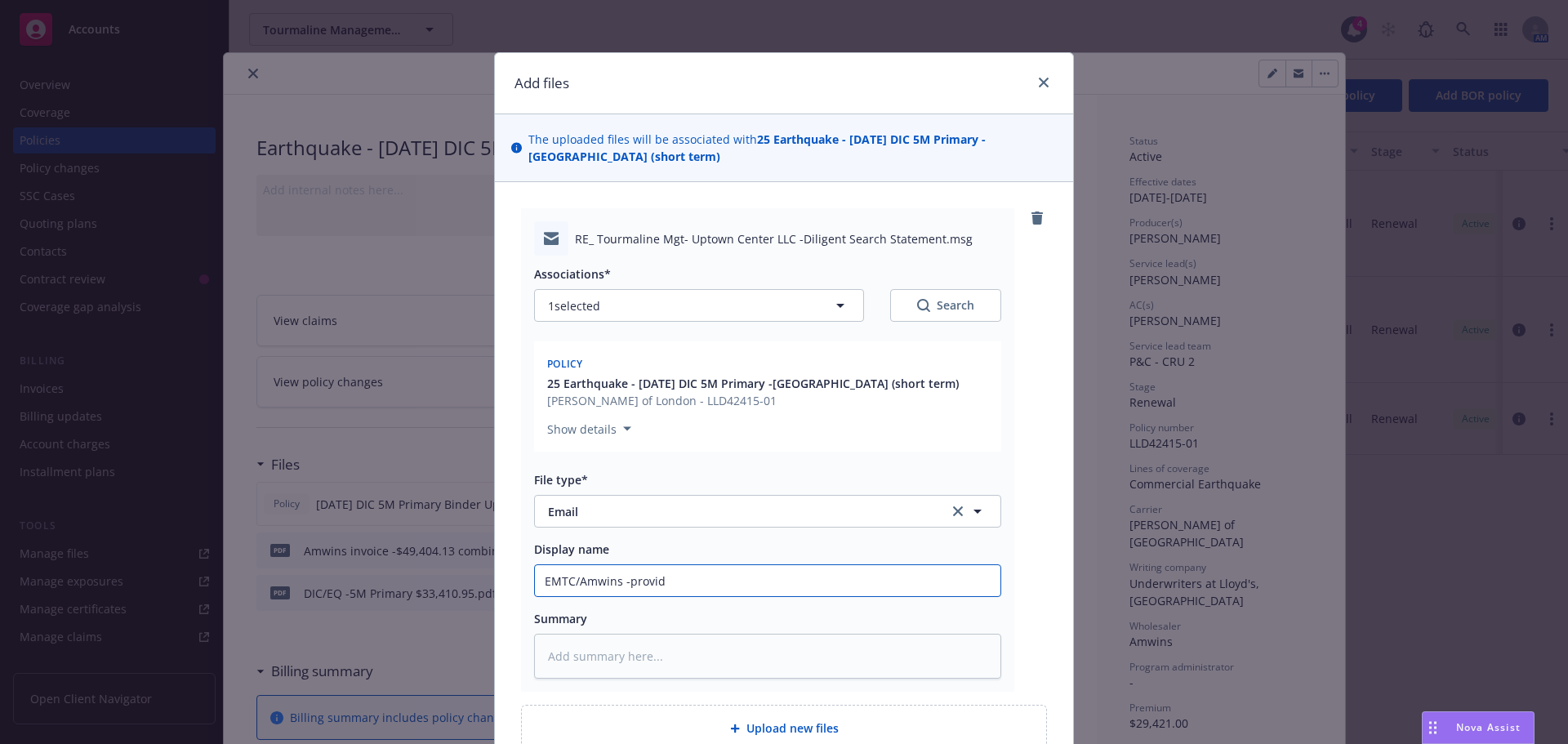
type input "EMTC/Amwins -provide"
type textarea "x"
type input "EMTC/Amwins -provide"
type textarea "x"
type input "EMTC/Amwins -provide O"
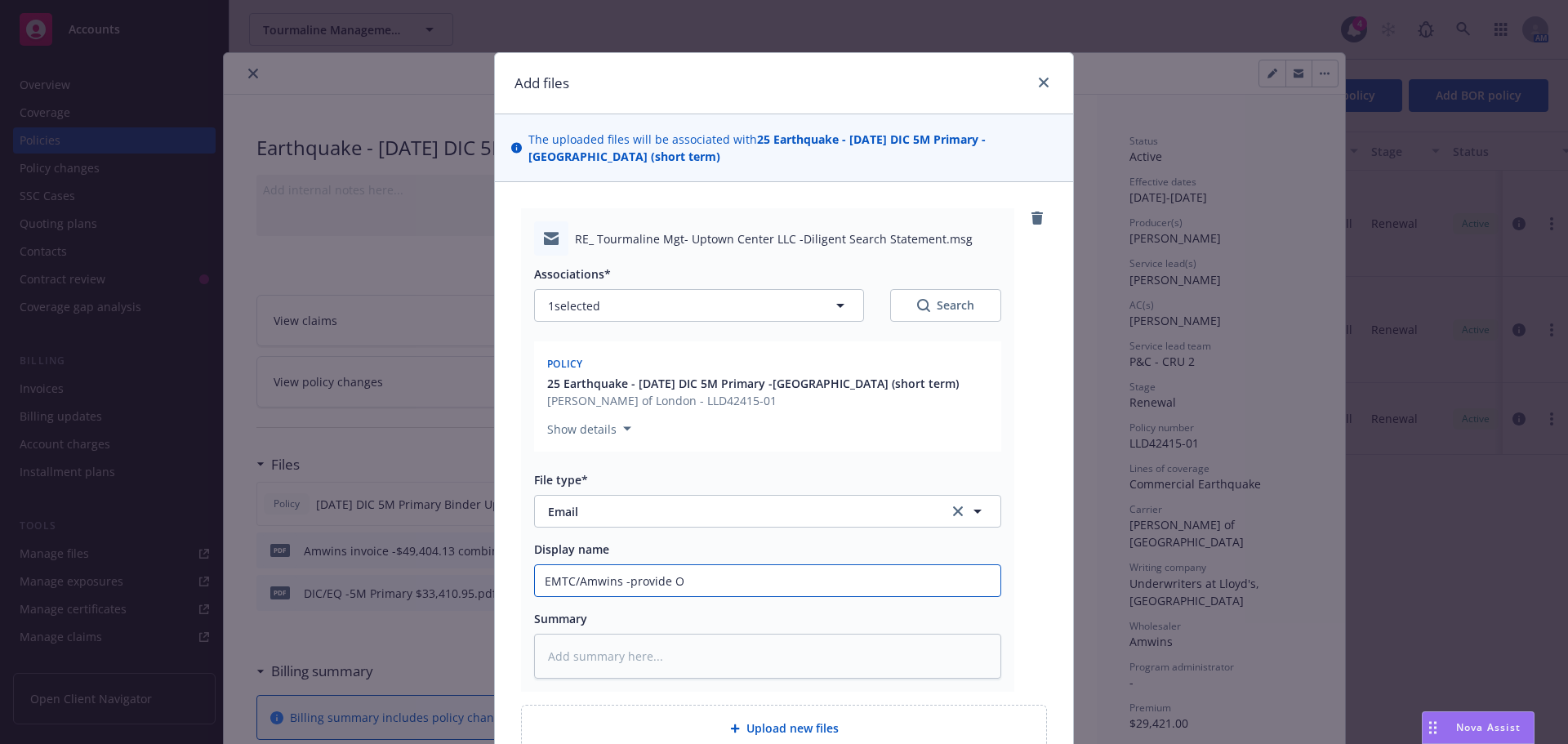
type textarea "x"
type input "EMTC/Amwins -provide OR"
type textarea "x"
type input "EMTC/Amwins -provide OR"
type textarea "x"
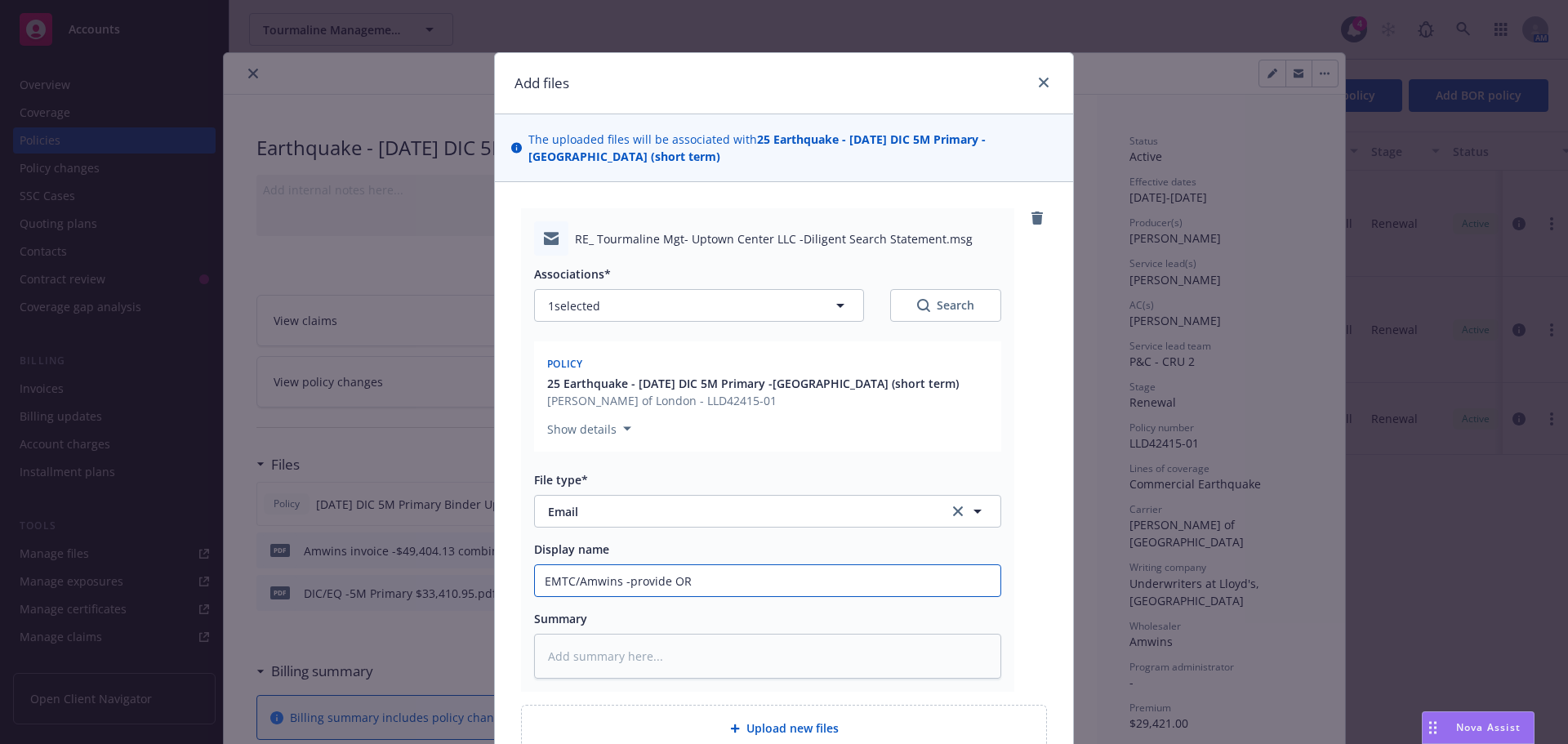
type input "EMTC/Amwins -provide OR S"
type textarea "x"
type input "EMTC/Amwins -provide OR SL"
type textarea "x"
type input "EMTC/Amwins -provide OR SL"
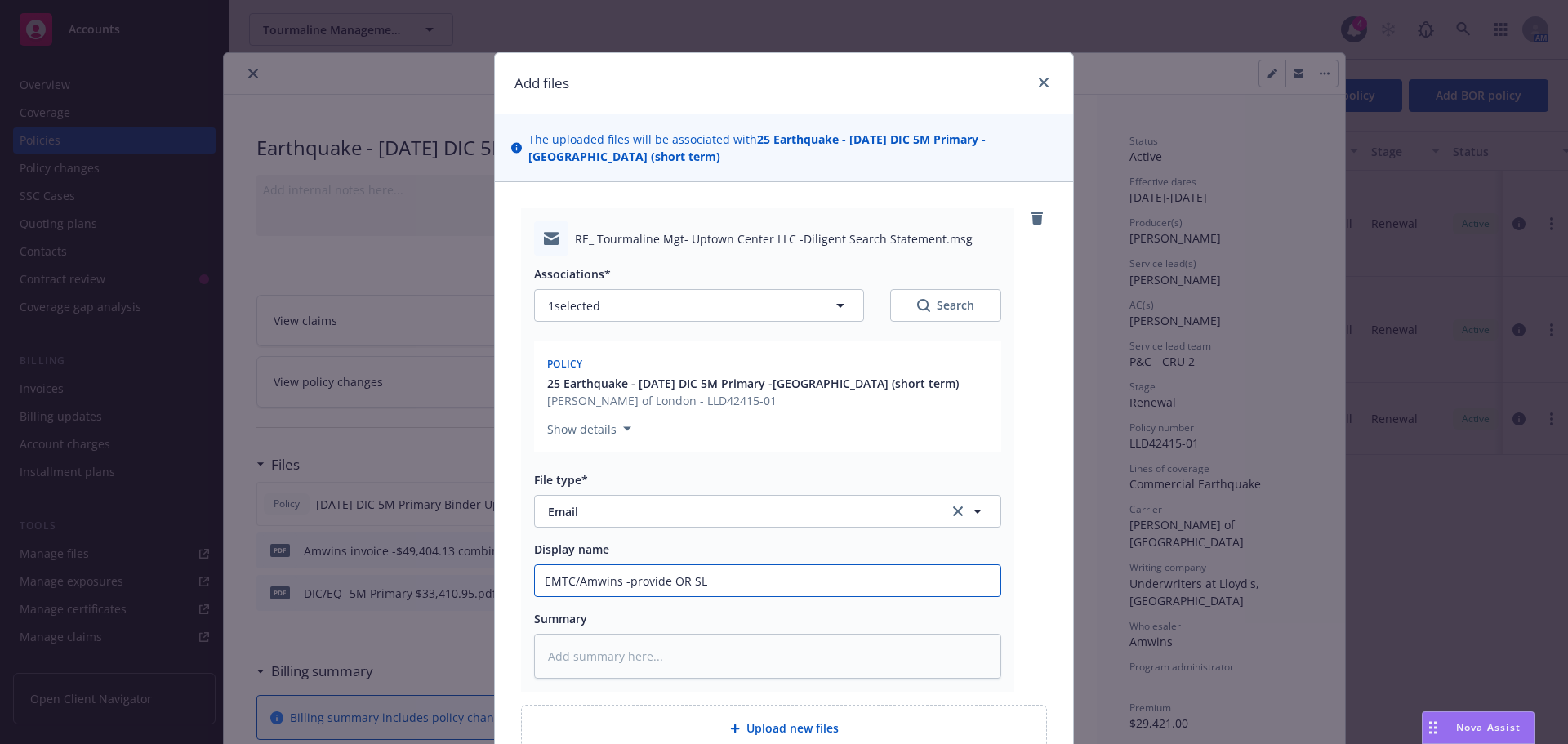
type textarea "x"
type input "EMTC/Amwins -provide OR SL 2"
type textarea "x"
type input "EMTC/Amwins -provide OR SL 2"
type textarea "x"
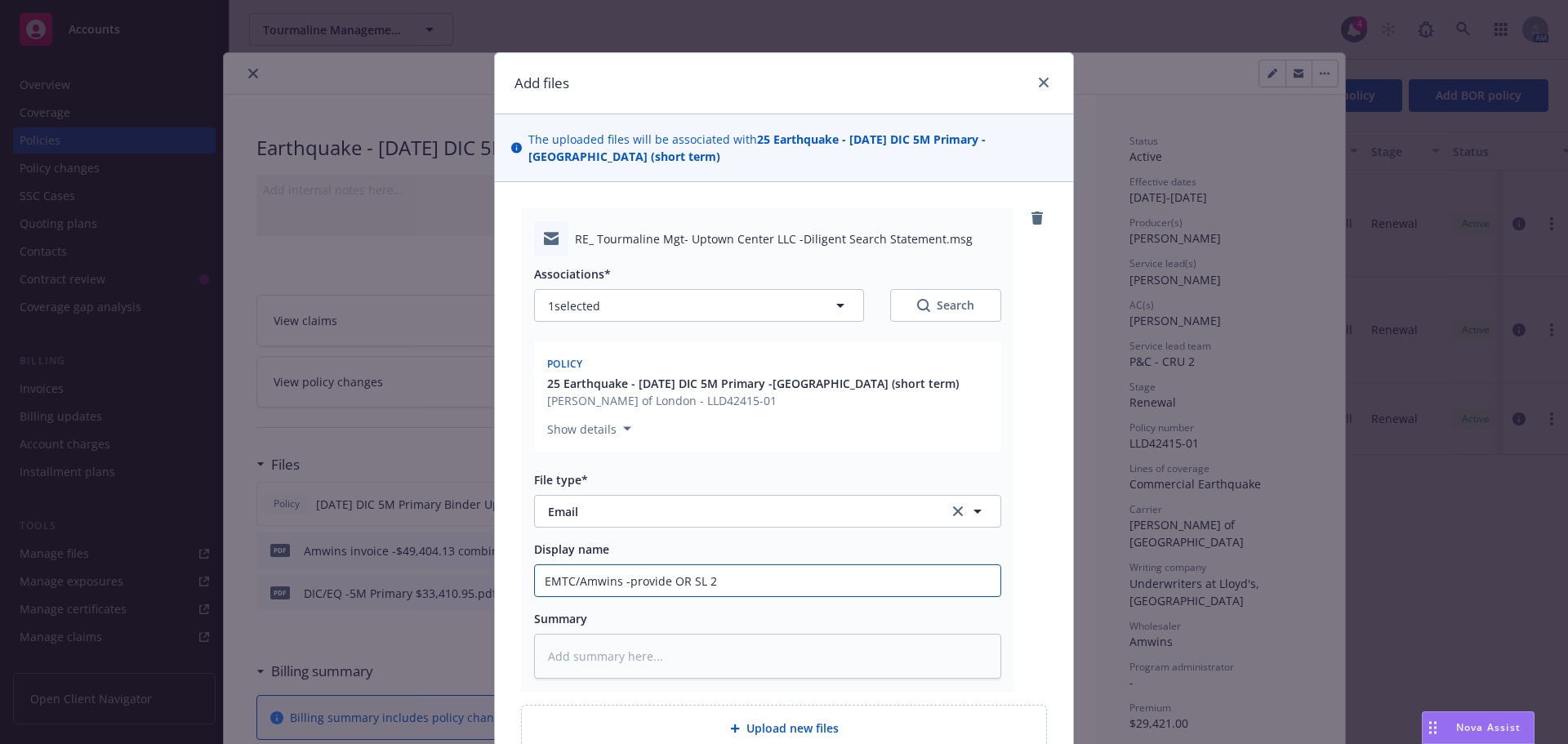
type input "EMTC/Amwins -provide OR SL 2 f"
type textarea "x"
type input "EMTC/Amwins -provide OR SL 2 fo"
type textarea "x"
type input "EMTC/Amwins -provide OR SL 2 for"
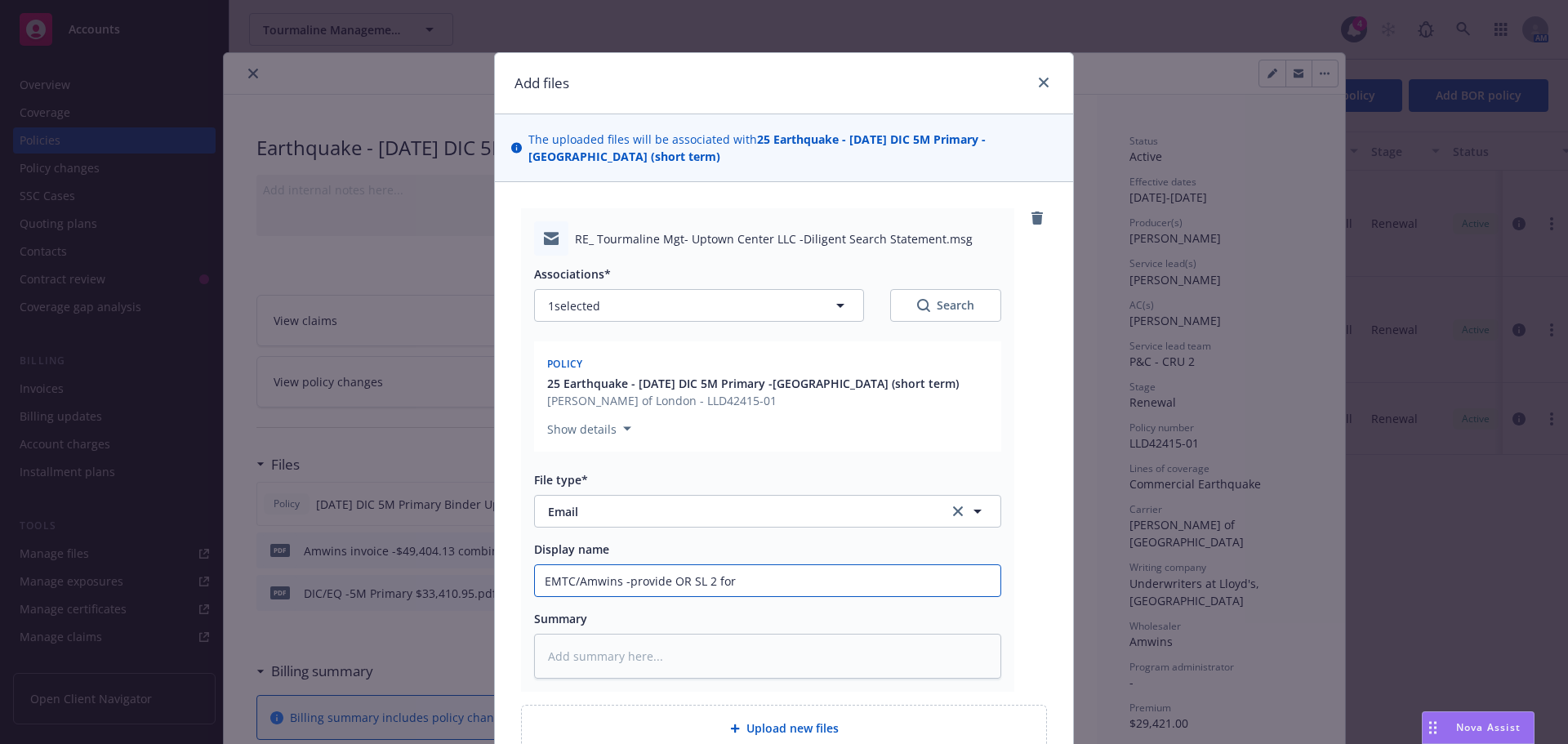
type textarea "x"
type input "EMTC/Amwins -provide OR SL 2 for"
type textarea "x"
type input "EMTC/Amwins -provide OR SL 2 for D"
type textarea "x"
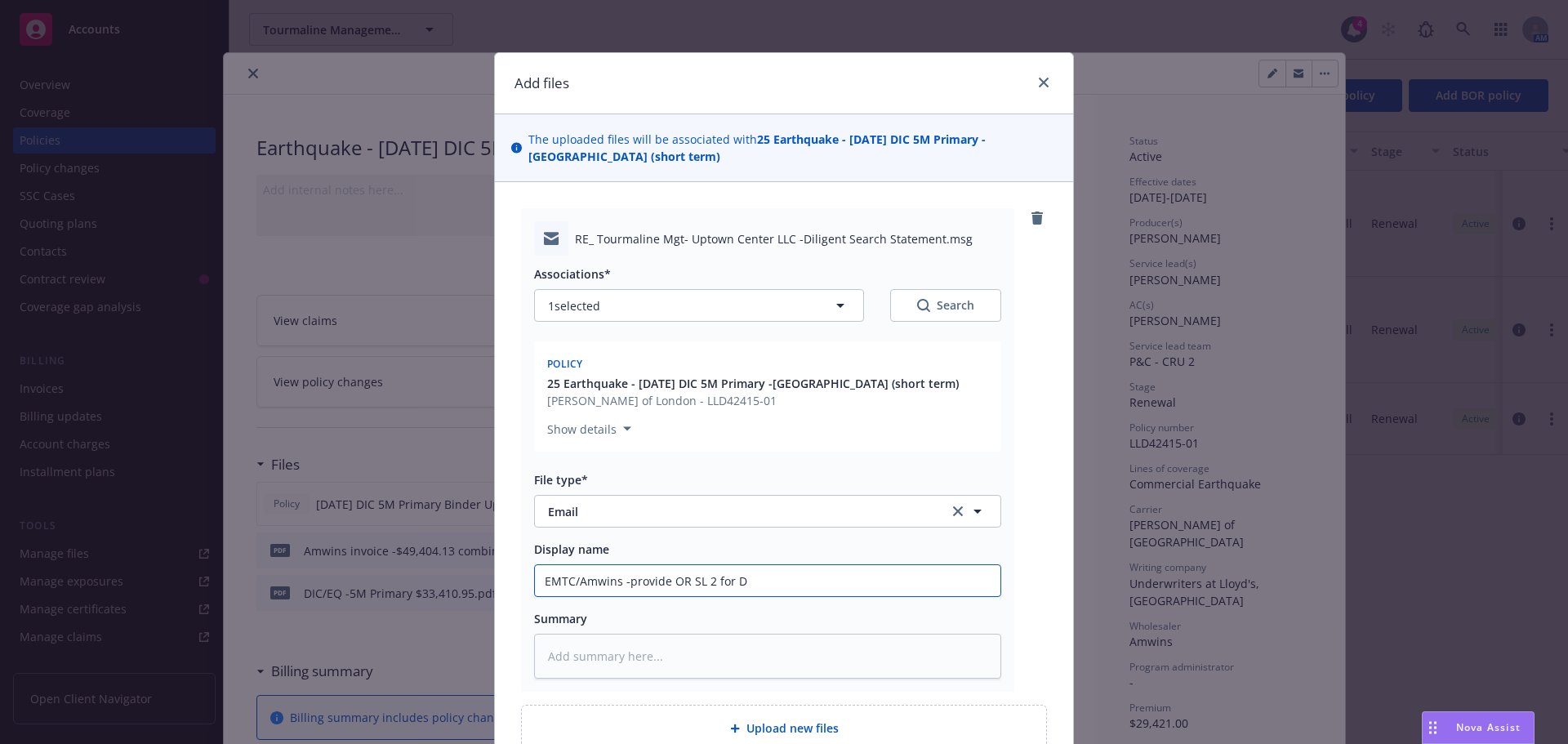
type input "EMTC/Amwins -provide OR SL 2 for Dc"
type textarea "x"
type input "EMTC/Amwins -provide OR SL 2 for DcI"
type textarea "x"
type input "EMTC/Amwins -provide OR SL 2 for Dc"
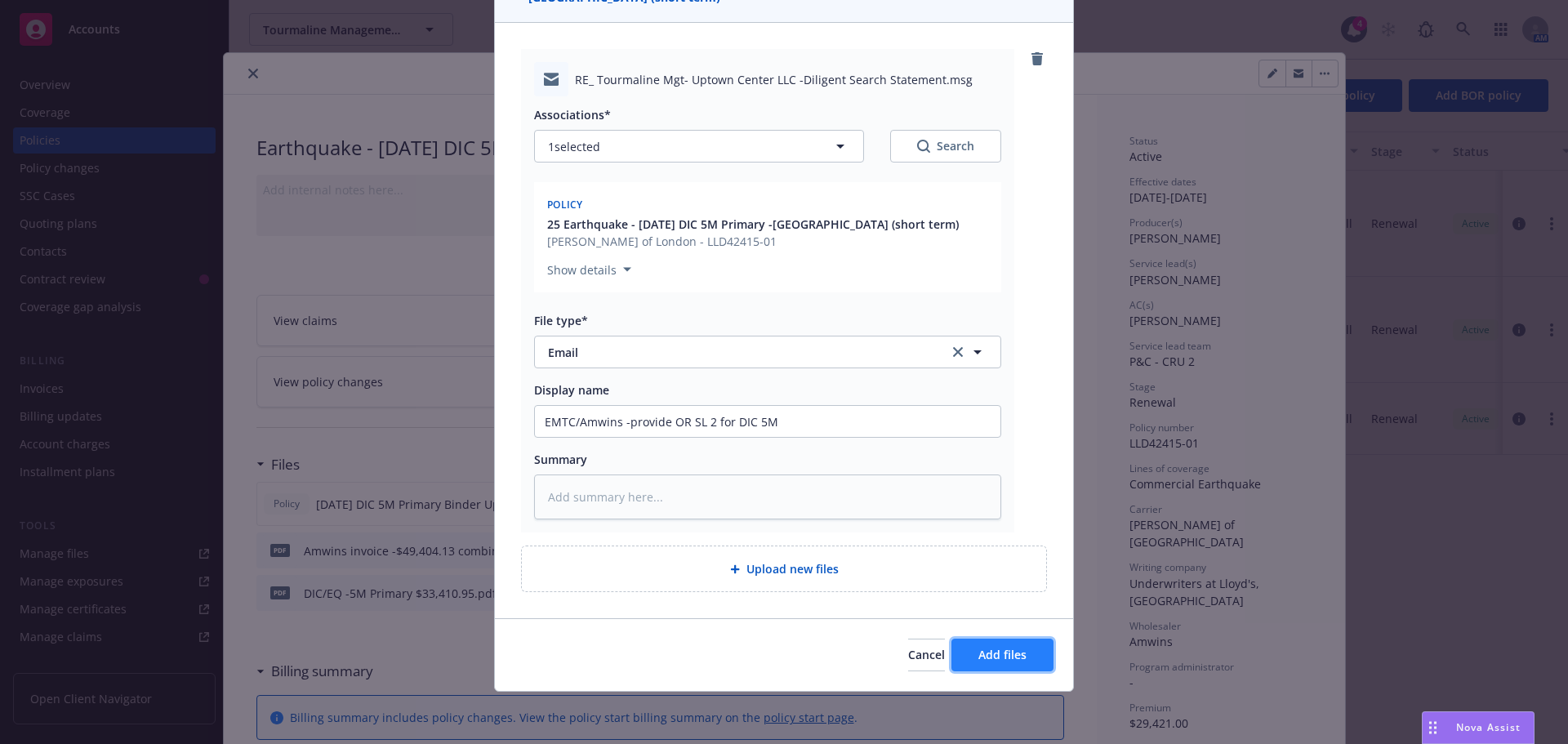
click at [1038, 658] on button "Add files" at bounding box center [1002, 655] width 102 height 33
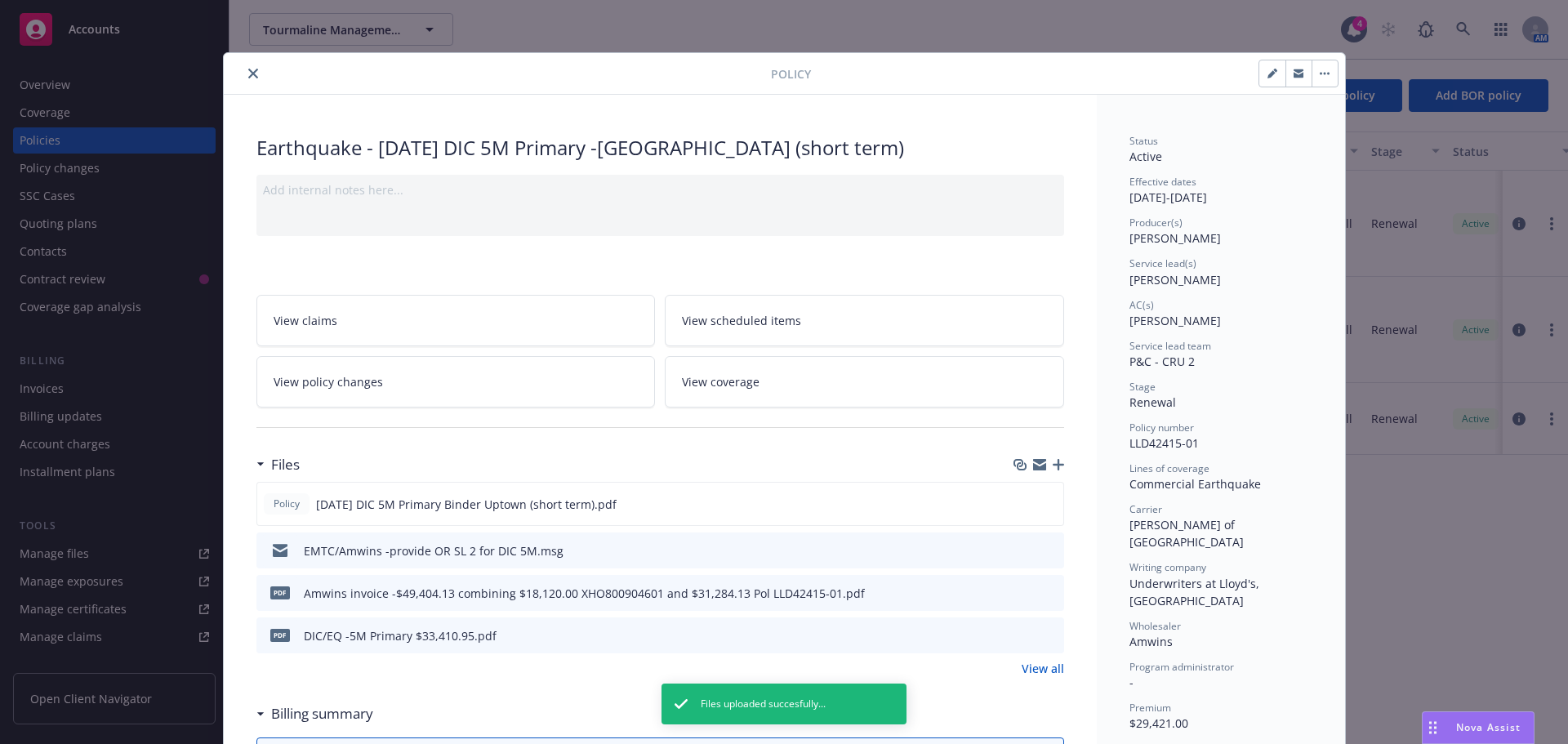
click at [244, 75] on button "close" at bounding box center [253, 73] width 19 height 19
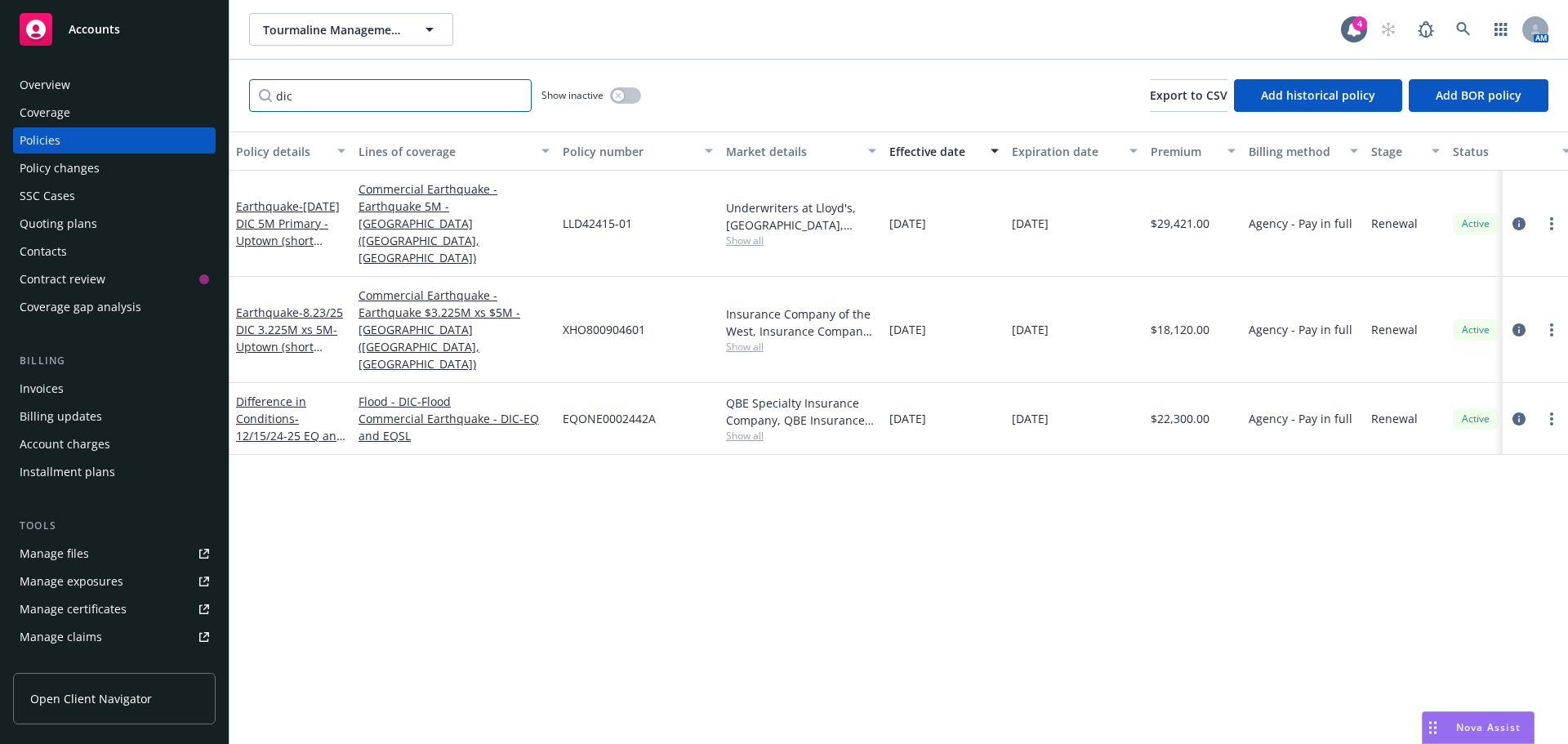
drag, startPoint x: 305, startPoint y: 99, endPoint x: 240, endPoint y: 97, distance: 65.0
click at [243, 97] on div "dic Show inactive Export to CSV Add historical policy Add BOR policy" at bounding box center [898, 95] width 1338 height 71
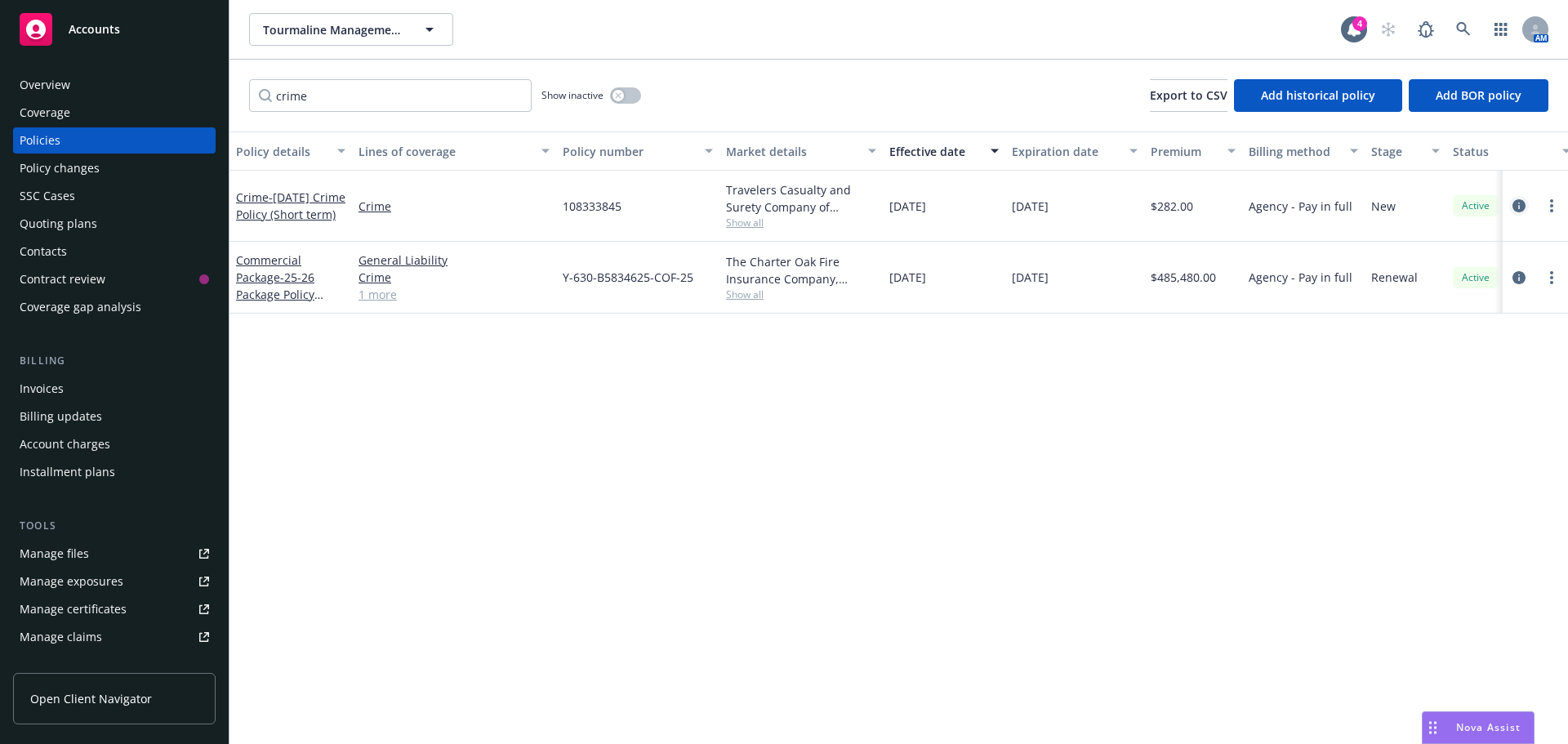
click at [1516, 207] on icon "circleInformation" at bounding box center [1519, 206] width 13 height 13
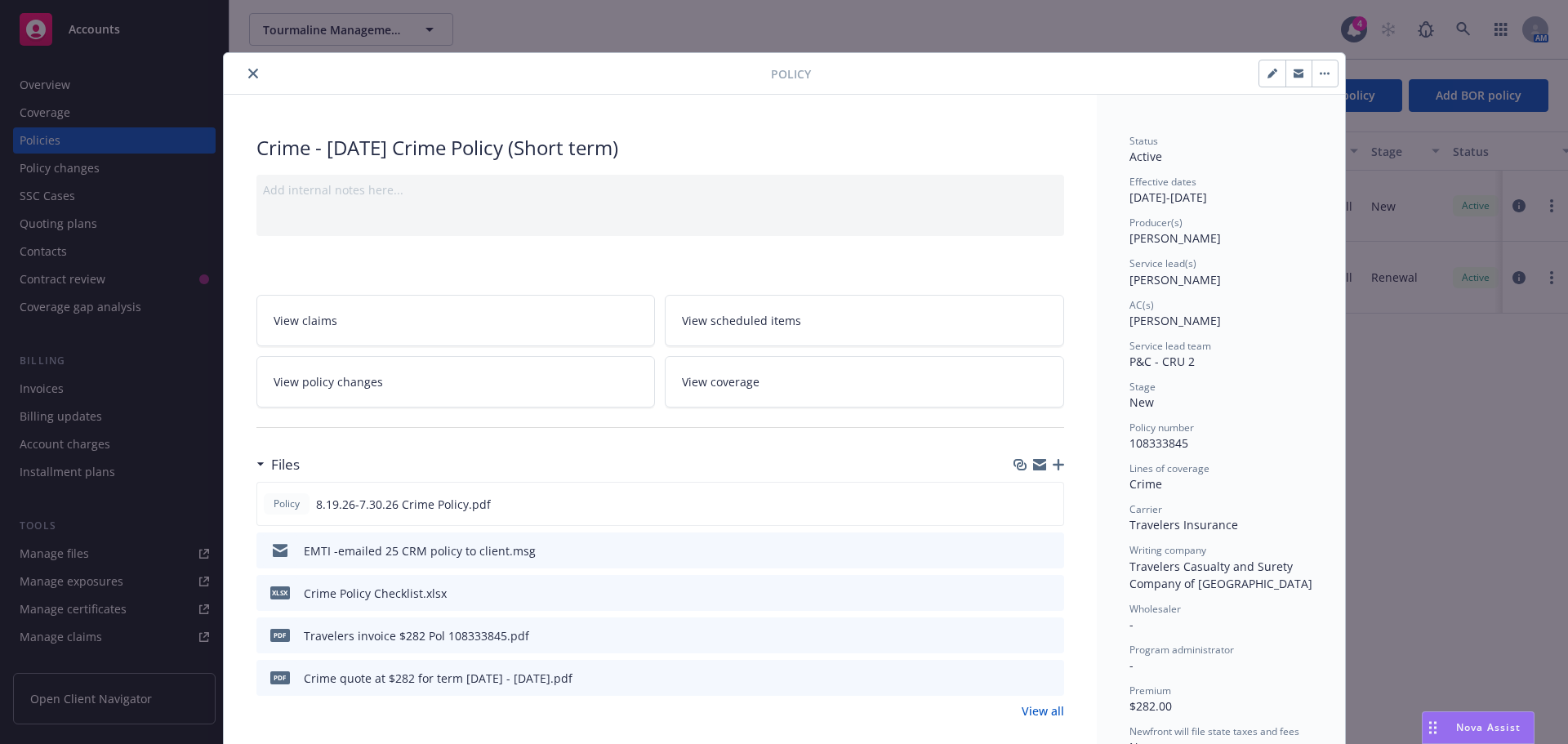
click at [1052, 464] on icon "button" at bounding box center [1058, 465] width 11 height 11
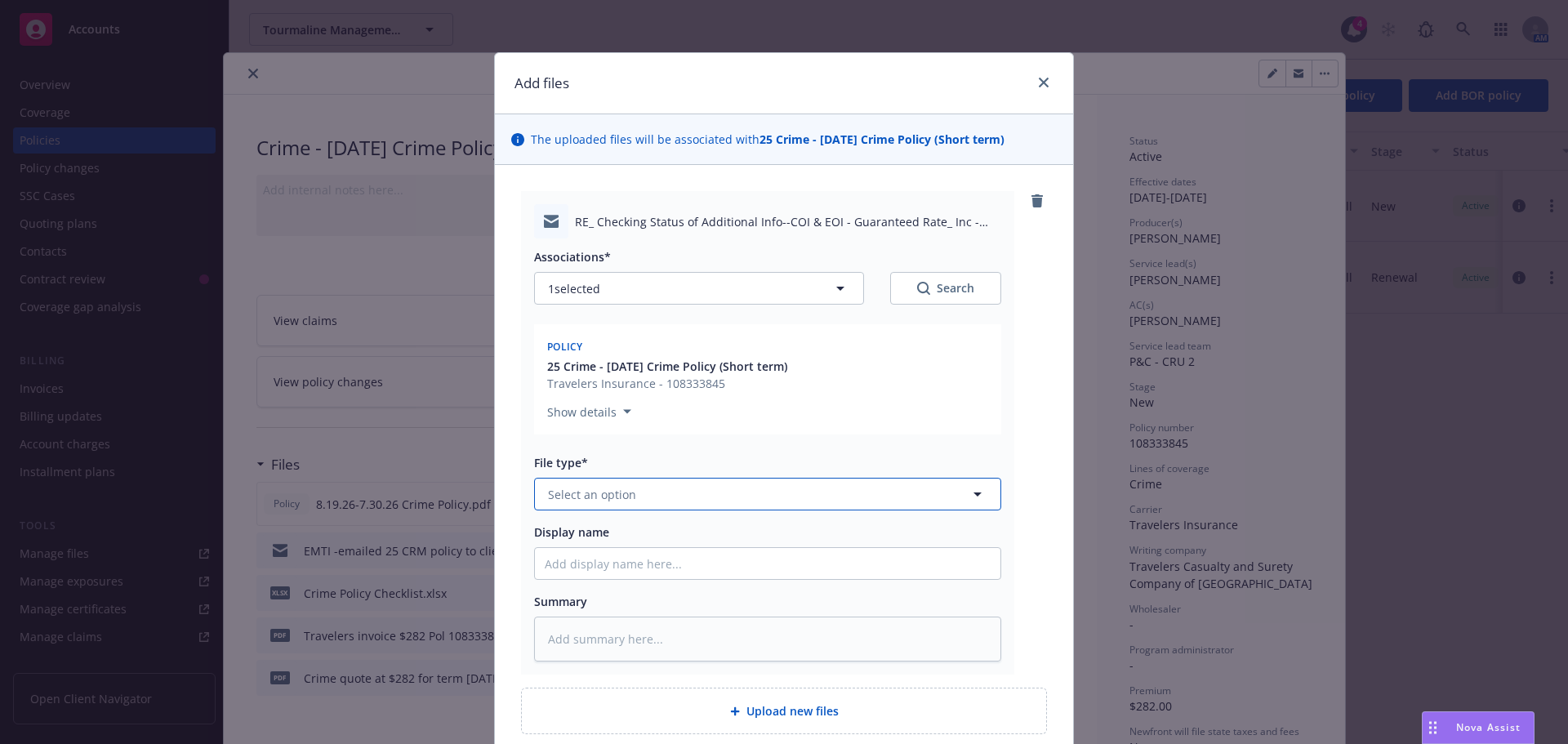
click at [583, 501] on span "Select an option" at bounding box center [592, 494] width 88 height 17
click at [596, 553] on div "Email" at bounding box center [768, 539] width 465 height 43
click at [568, 563] on input "Display name" at bounding box center [768, 563] width 465 height 31
click at [724, 576] on input "EMFL -the lender" at bounding box center [768, 563] width 465 height 31
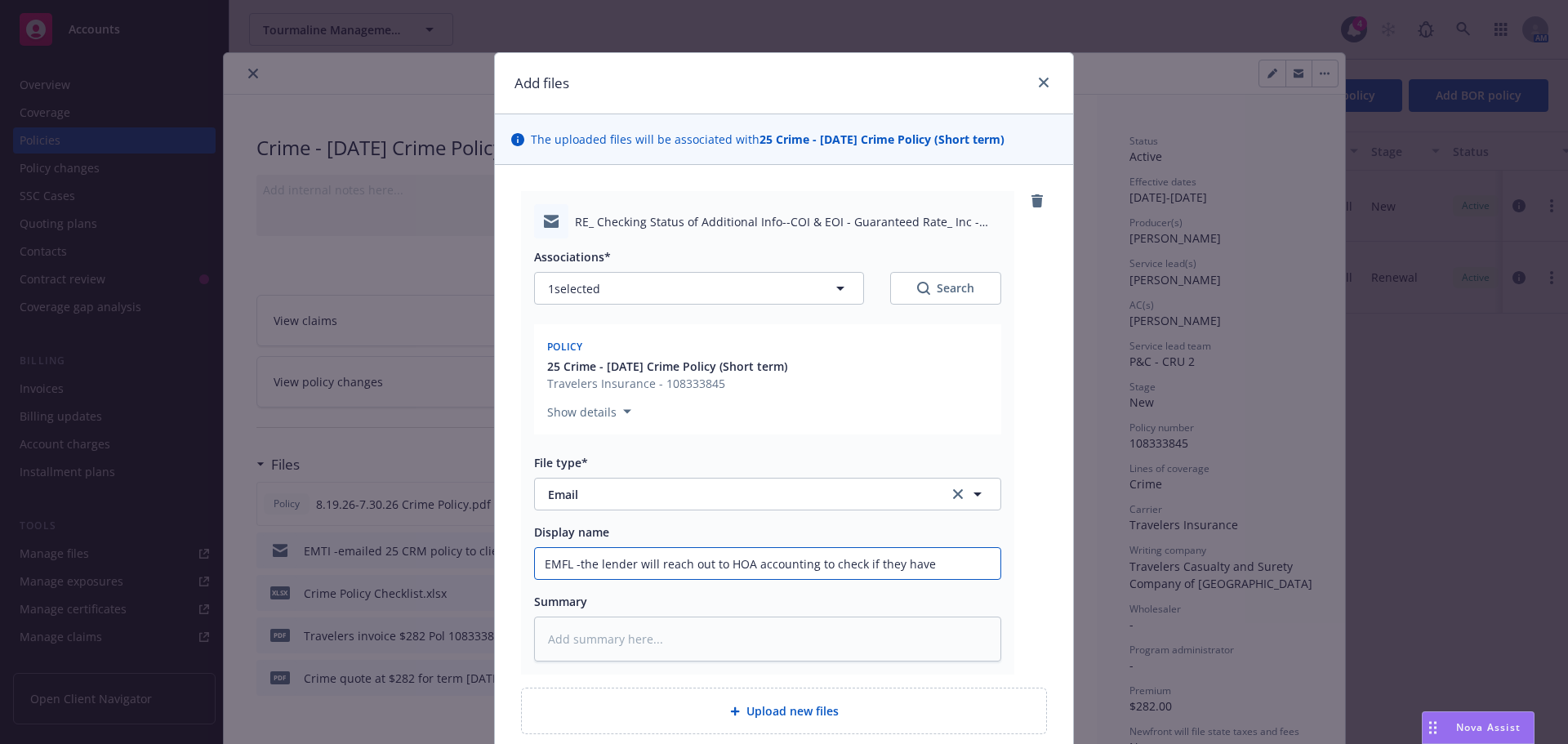
click at [967, 564] on input "EMFL -the lender will reach out to HOA accounting to check if they have" at bounding box center [768, 563] width 465 height 31
paste input "have their own fidelity policy"
drag, startPoint x: 833, startPoint y: 564, endPoint x: 863, endPoint y: 564, distance: 30.0
click at [863, 564] on input "EMFL -the lender will reach out to HOA accounting to check if they have have th…" at bounding box center [768, 563] width 465 height 31
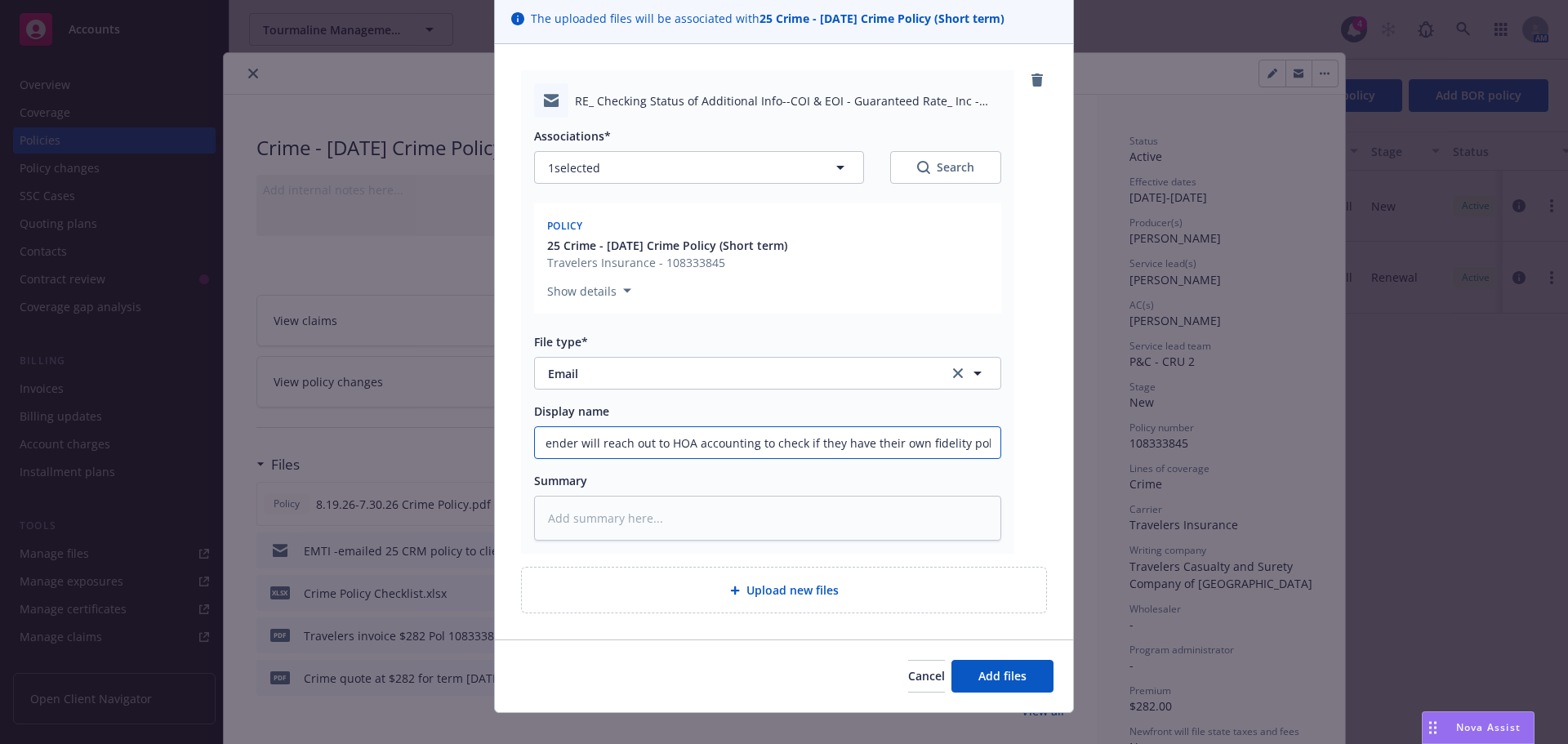
scroll to position [60, 0]
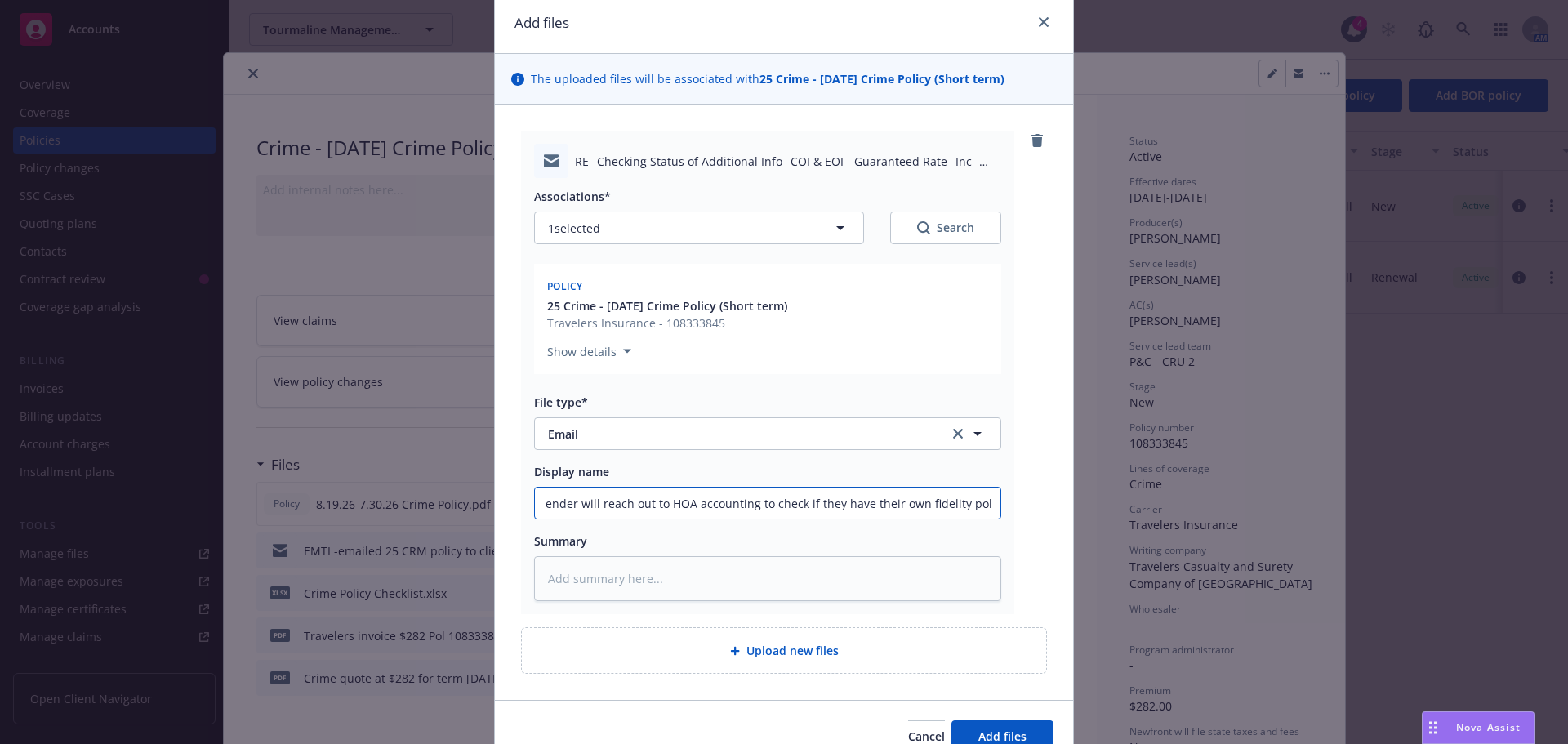
click at [547, 512] on input "EMFL -the lender will reach out to HOA accounting to check if they have their o…" at bounding box center [768, 503] width 465 height 31
click at [985, 733] on span "Add files" at bounding box center [1002, 736] width 49 height 16
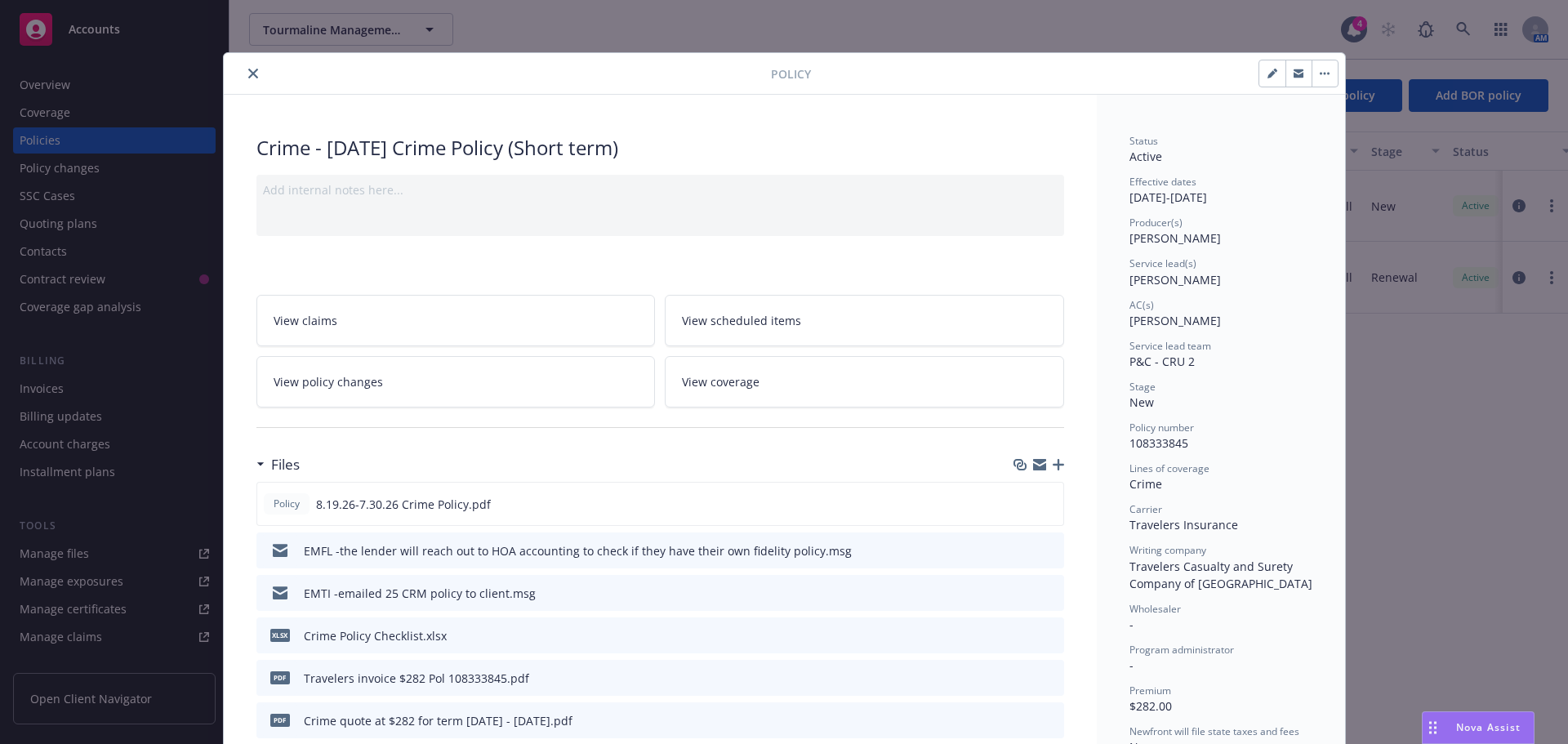
click at [251, 79] on button "close" at bounding box center [253, 73] width 19 height 19
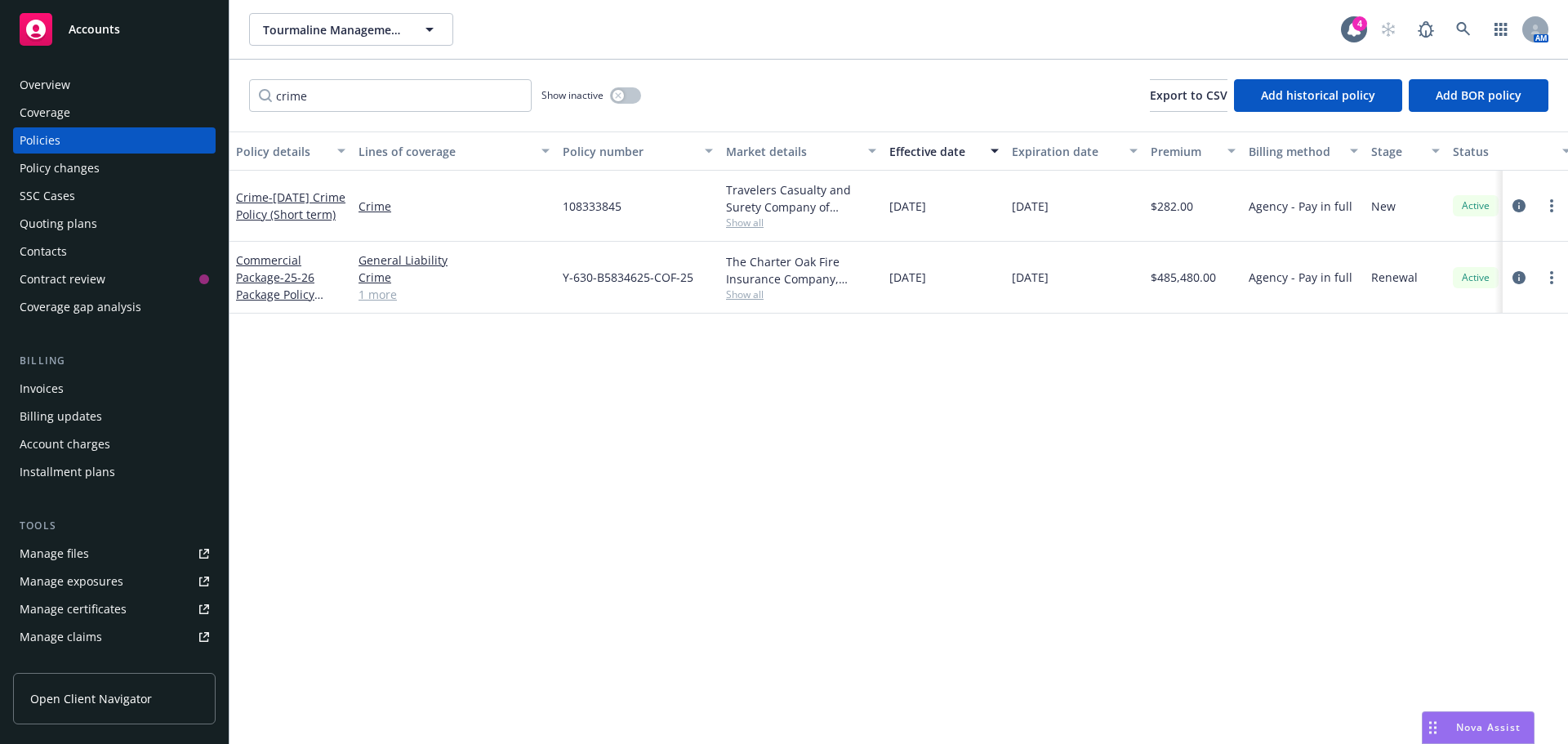
click at [55, 552] on div "Manage files" at bounding box center [54, 553] width 70 height 27
click at [308, 27] on span "Tourmaline Management LLC" at bounding box center [333, 29] width 141 height 17
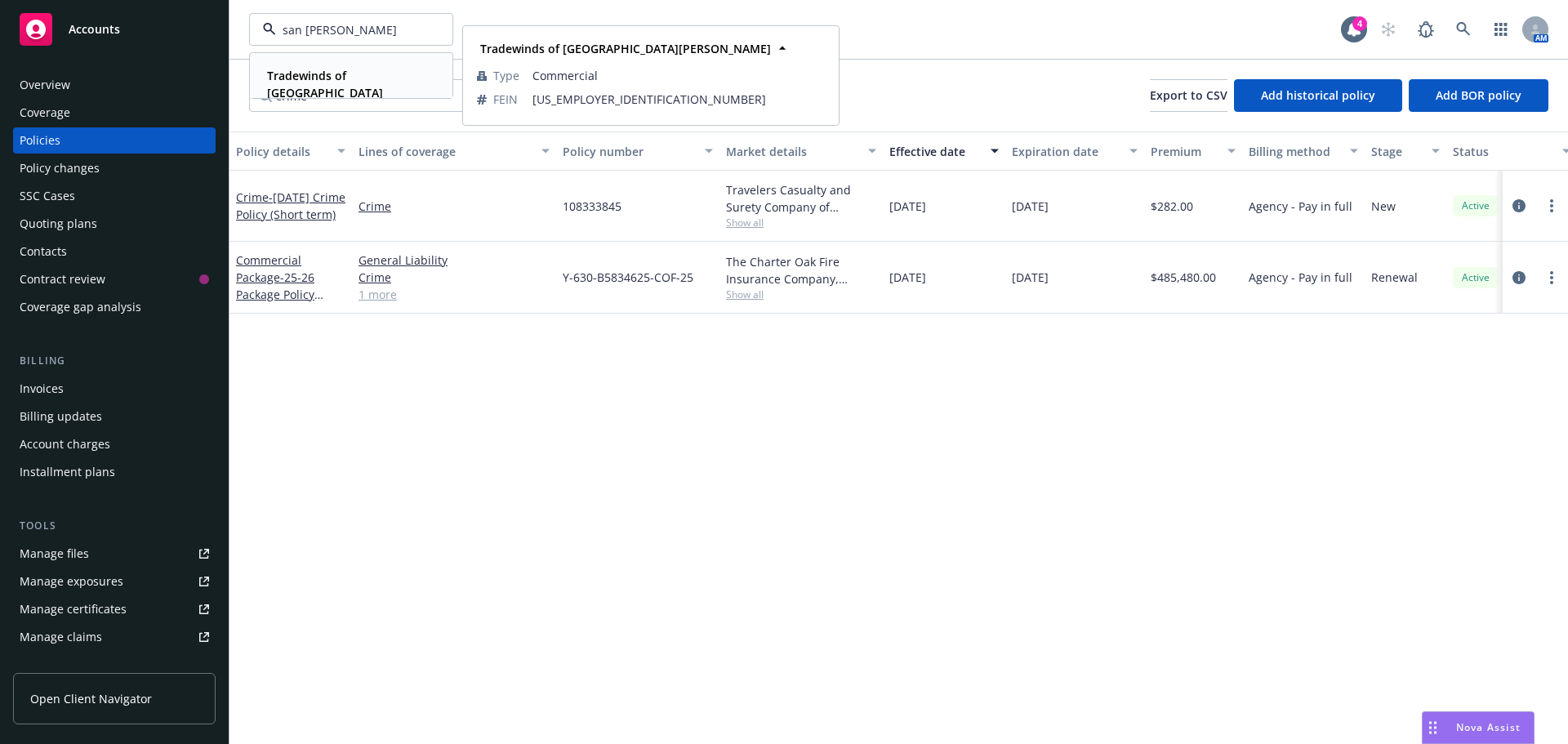
click at [340, 68] on strong "Tradewinds of [GEOGRAPHIC_DATA][PERSON_NAME]" at bounding box center [325, 93] width 116 height 49
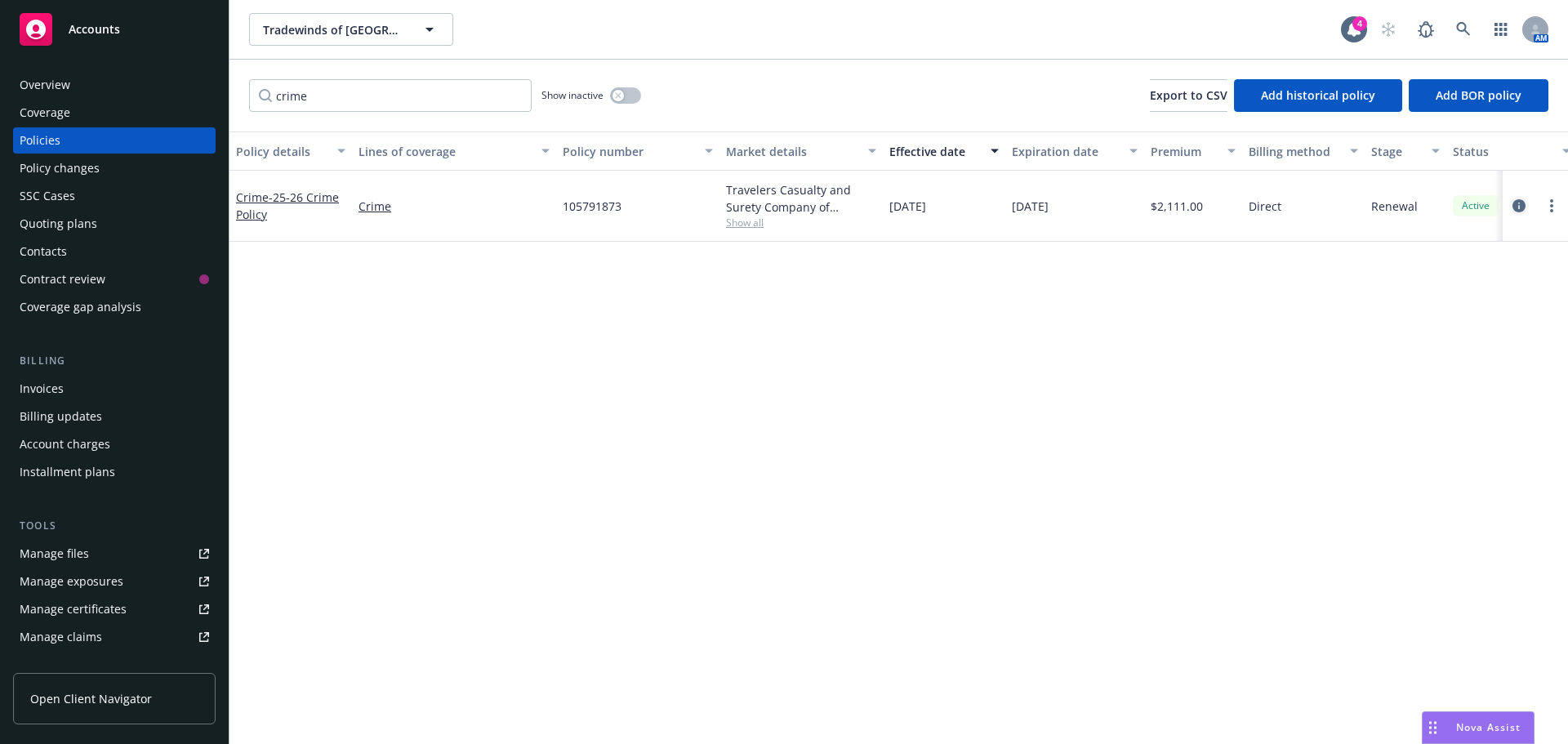
click at [1511, 207] on link "circleInformation" at bounding box center [1519, 205] width 19 height 19
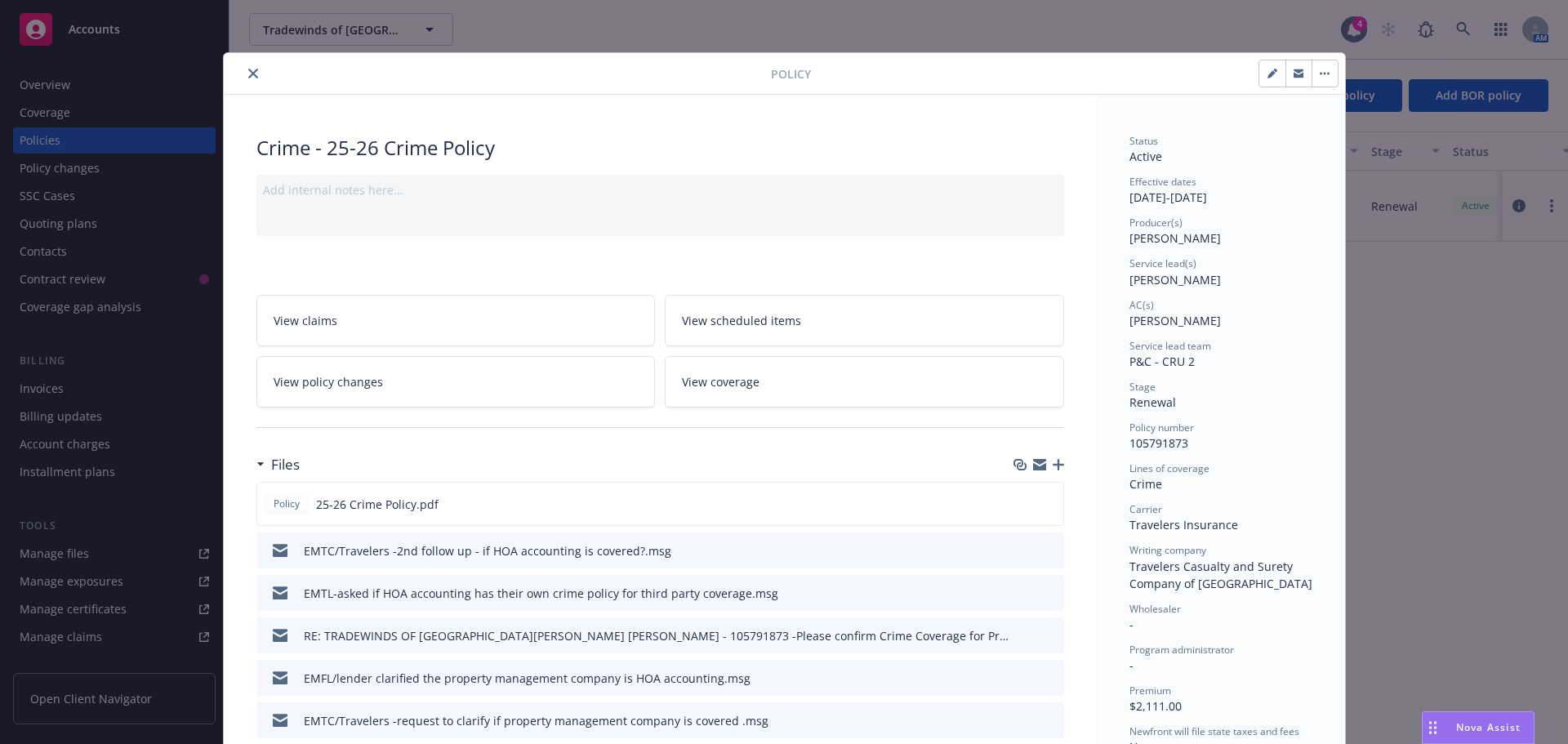
click at [1056, 467] on icon "button" at bounding box center [1058, 465] width 11 height 11
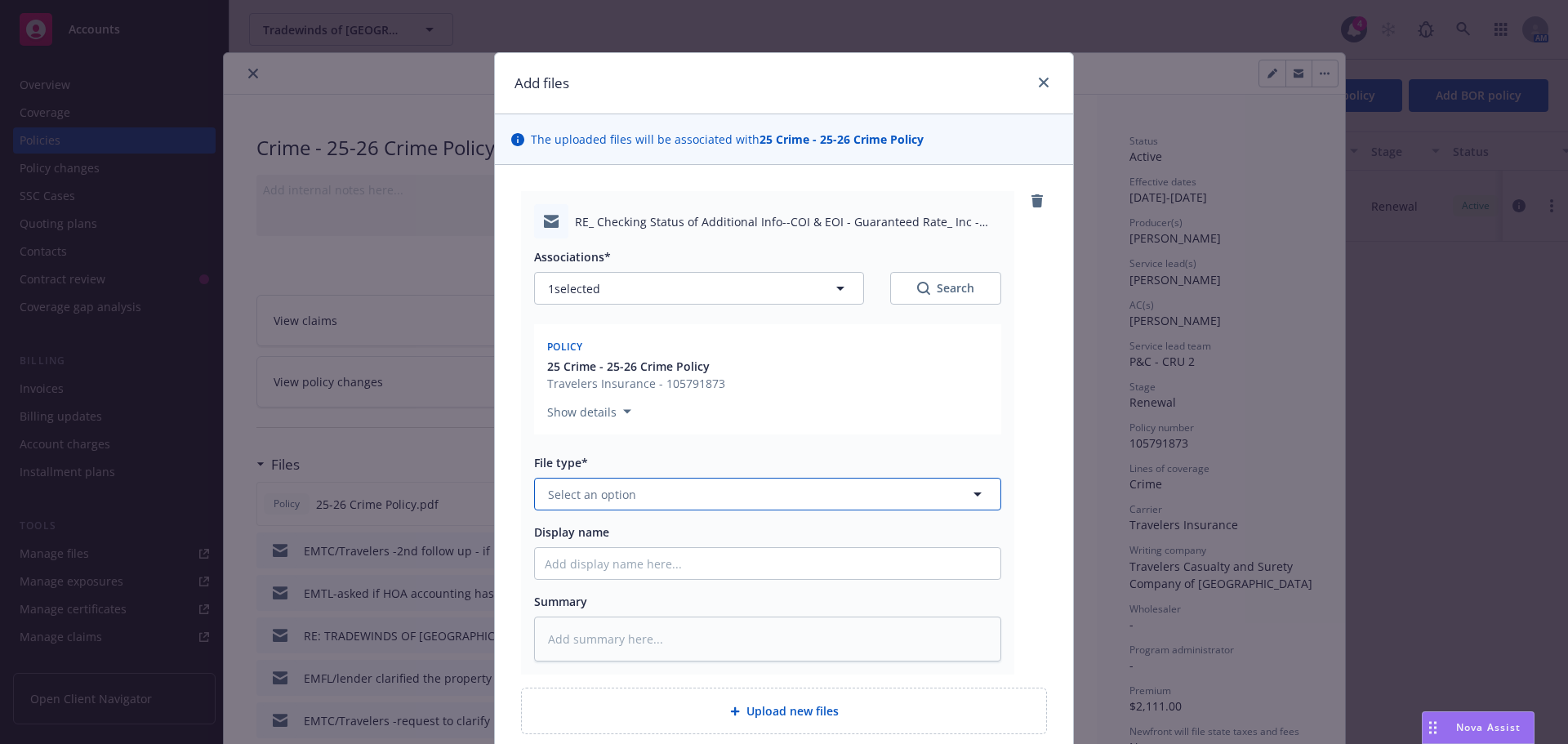
click at [602, 492] on span "Select an option" at bounding box center [592, 494] width 88 height 17
click at [601, 550] on div "Email" at bounding box center [768, 540] width 446 height 24
click at [593, 559] on input "Display name" at bounding box center [768, 563] width 465 height 31
paste input "have their own fidelity policy"
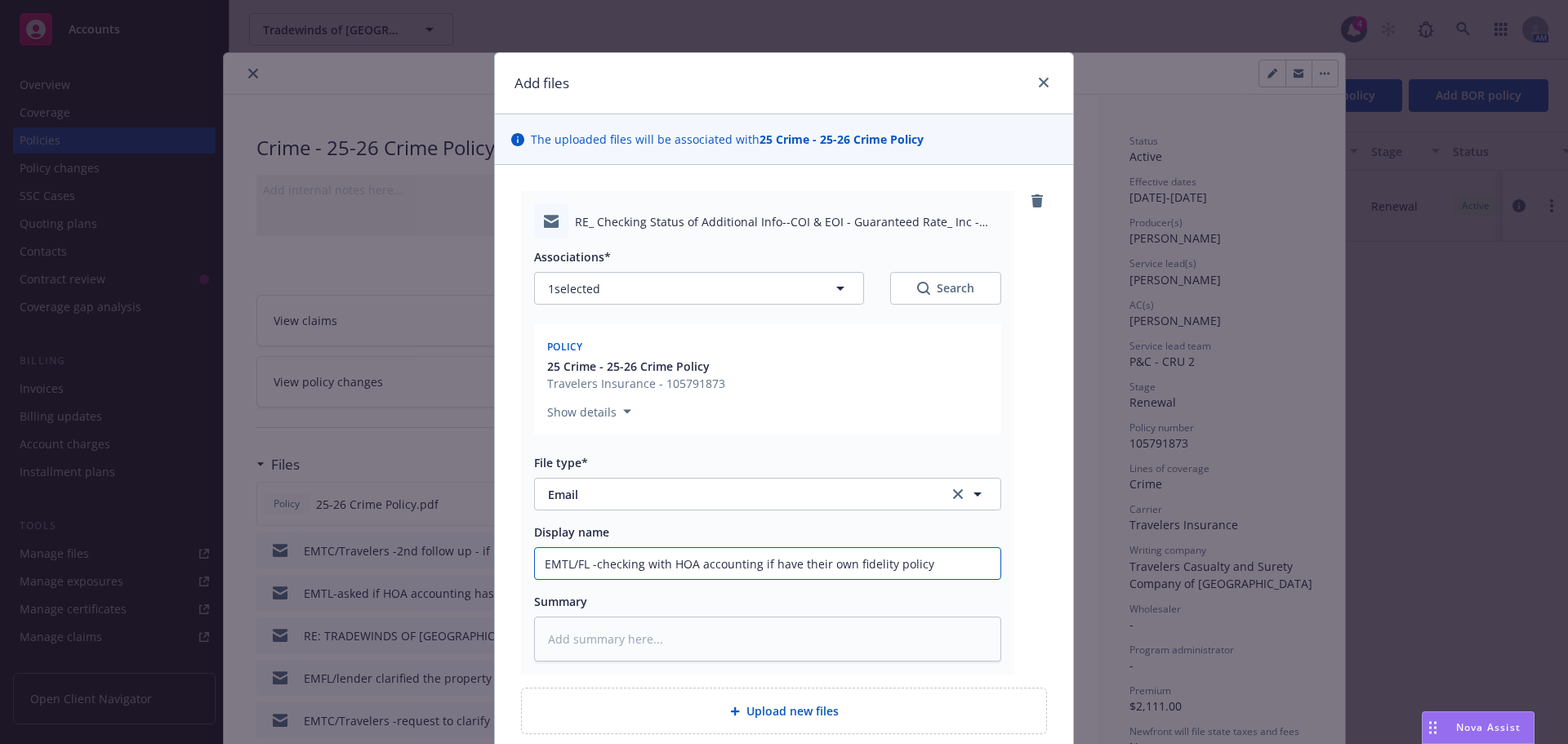
click at [768, 563] on input "EMTL/FL -checking with HOA accounting if have their own fidelity policy" at bounding box center [768, 563] width 465 height 31
click at [762, 564] on input "EMTL/FL -checking with HOA accounting if have their own fidelity policy" at bounding box center [768, 563] width 465 height 31
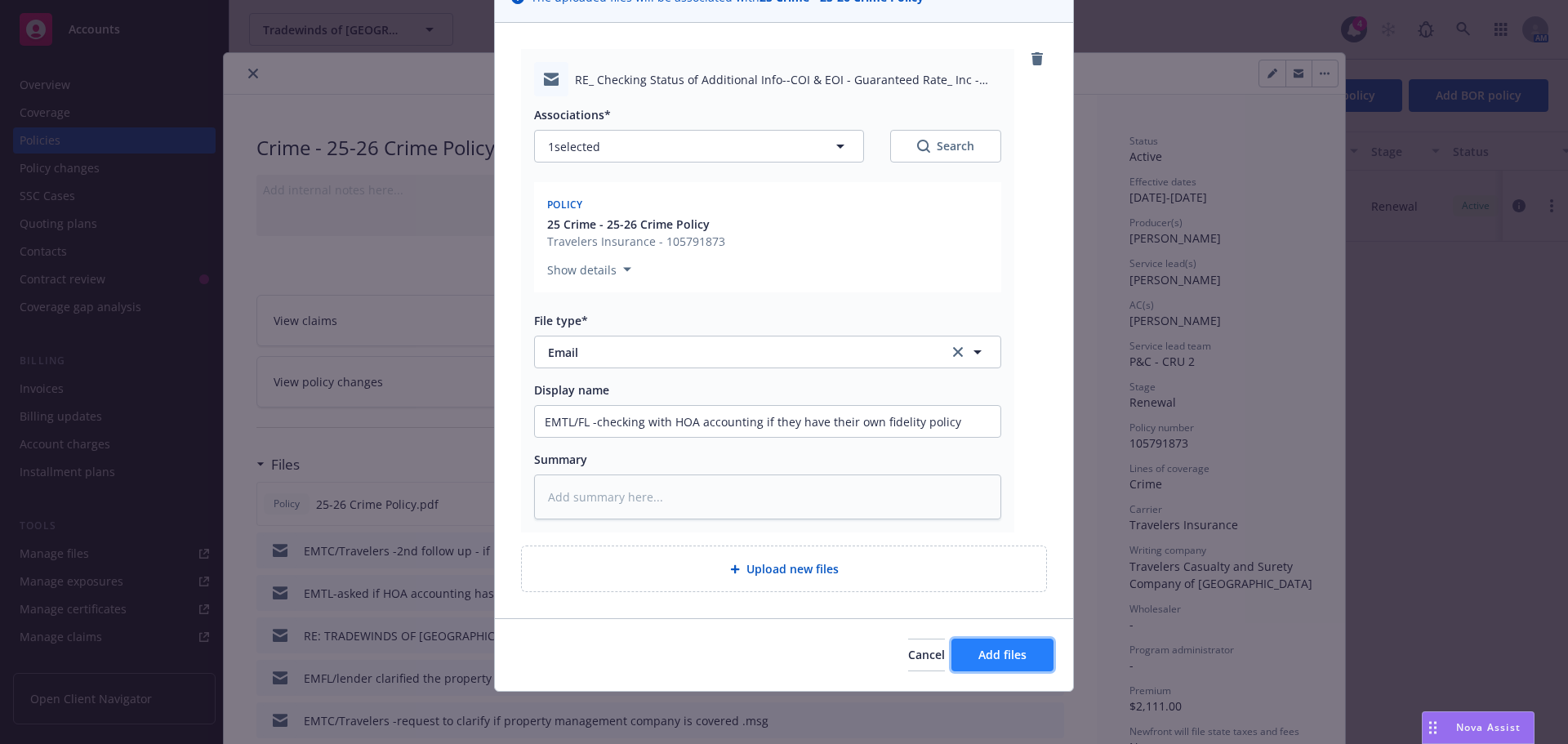
click at [985, 661] on span "Add files" at bounding box center [1002, 654] width 49 height 16
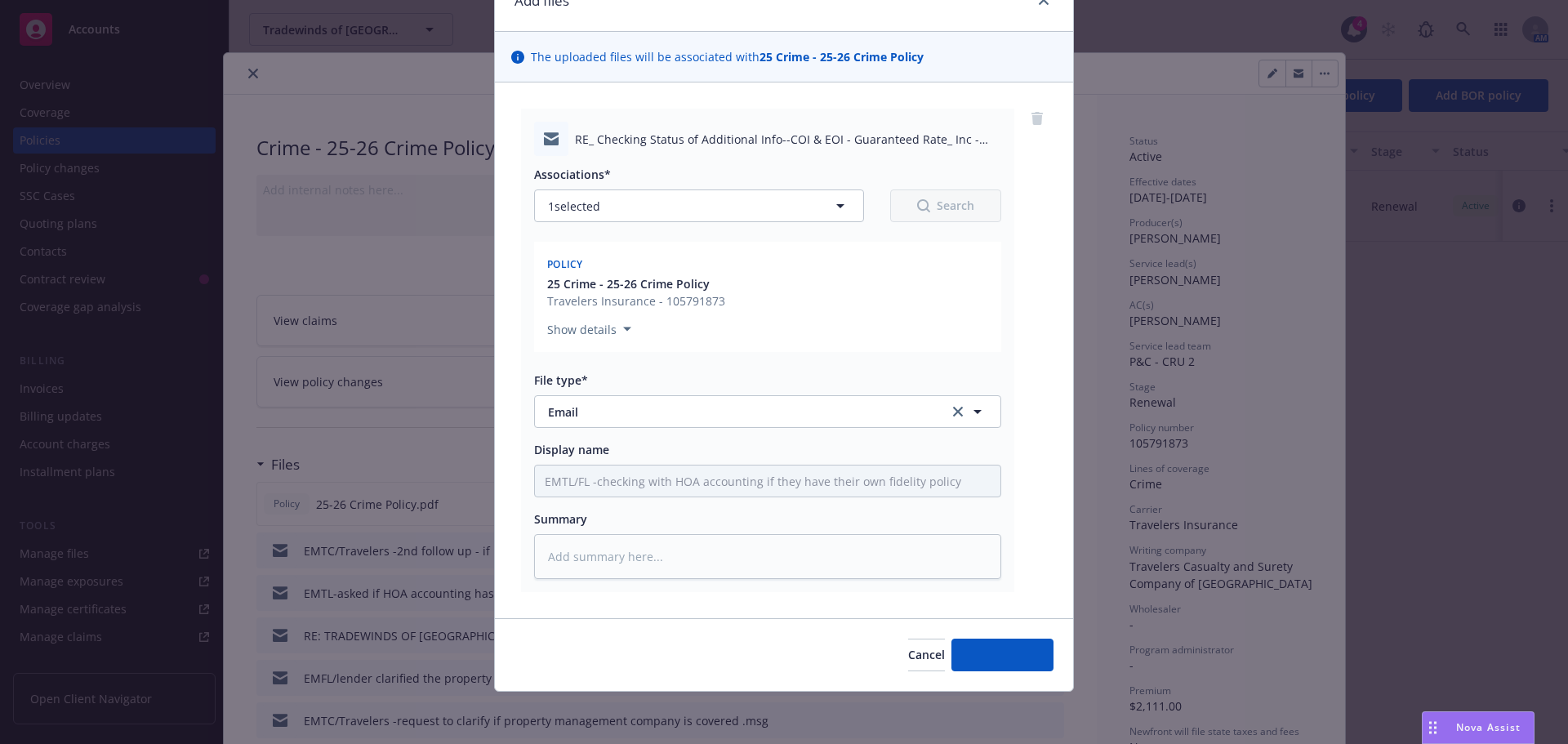
scroll to position [82, 0]
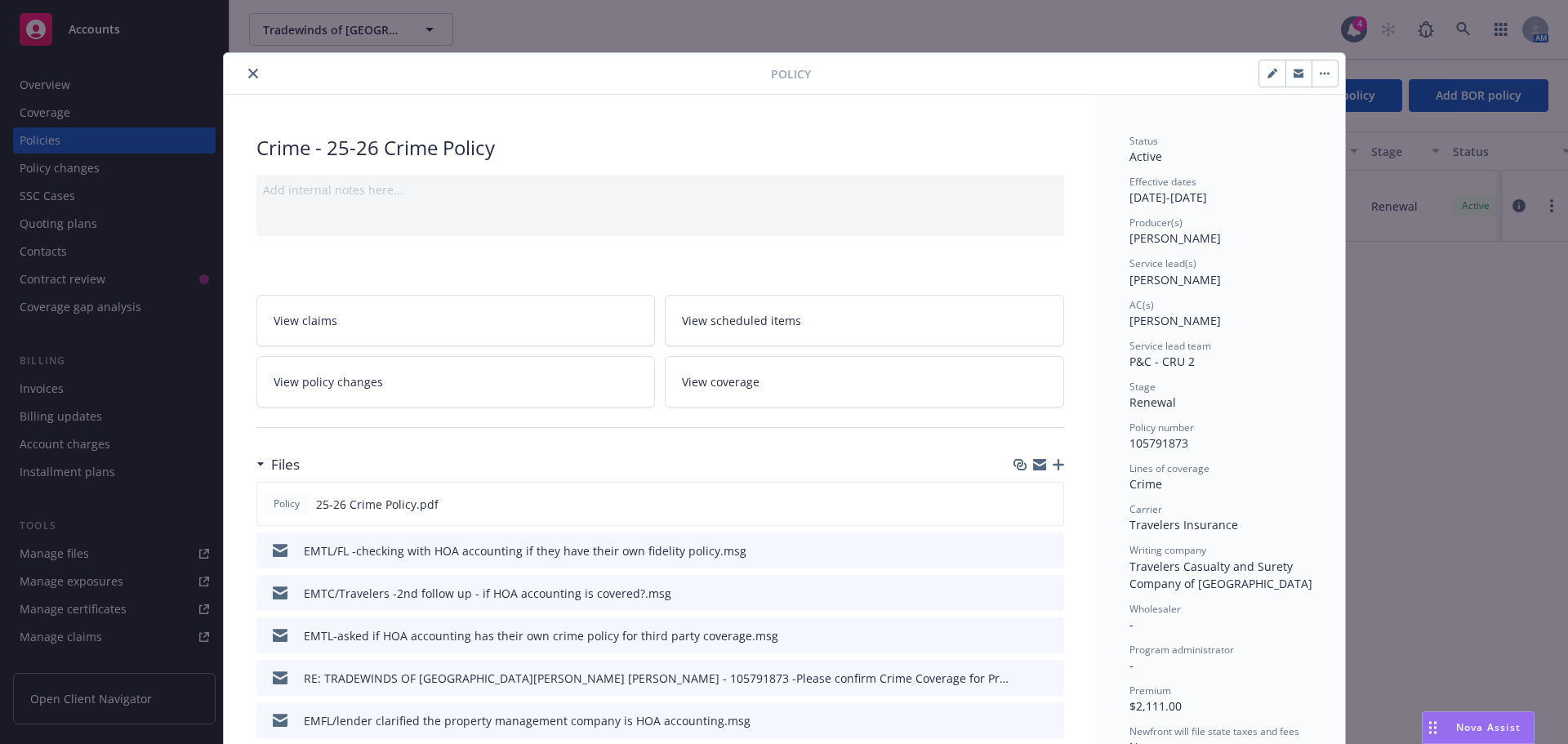
click at [251, 67] on button "close" at bounding box center [253, 73] width 19 height 19
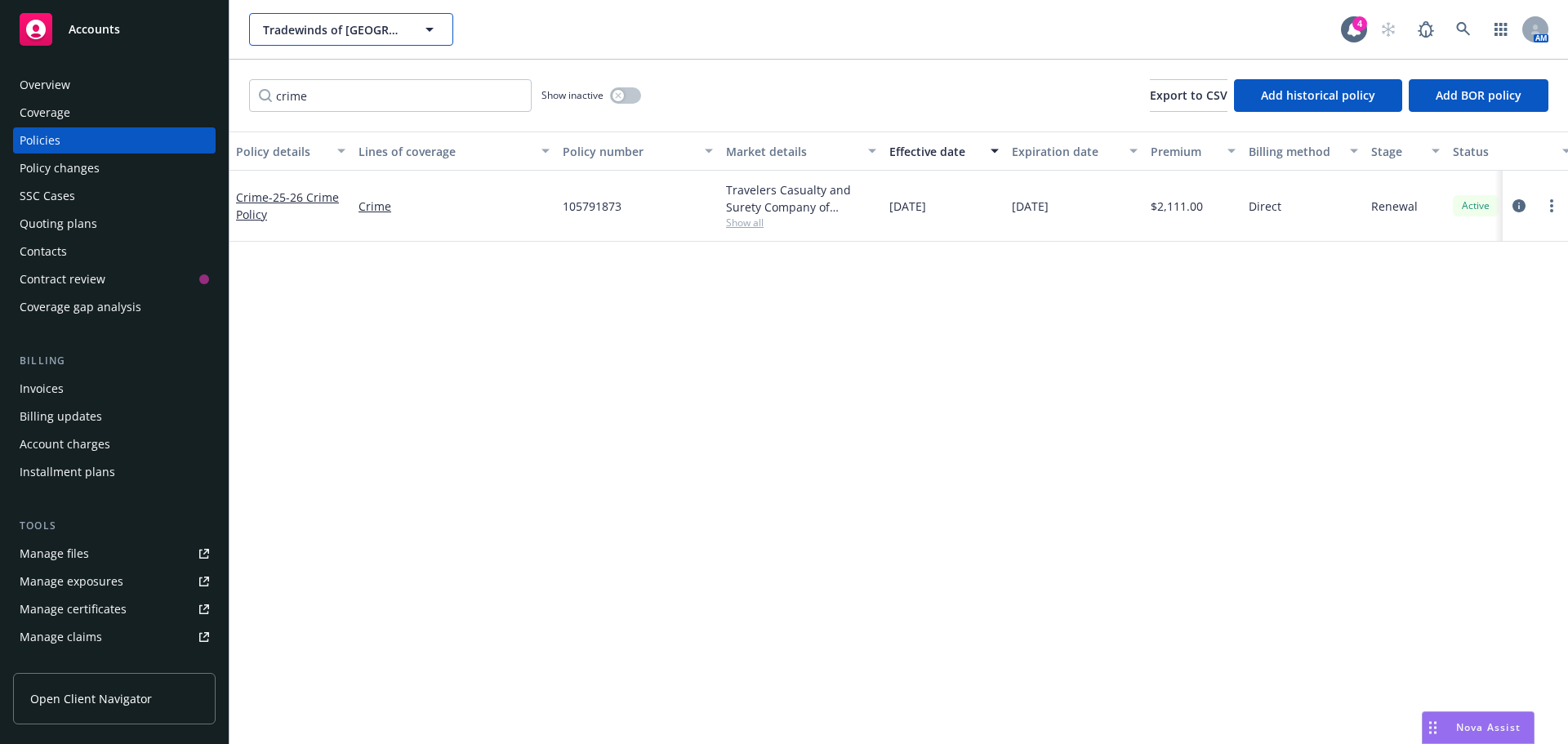
click at [313, 34] on span "Tradewinds of [GEOGRAPHIC_DATA][PERSON_NAME]" at bounding box center [333, 29] width 141 height 17
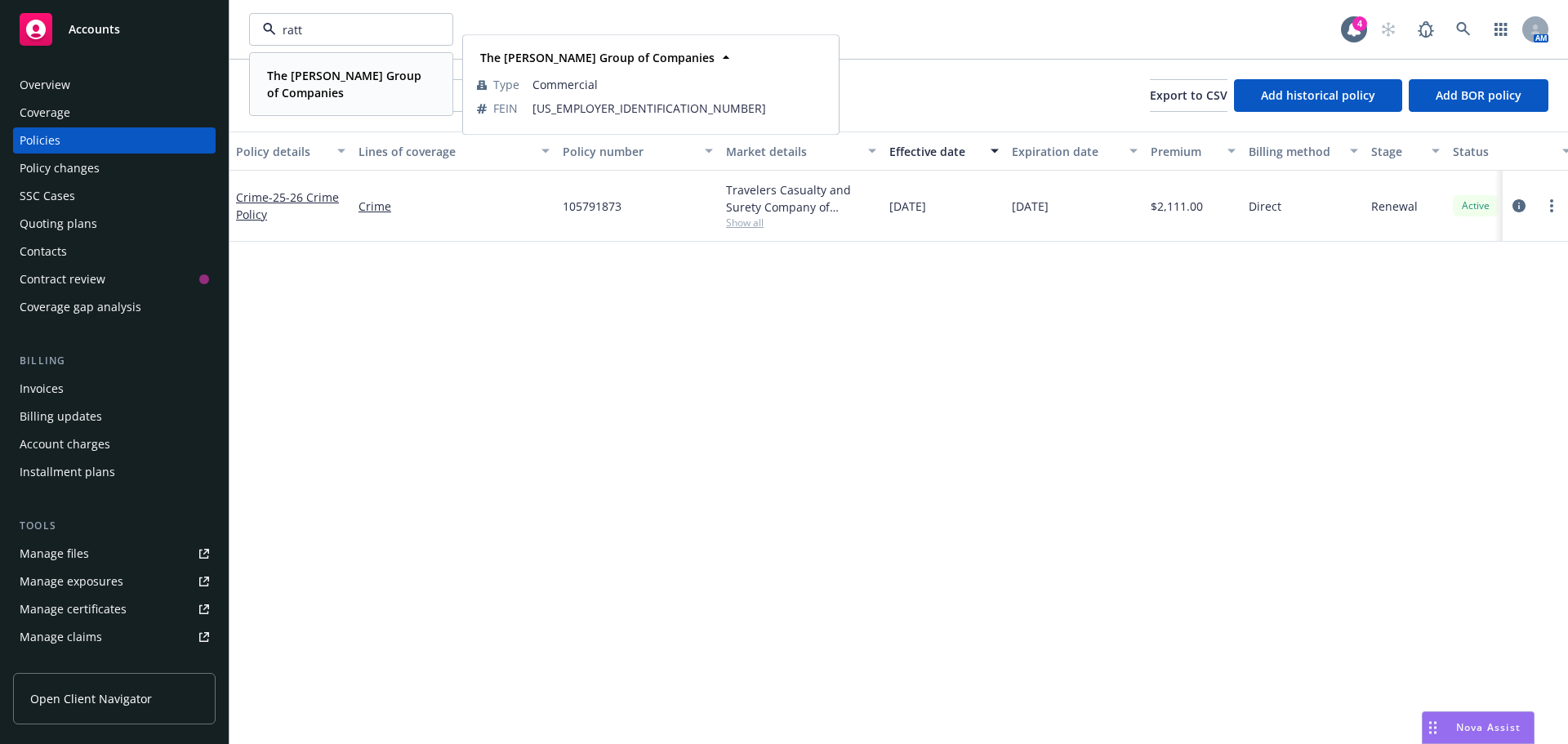
click at [315, 86] on strong "The [PERSON_NAME] Group of Companies" at bounding box center [344, 84] width 154 height 33
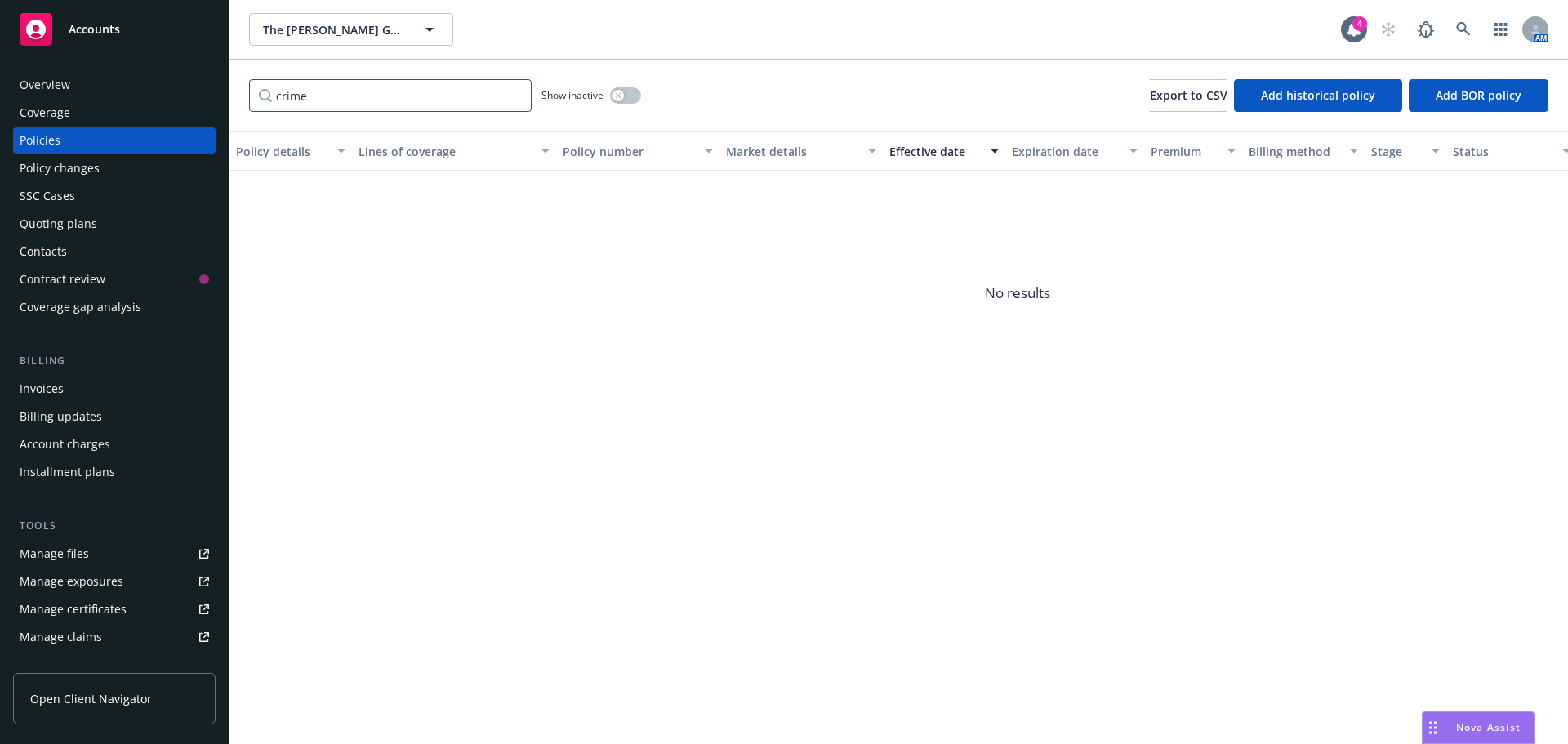
drag, startPoint x: 286, startPoint y: 105, endPoint x: 266, endPoint y: 105, distance: 20.0
click at [266, 105] on input "crime" at bounding box center [390, 95] width 282 height 33
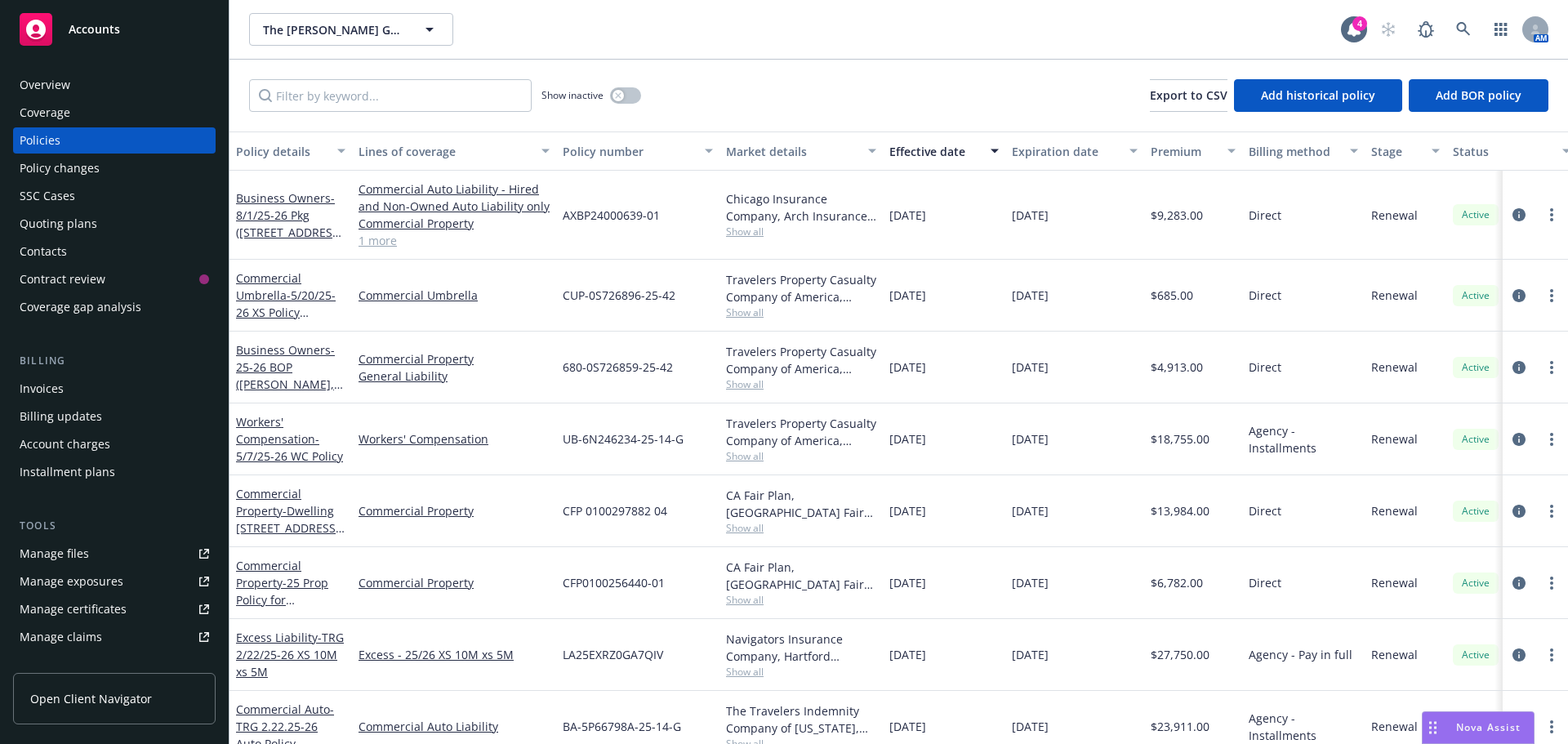
click at [39, 383] on div "Invoices" at bounding box center [41, 388] width 44 height 27
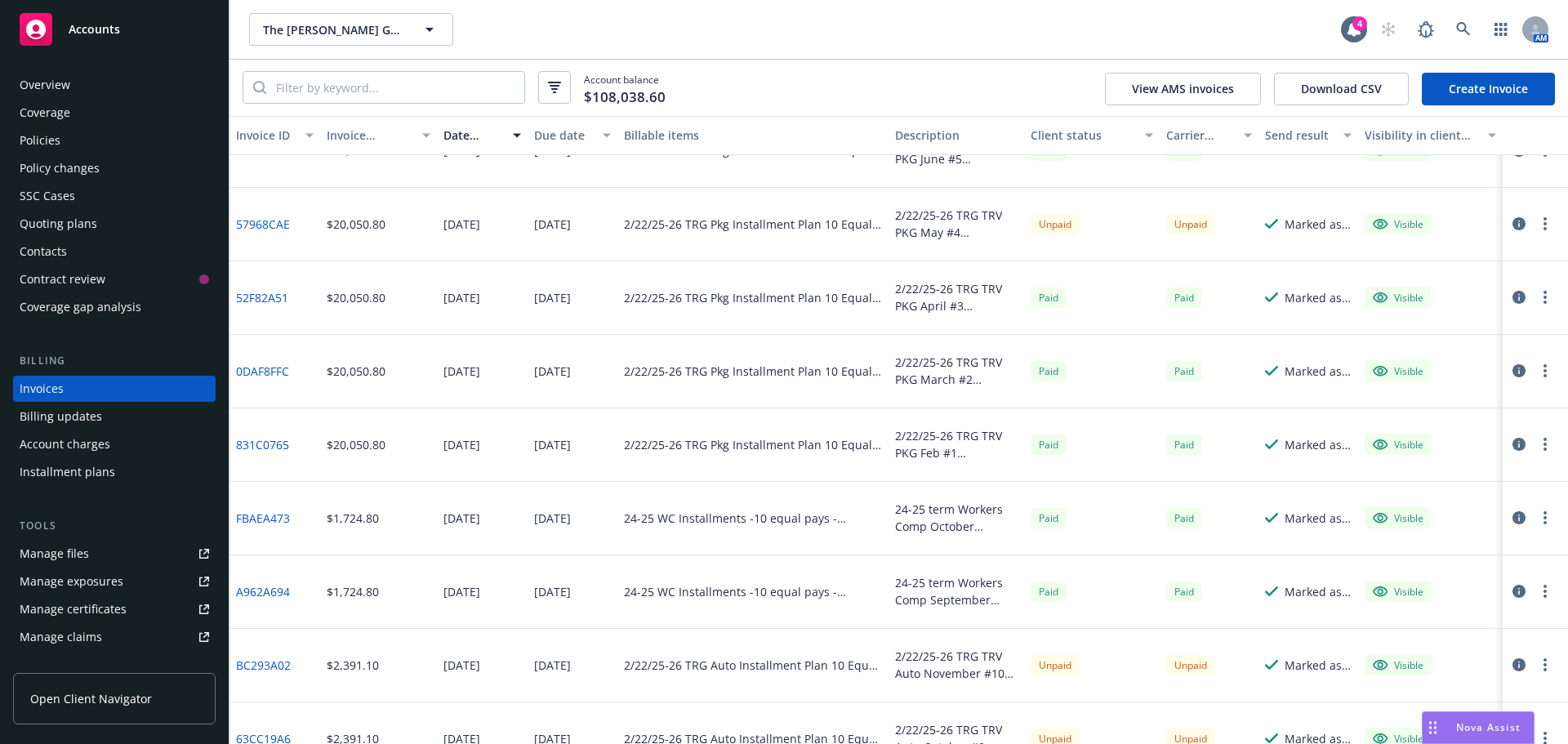
scroll to position [1062, 0]
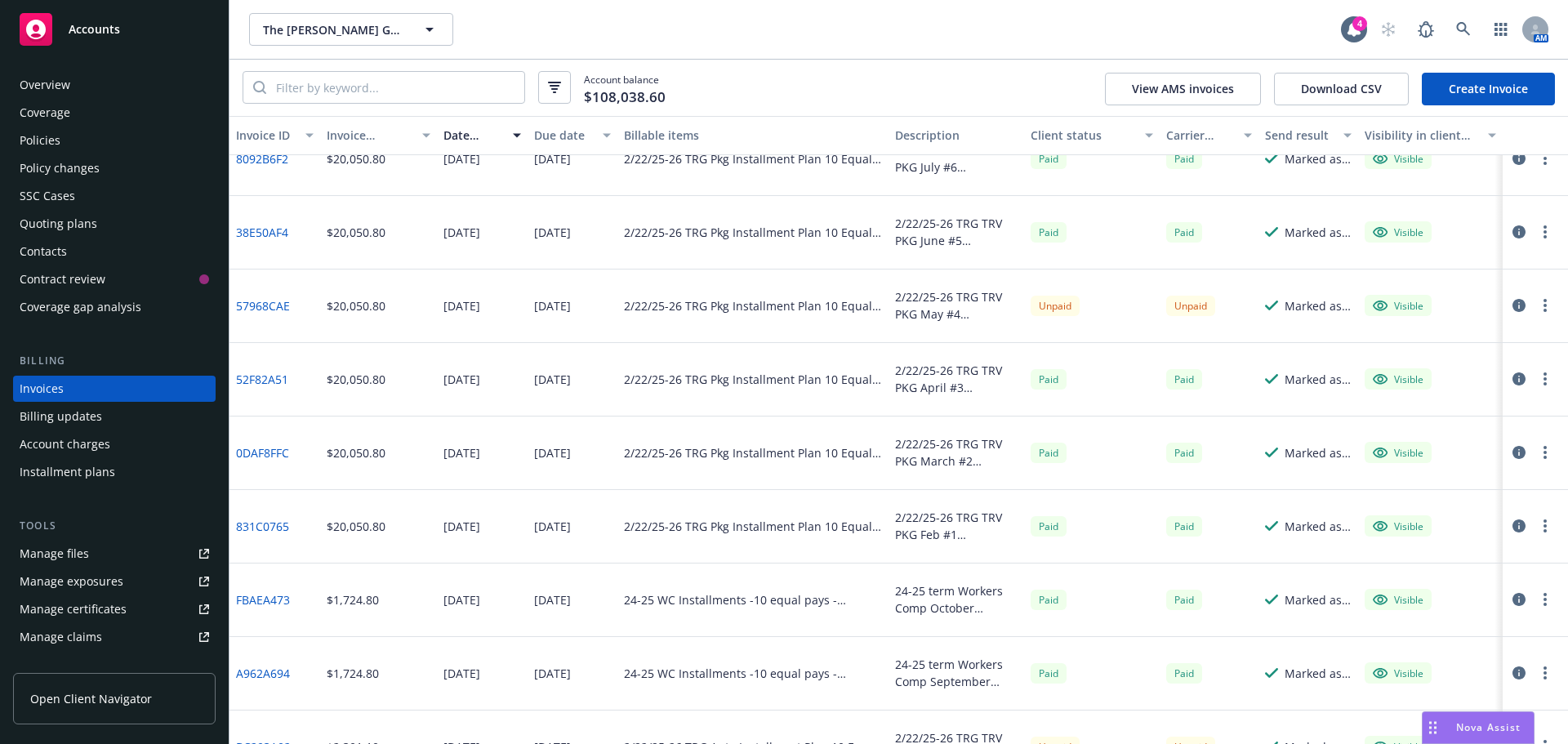
click at [539, 137] on div "Due date" at bounding box center [563, 135] width 60 height 17
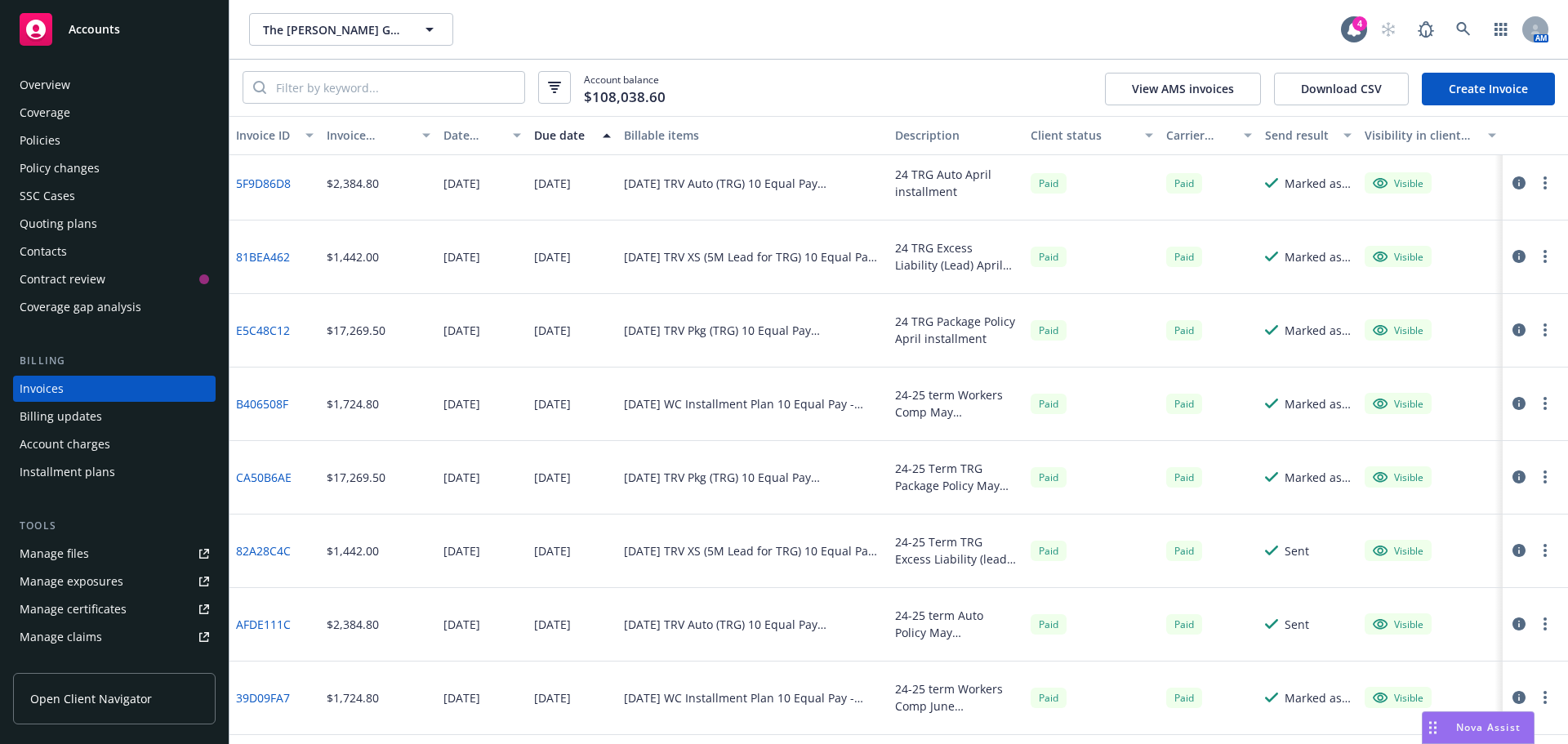
scroll to position [735, 0]
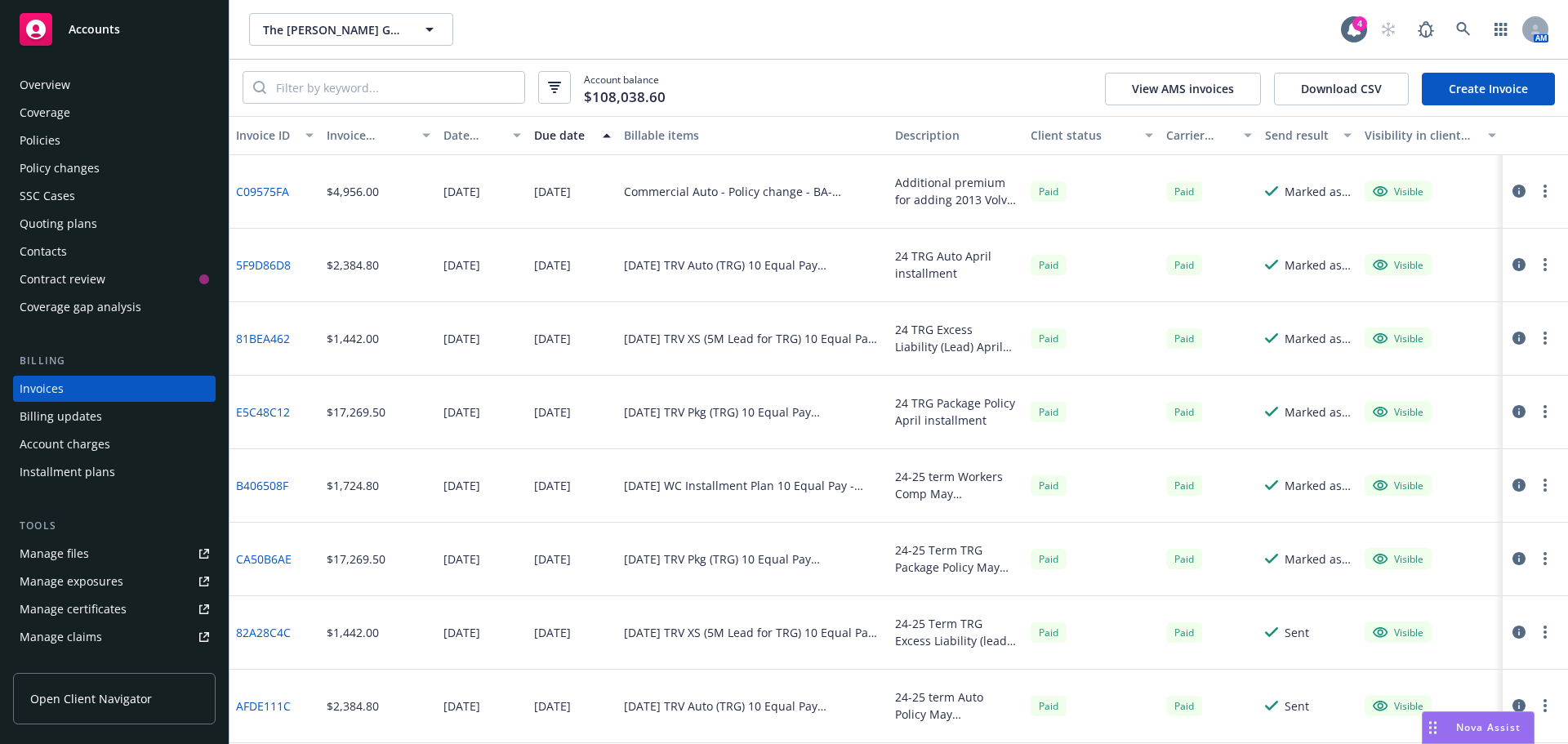
click at [566, 133] on div "Due date" at bounding box center [563, 135] width 60 height 17
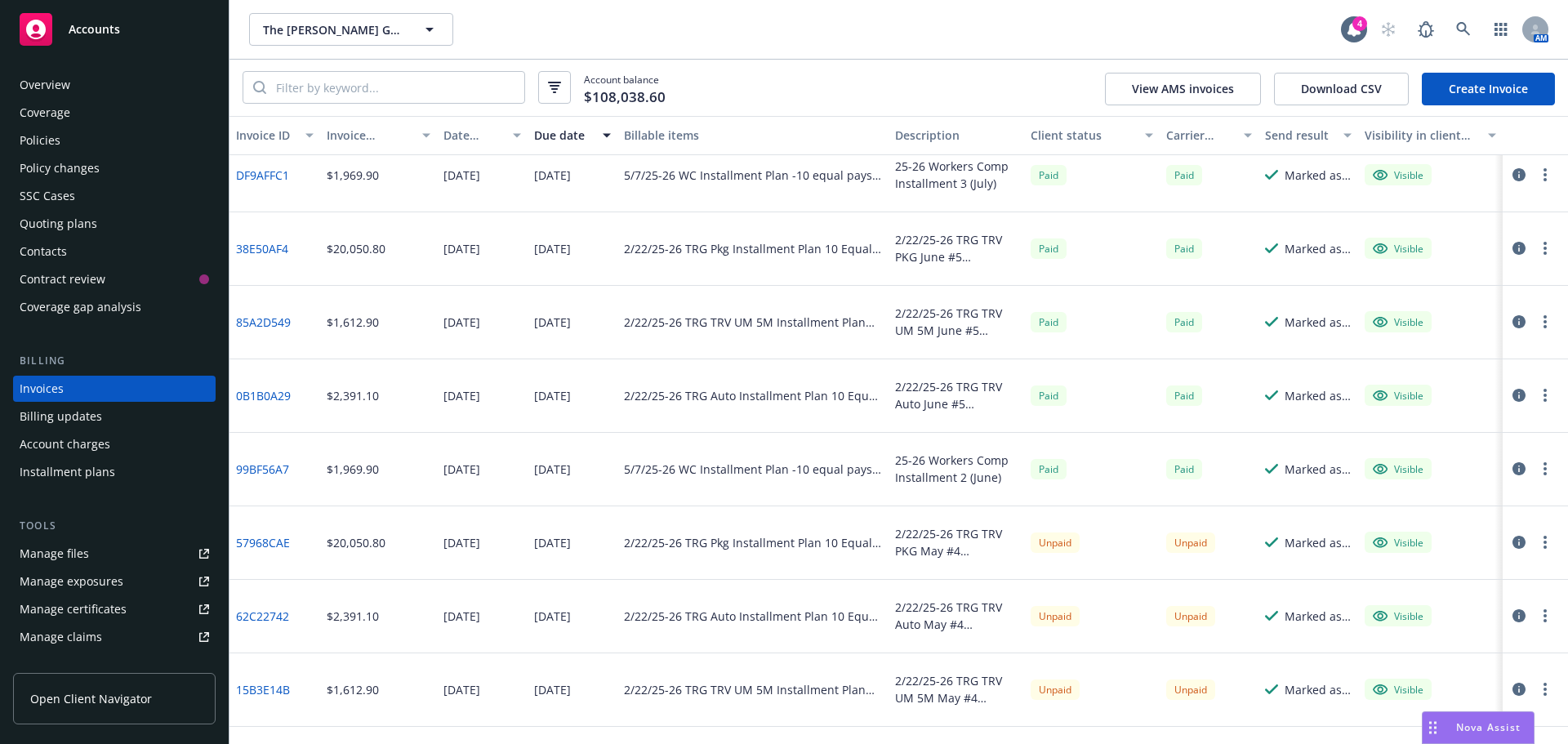
scroll to position [1715, 0]
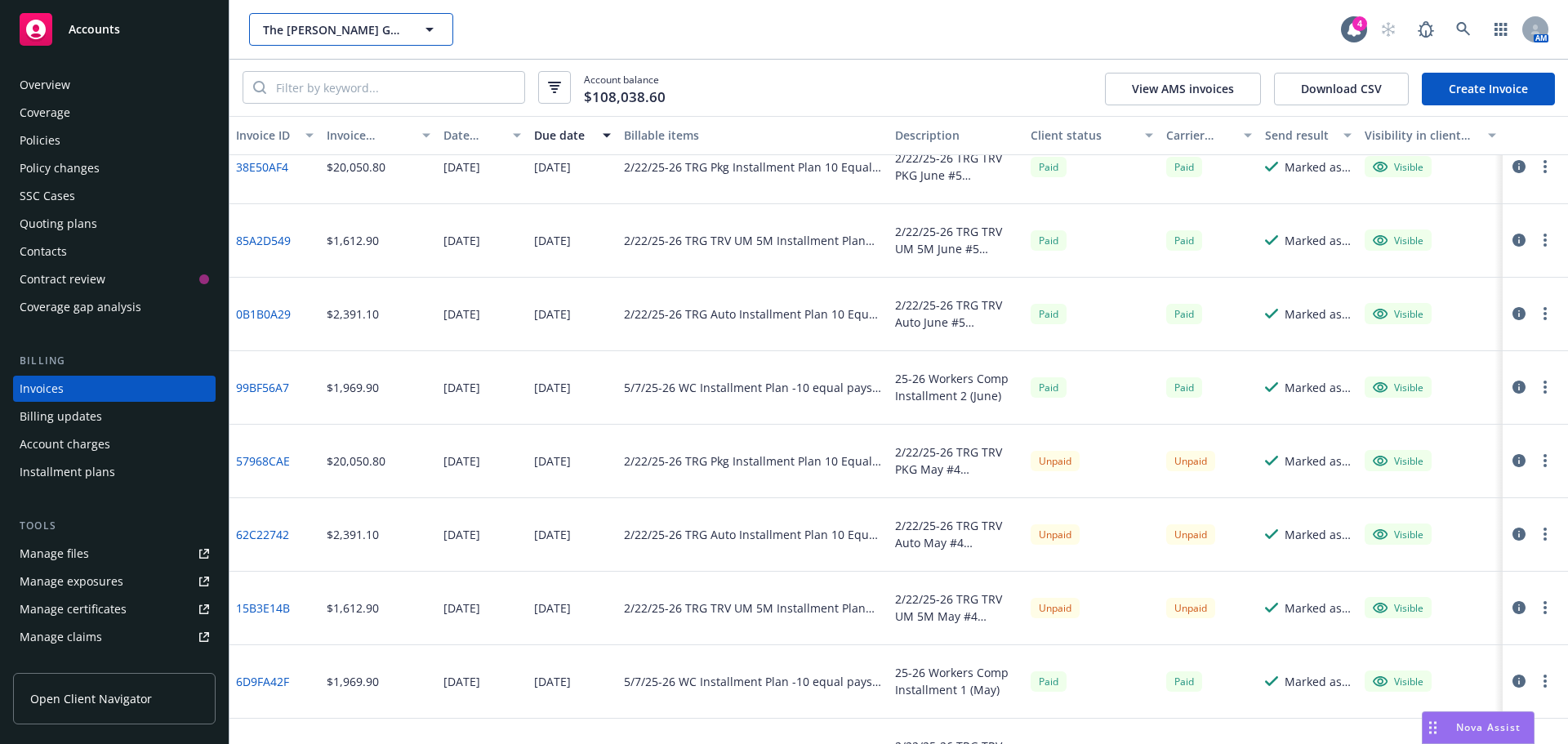
click at [335, 35] on span "The [PERSON_NAME] Group of Companies" at bounding box center [333, 29] width 141 height 17
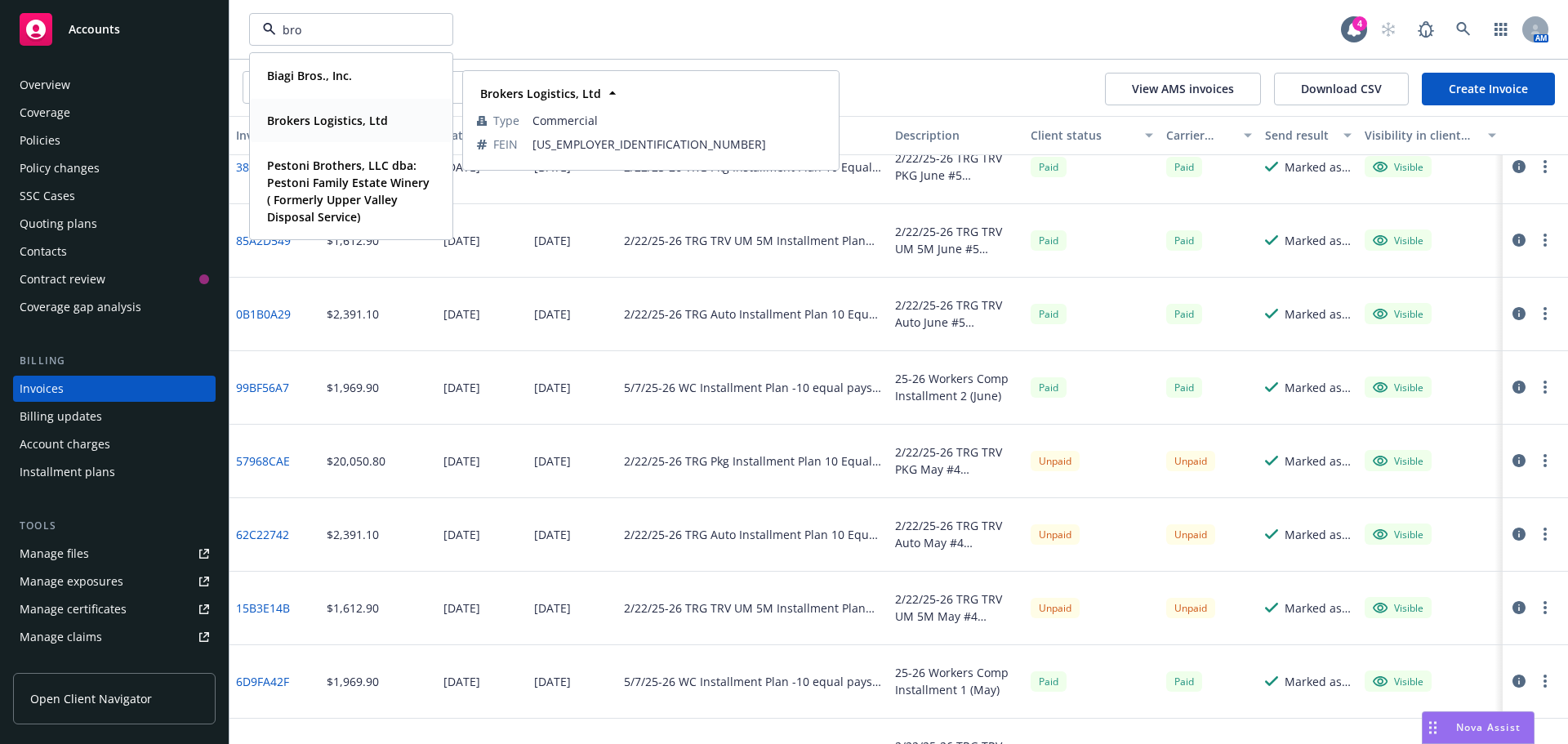
click at [327, 115] on strong "Brokers Logistics, Ltd" at bounding box center [328, 120] width 121 height 16
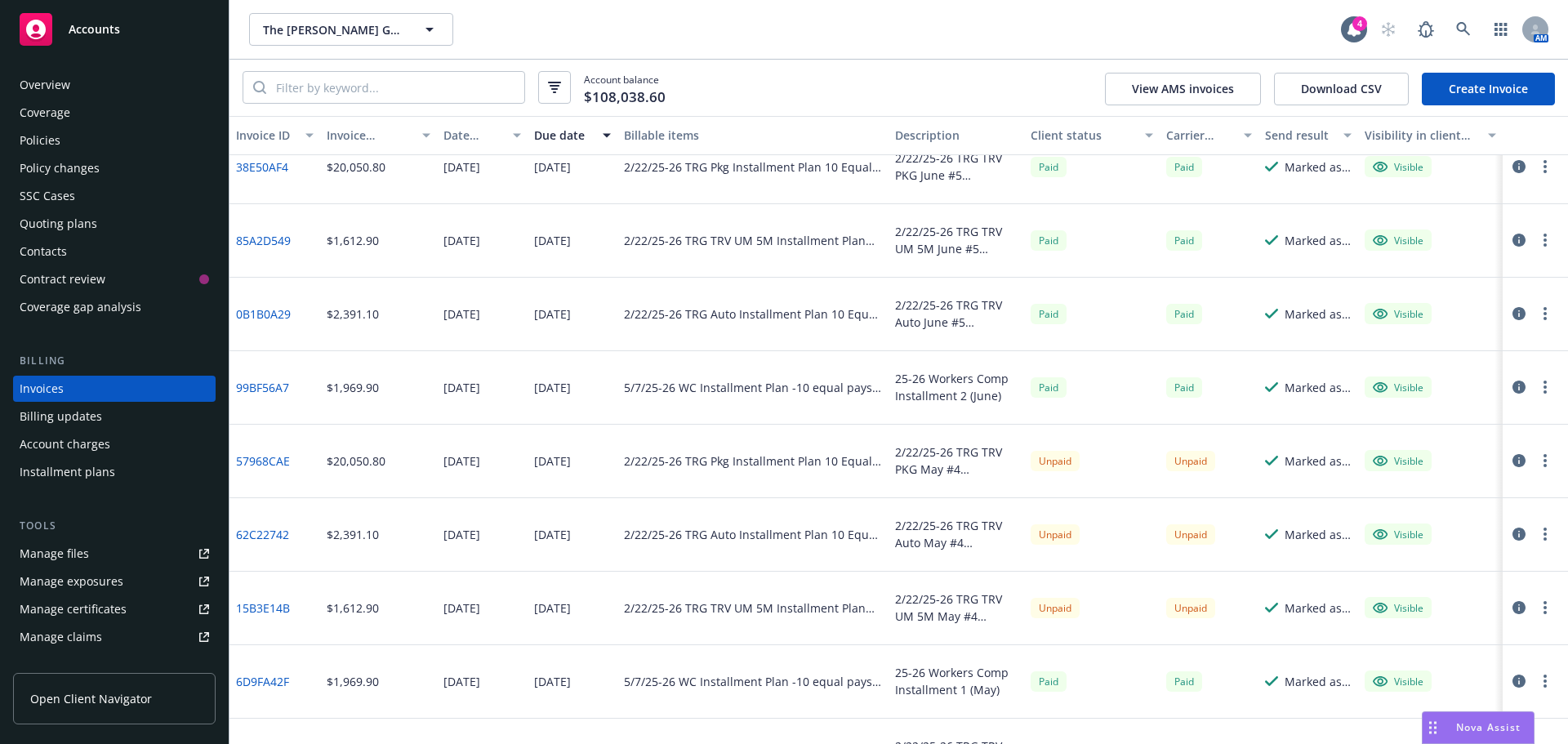
scroll to position [1396, 0]
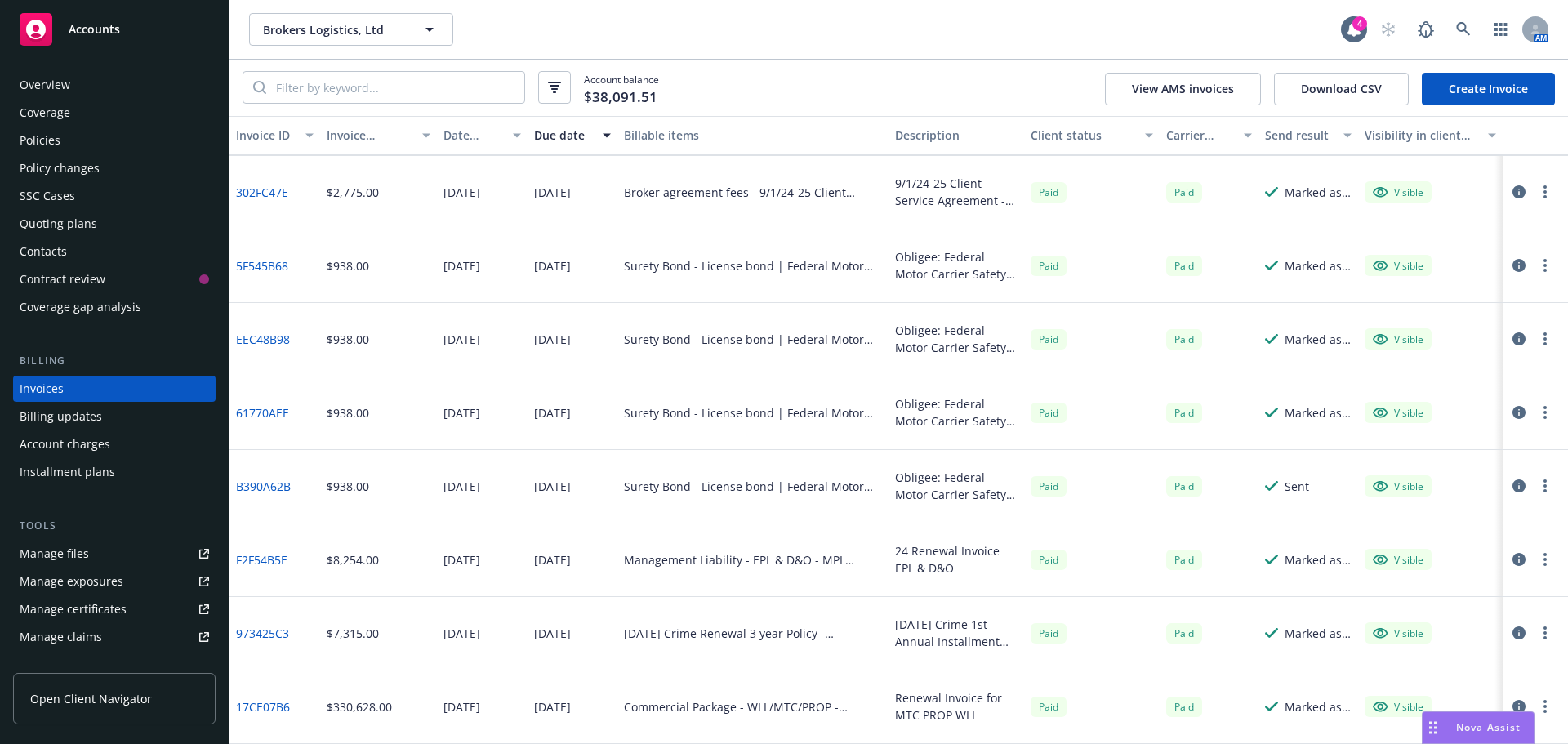
click at [259, 189] on link "302FC47E" at bounding box center [262, 192] width 52 height 17
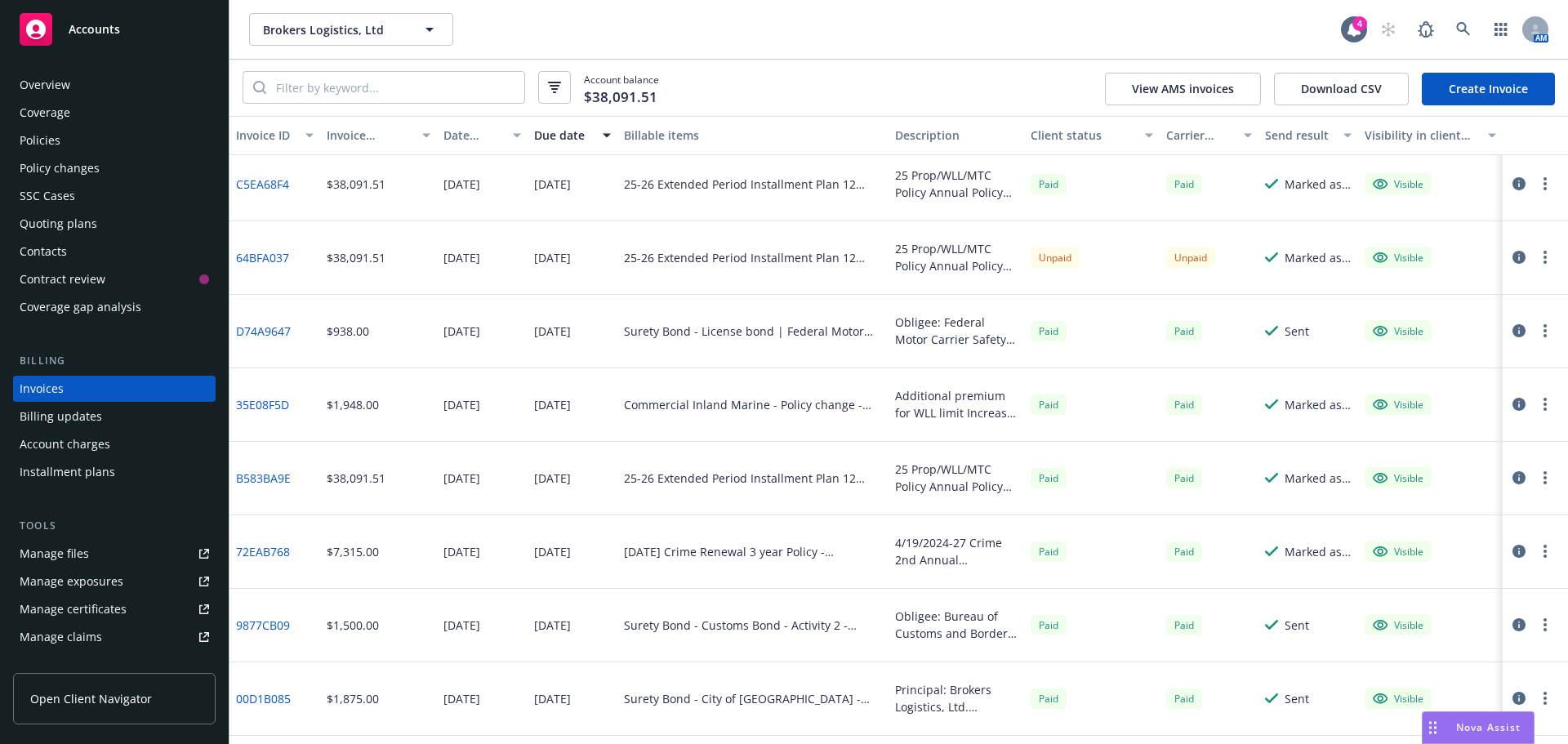
scroll to position [0, 0]
